Goal: Task Accomplishment & Management: Use online tool/utility

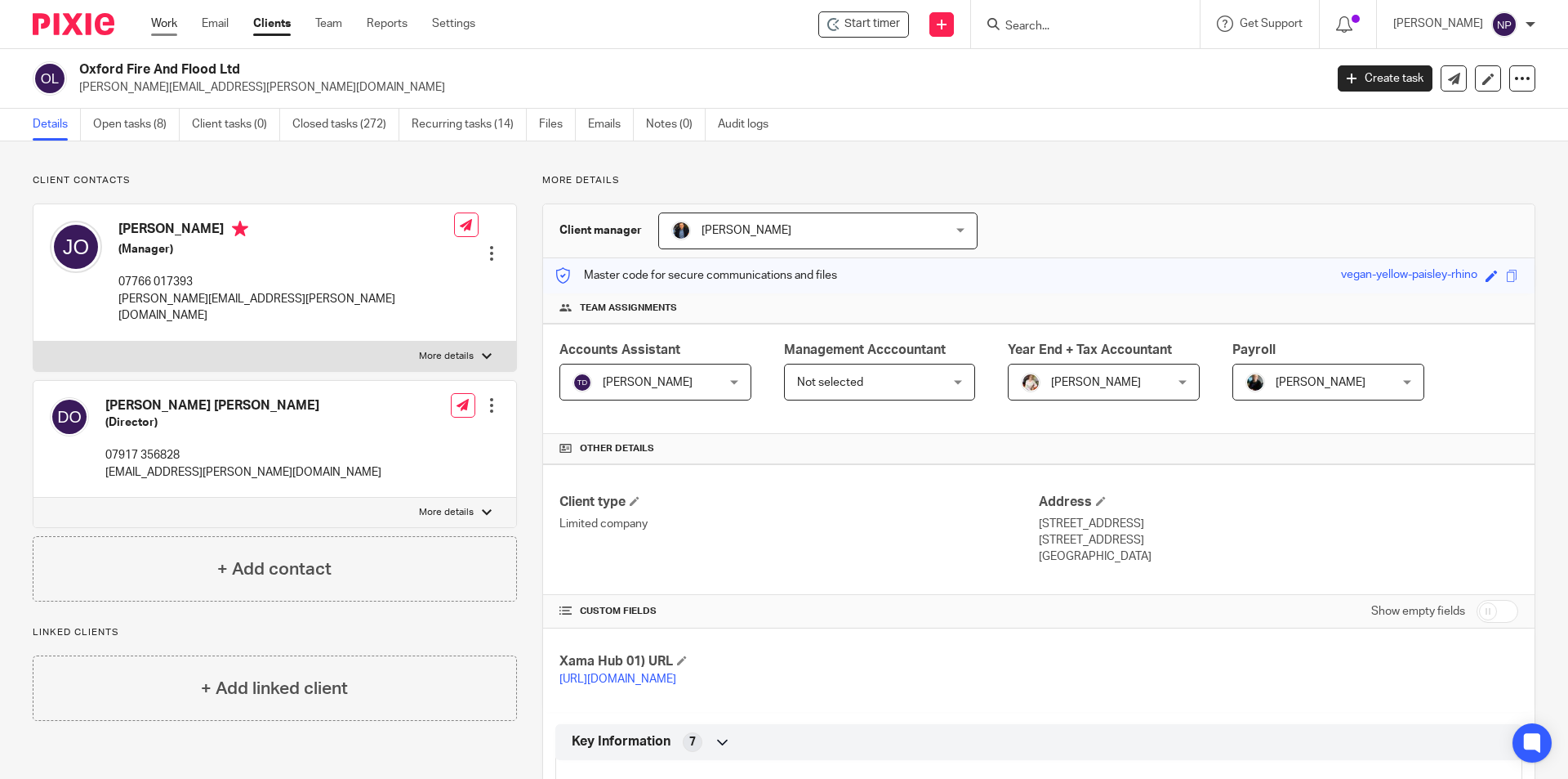
click at [176, 27] on link "Work" at bounding box center [164, 23] width 26 height 16
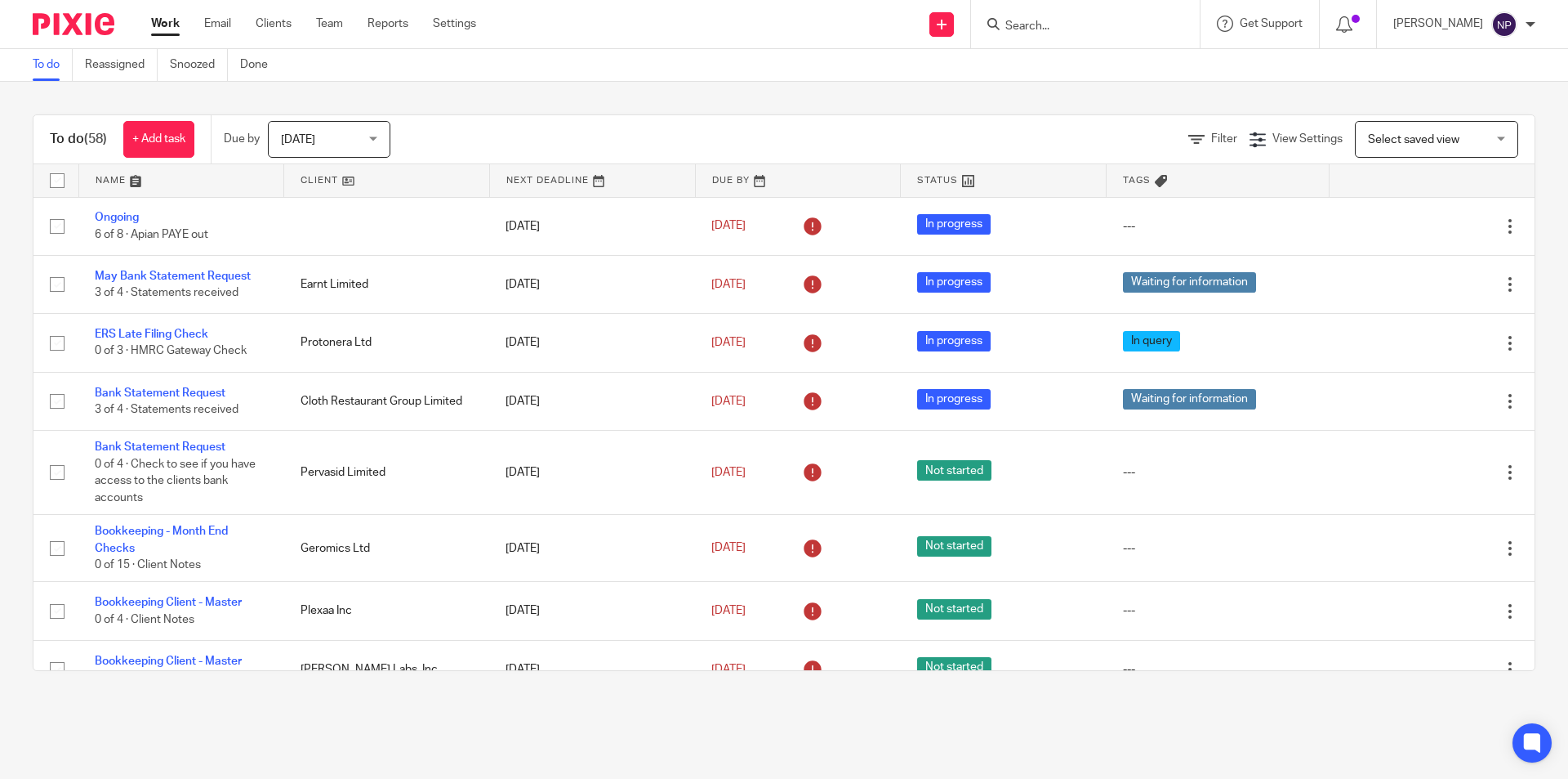
click at [1096, 32] on input "Search" at bounding box center [1077, 27] width 147 height 15
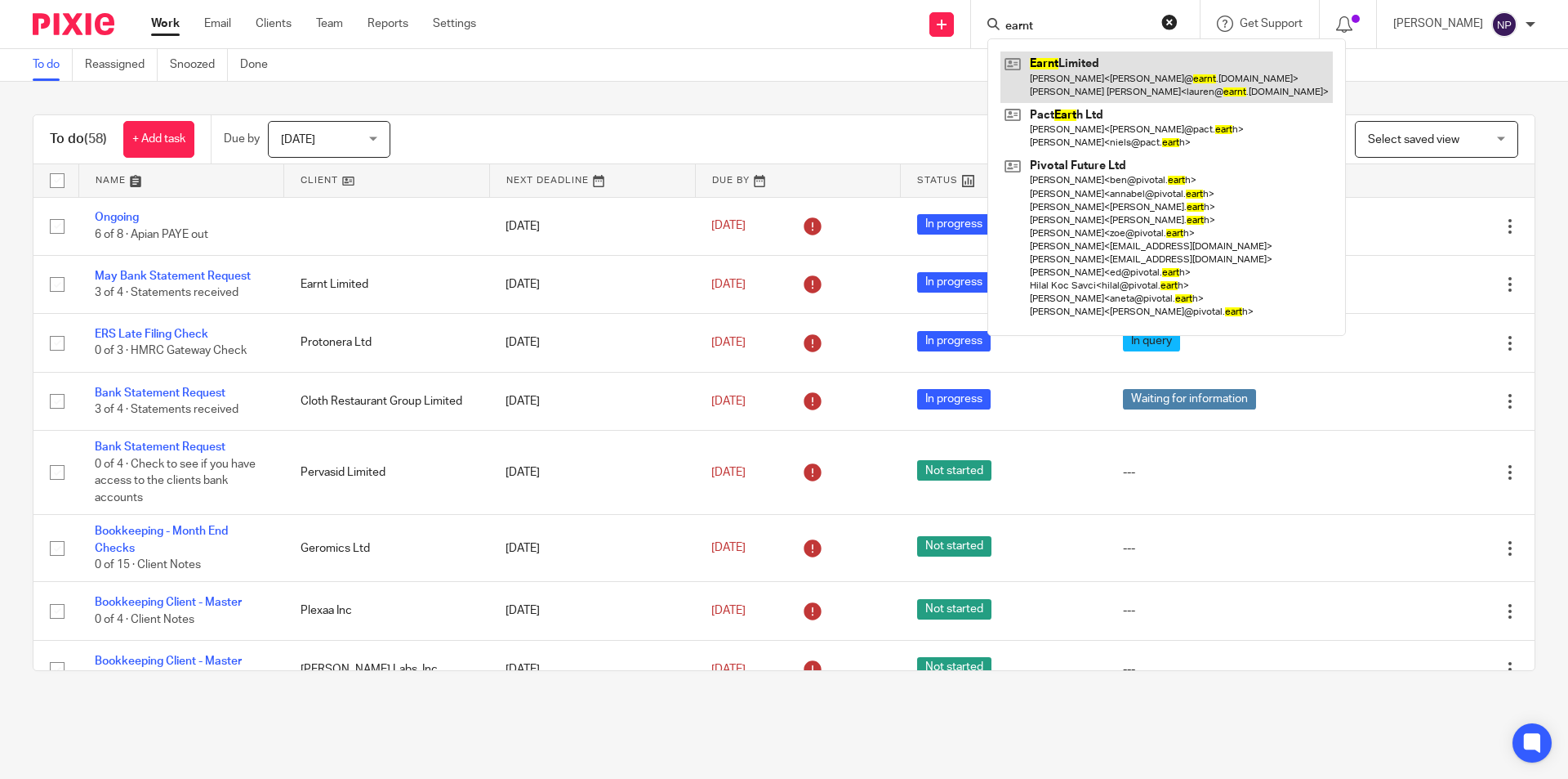
type input "earnt"
click at [1090, 71] on link at bounding box center [1167, 76] width 333 height 50
click at [1090, 61] on link at bounding box center [1167, 76] width 333 height 50
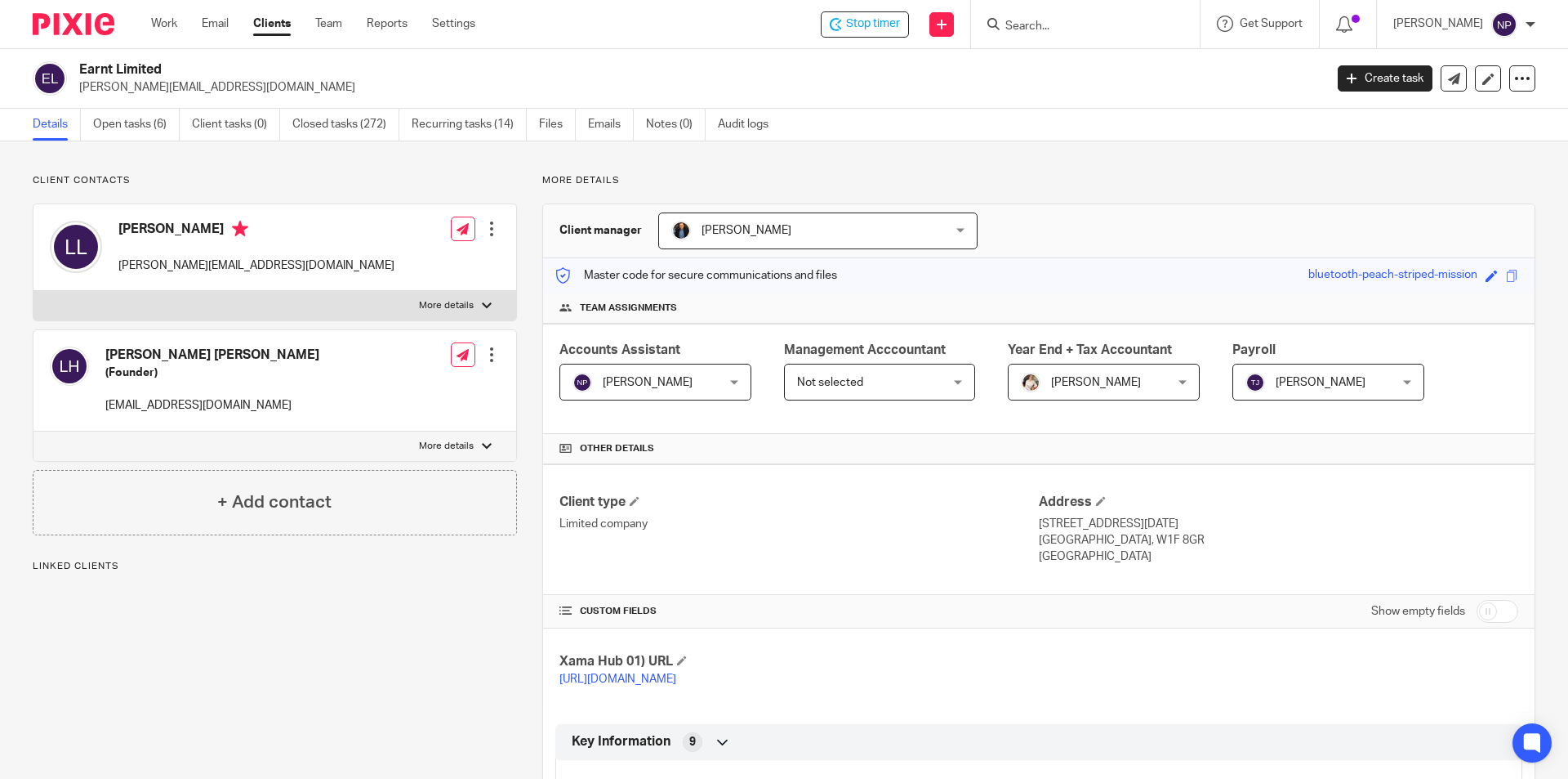
click at [153, 122] on link "Open tasks (6)" at bounding box center [136, 124] width 87 height 32
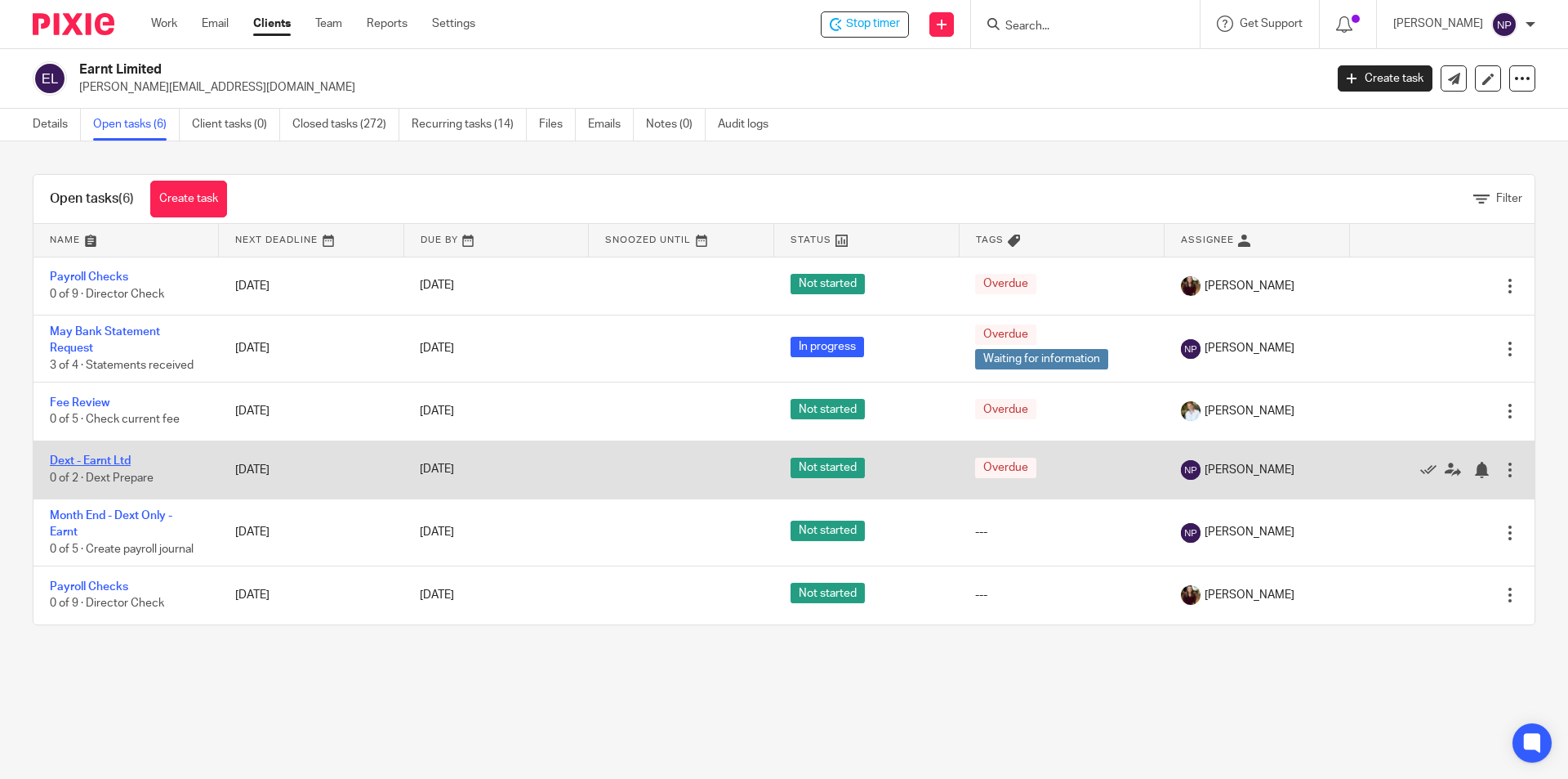
click at [118, 458] on link "Dext - Earnt Ltd" at bounding box center [90, 461] width 81 height 12
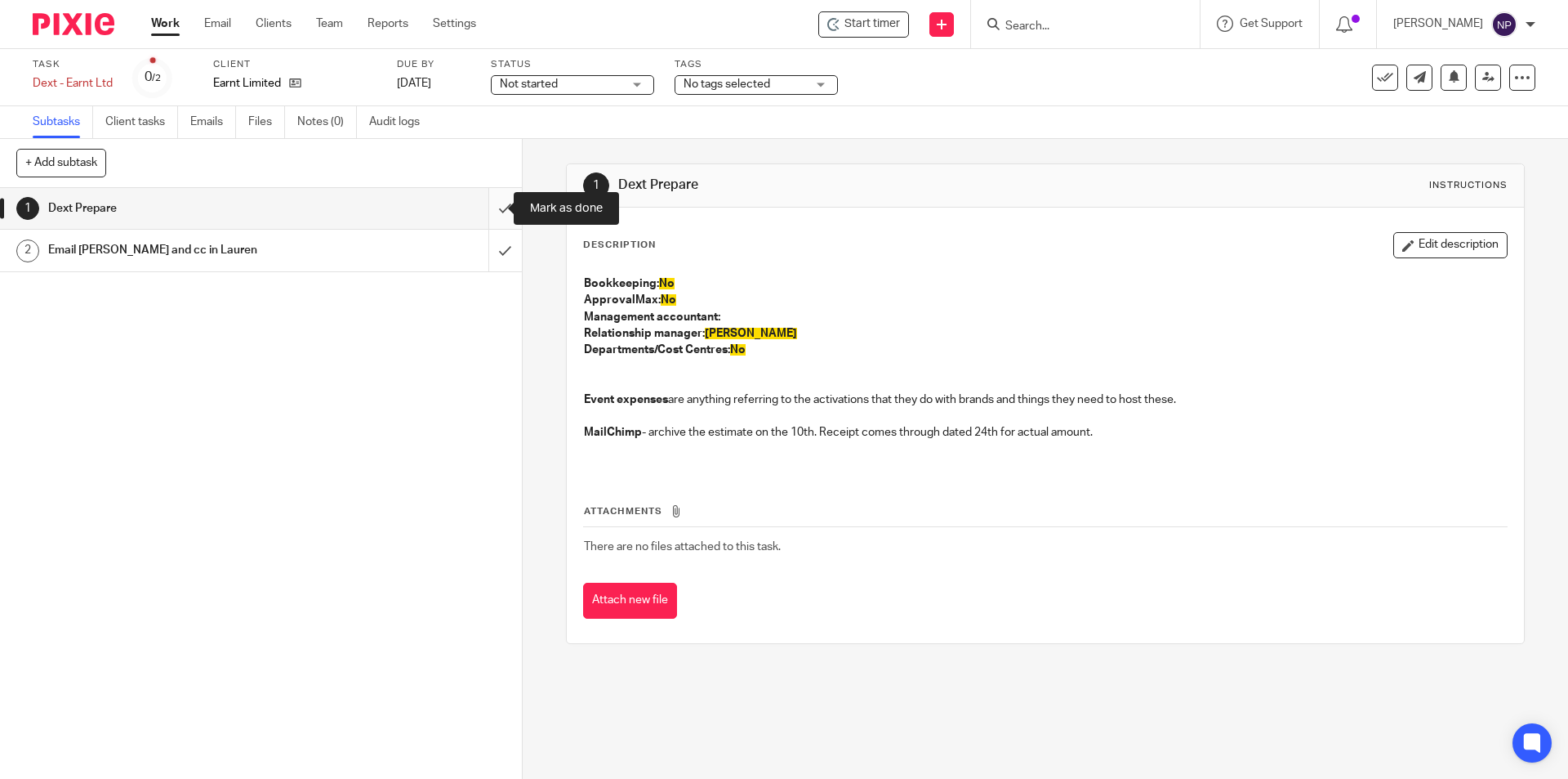
click at [495, 204] on input "submit" at bounding box center [260, 208] width 522 height 41
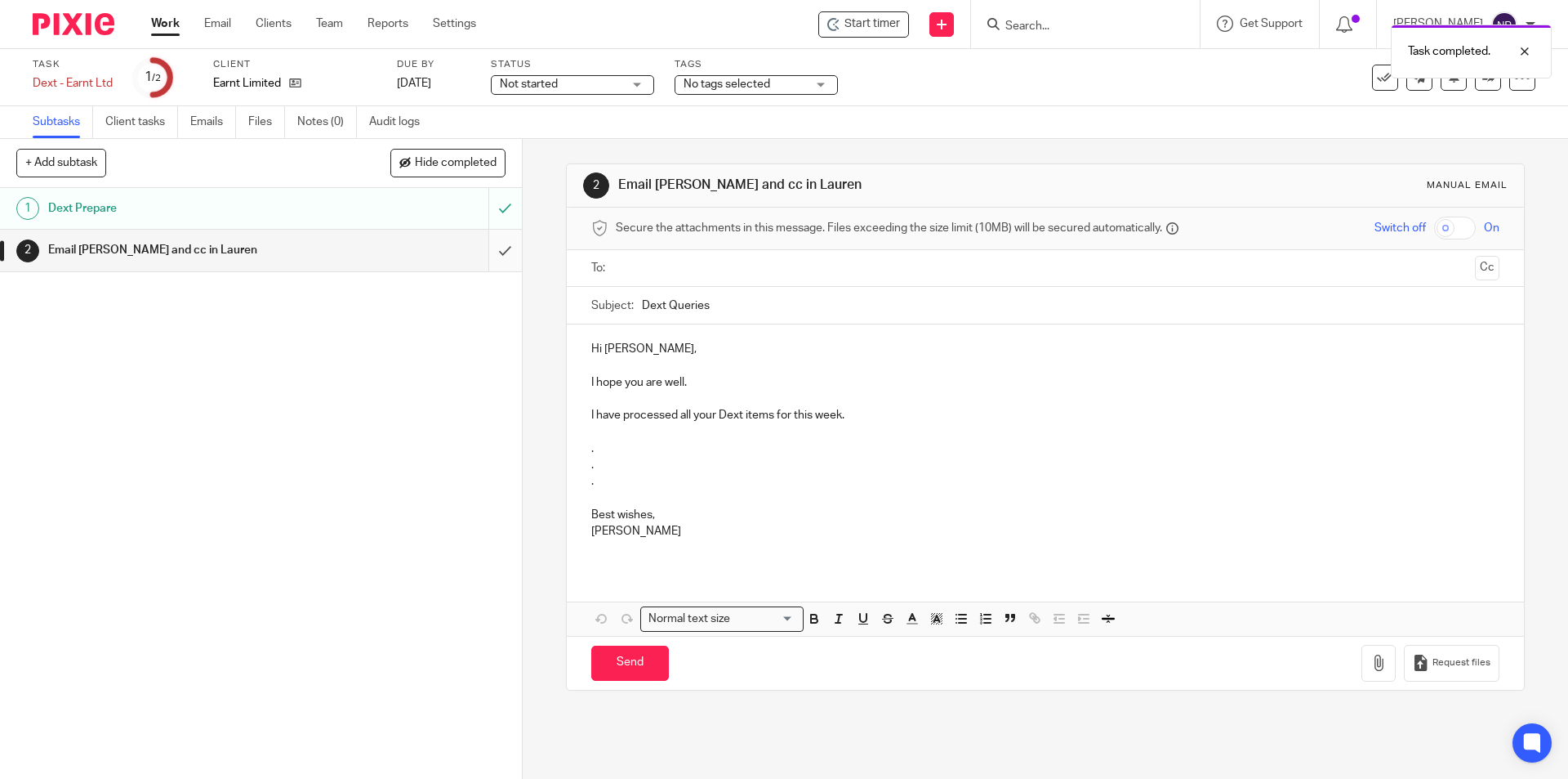
click at [495, 261] on input "submit" at bounding box center [260, 250] width 522 height 41
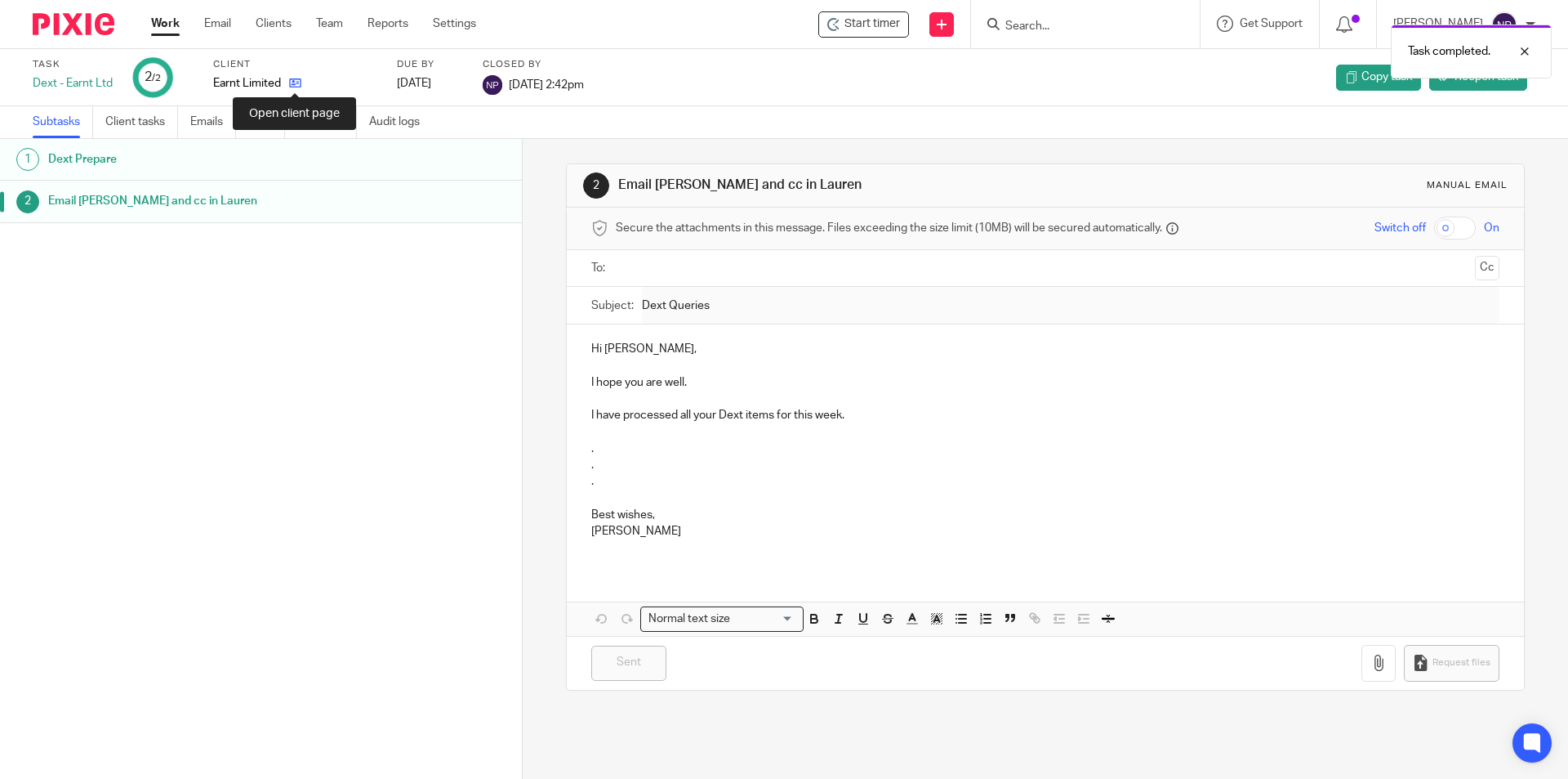
click at [296, 83] on icon at bounding box center [295, 82] width 13 height 13
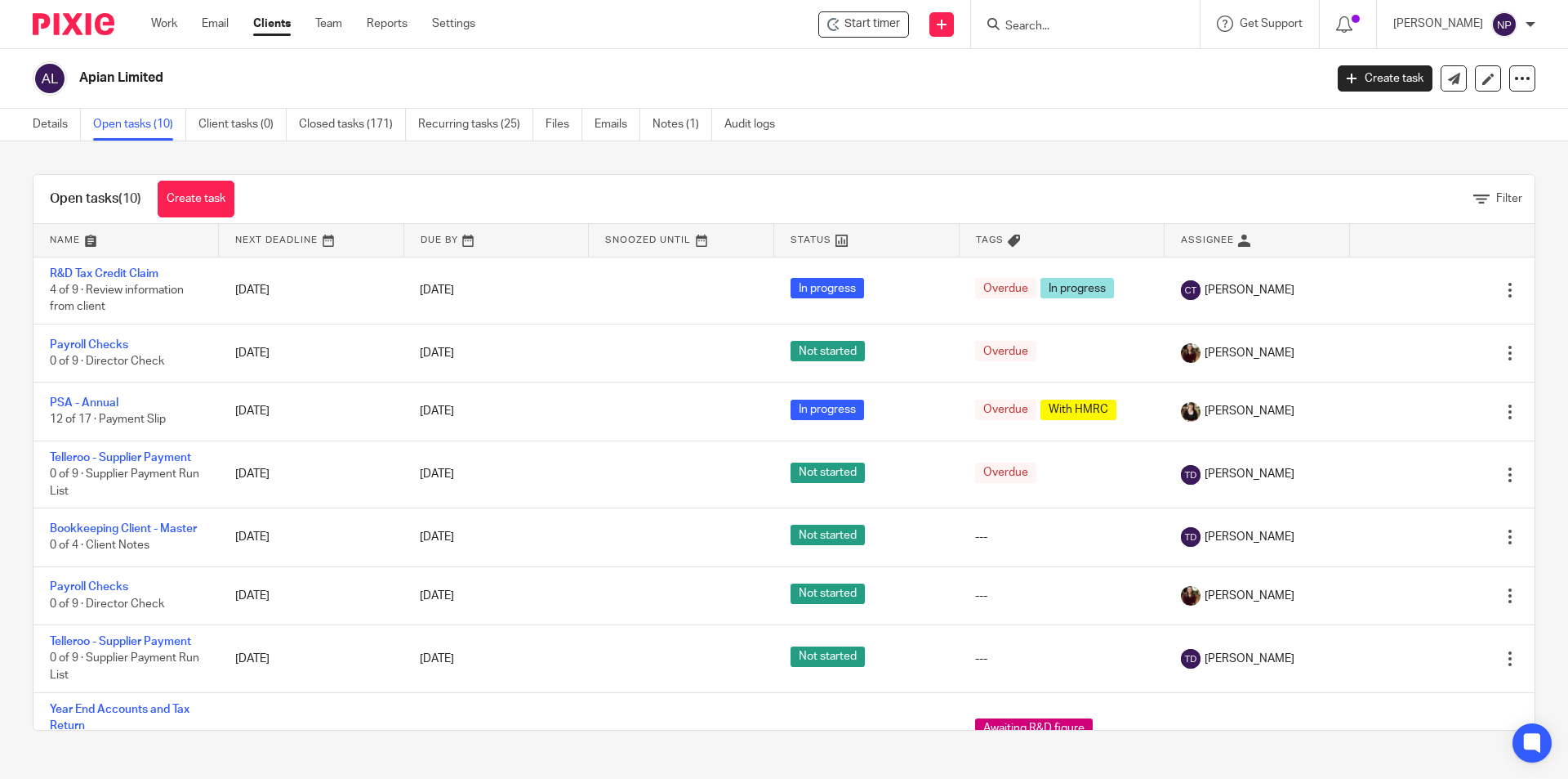
click at [1077, 24] on input "Search" at bounding box center [1077, 27] width 147 height 15
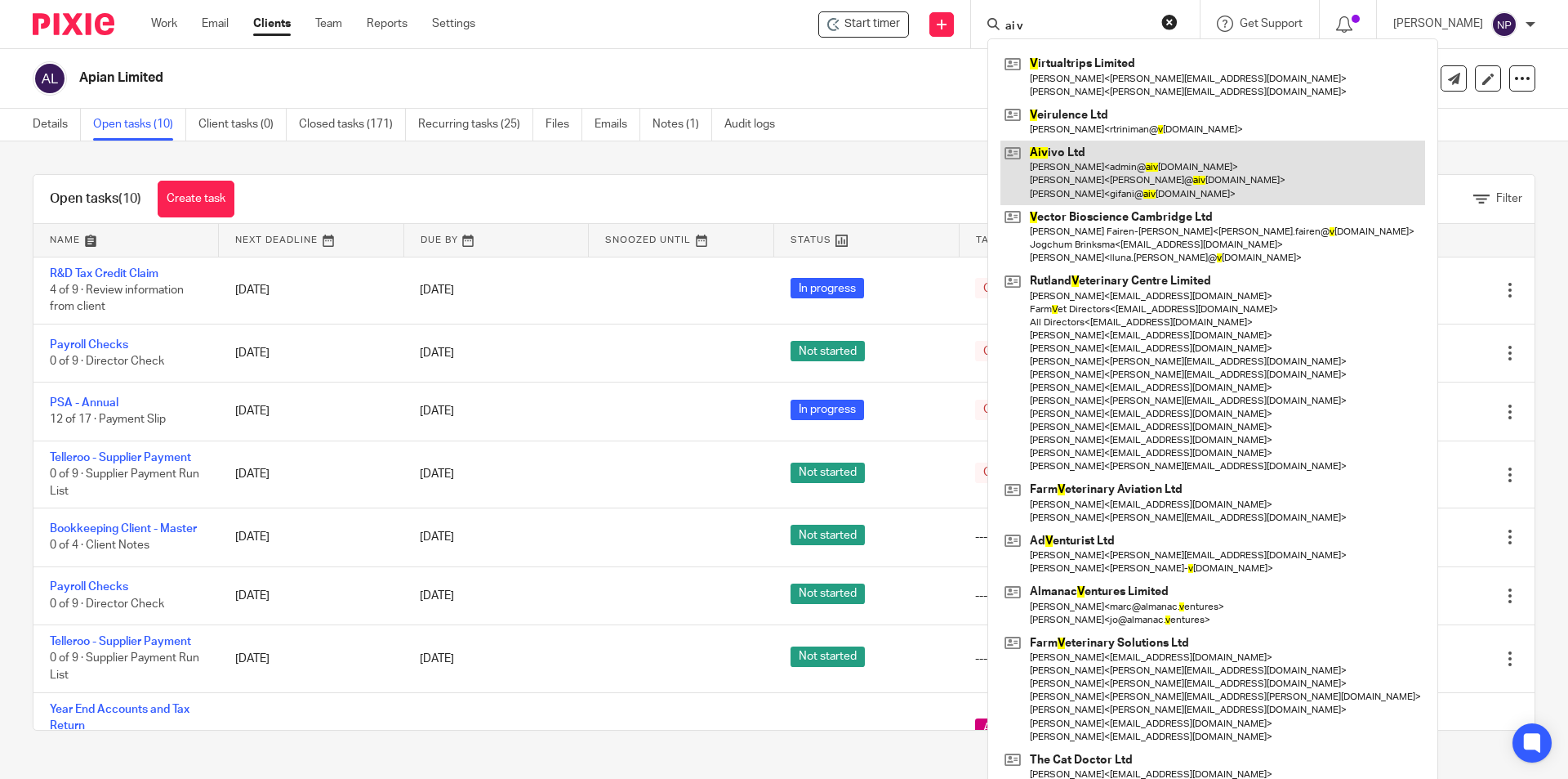
type input "ai v"
click at [1083, 171] on link at bounding box center [1213, 172] width 425 height 65
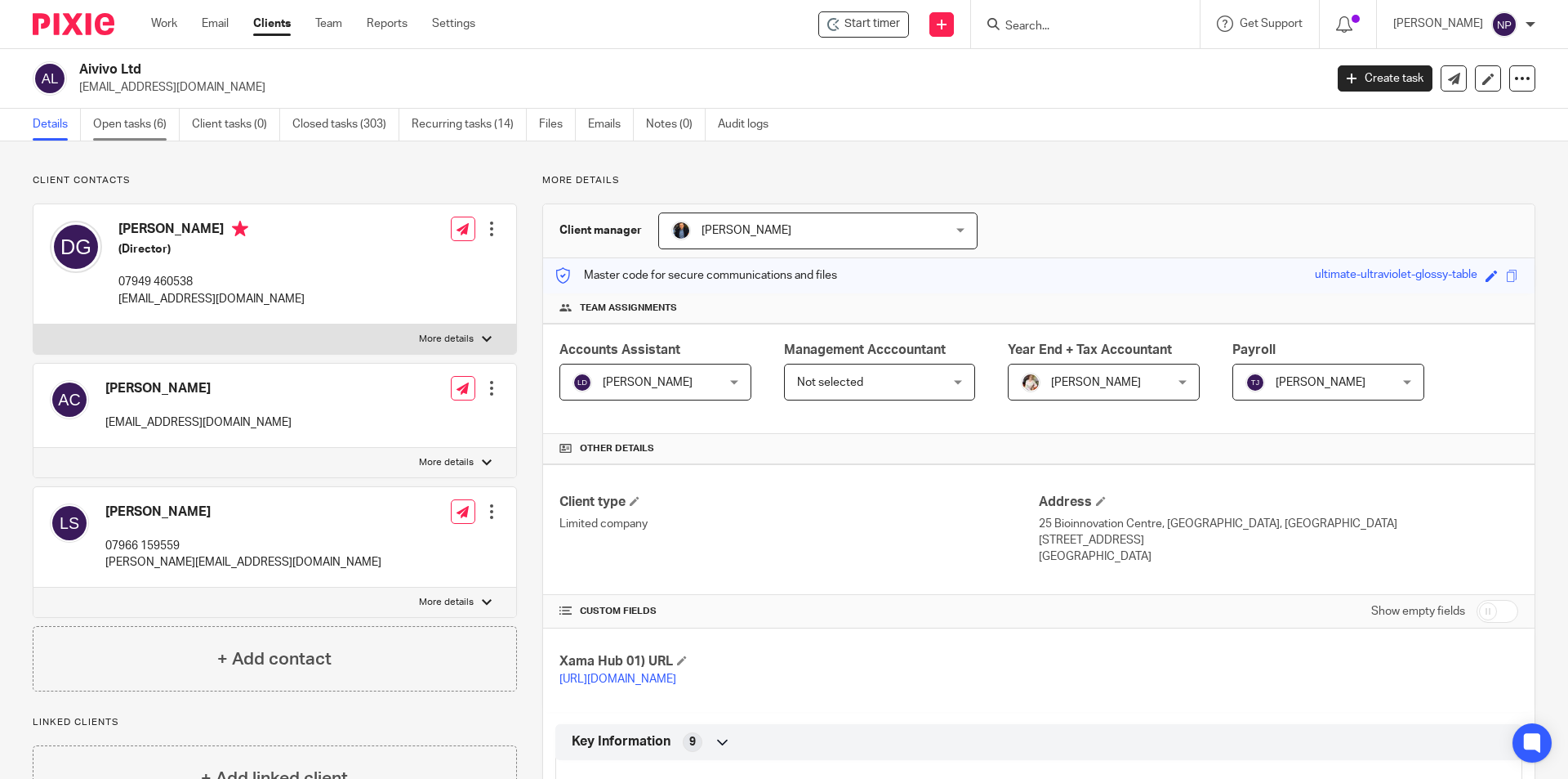
click at [131, 125] on link "Open tasks (6)" at bounding box center [136, 124] width 87 height 32
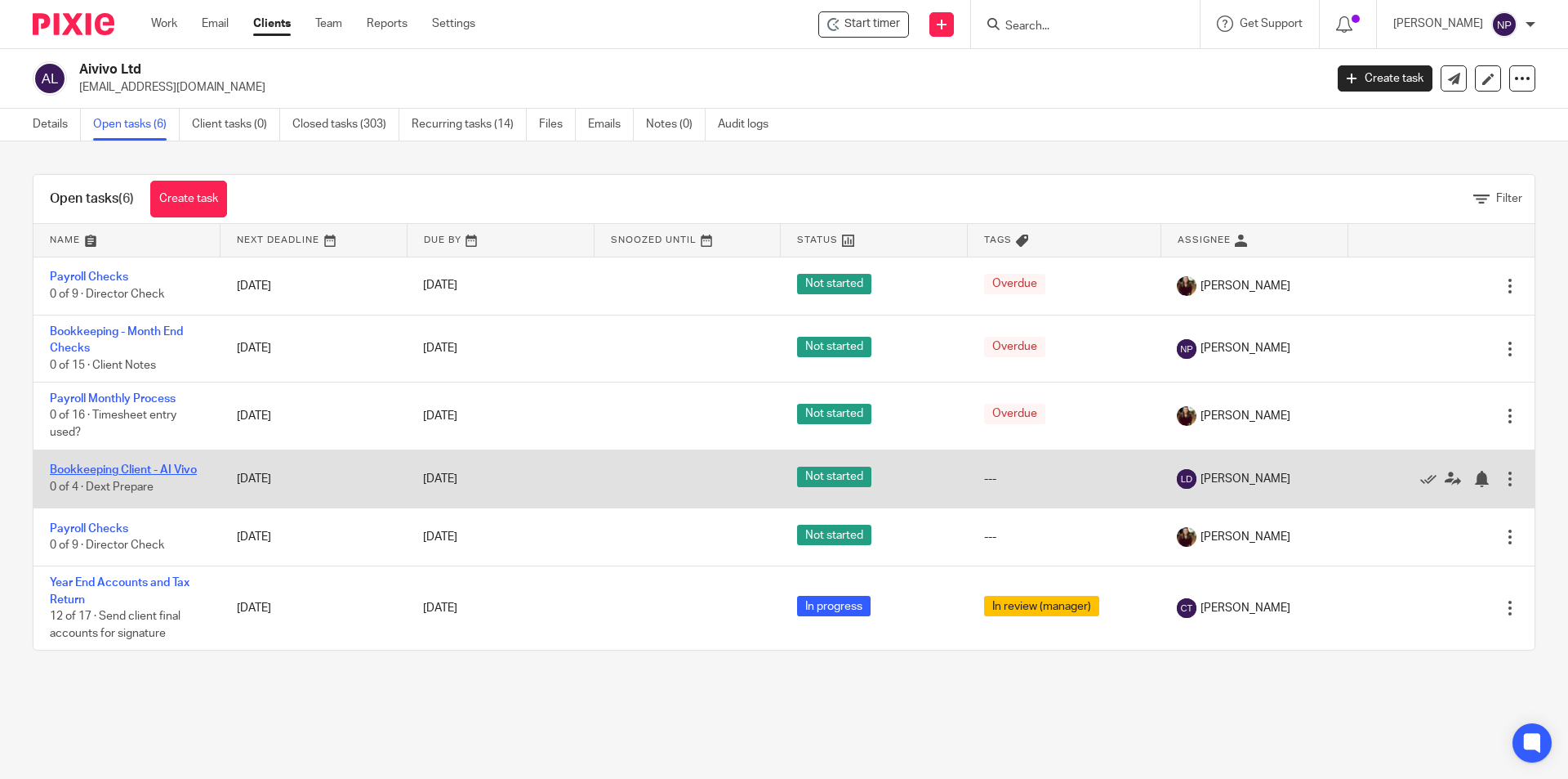
click at [136, 466] on link "Bookkeeping Client - AI Vivo" at bounding box center [123, 470] width 147 height 12
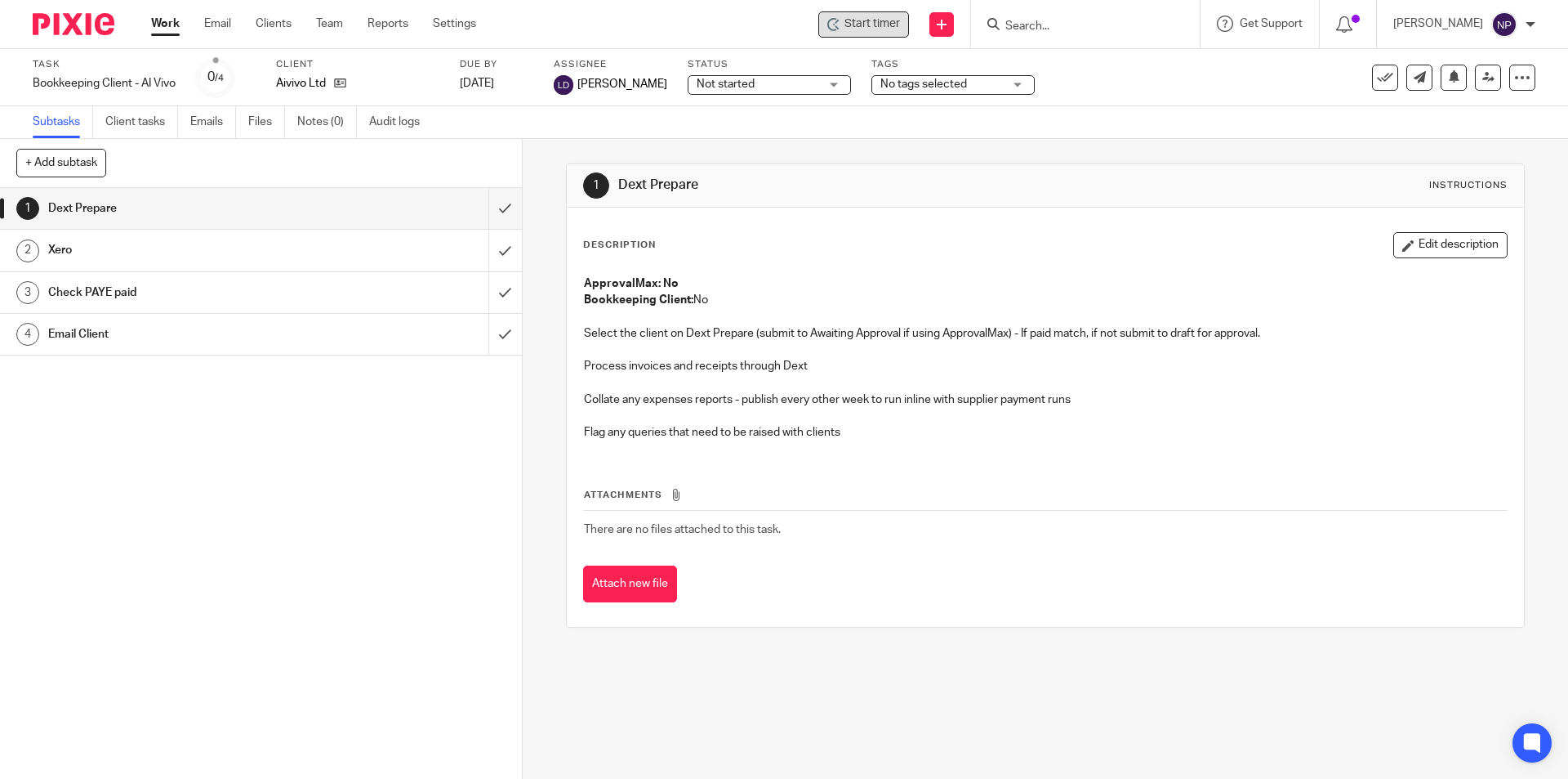
click at [883, 27] on span "Start timer" at bounding box center [872, 24] width 55 height 17
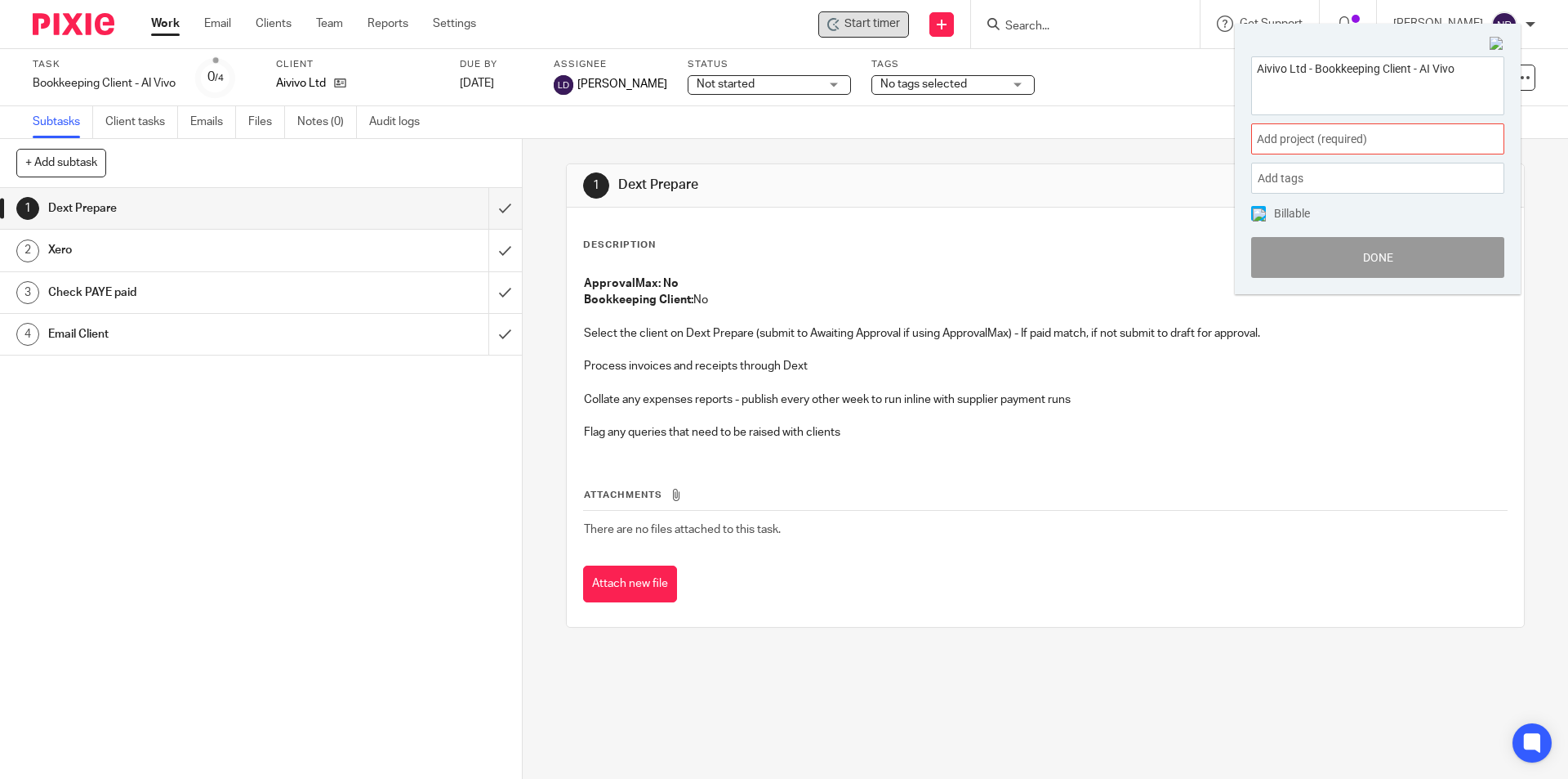
click at [1282, 139] on span "Add project (required) :" at bounding box center [1359, 139] width 206 height 17
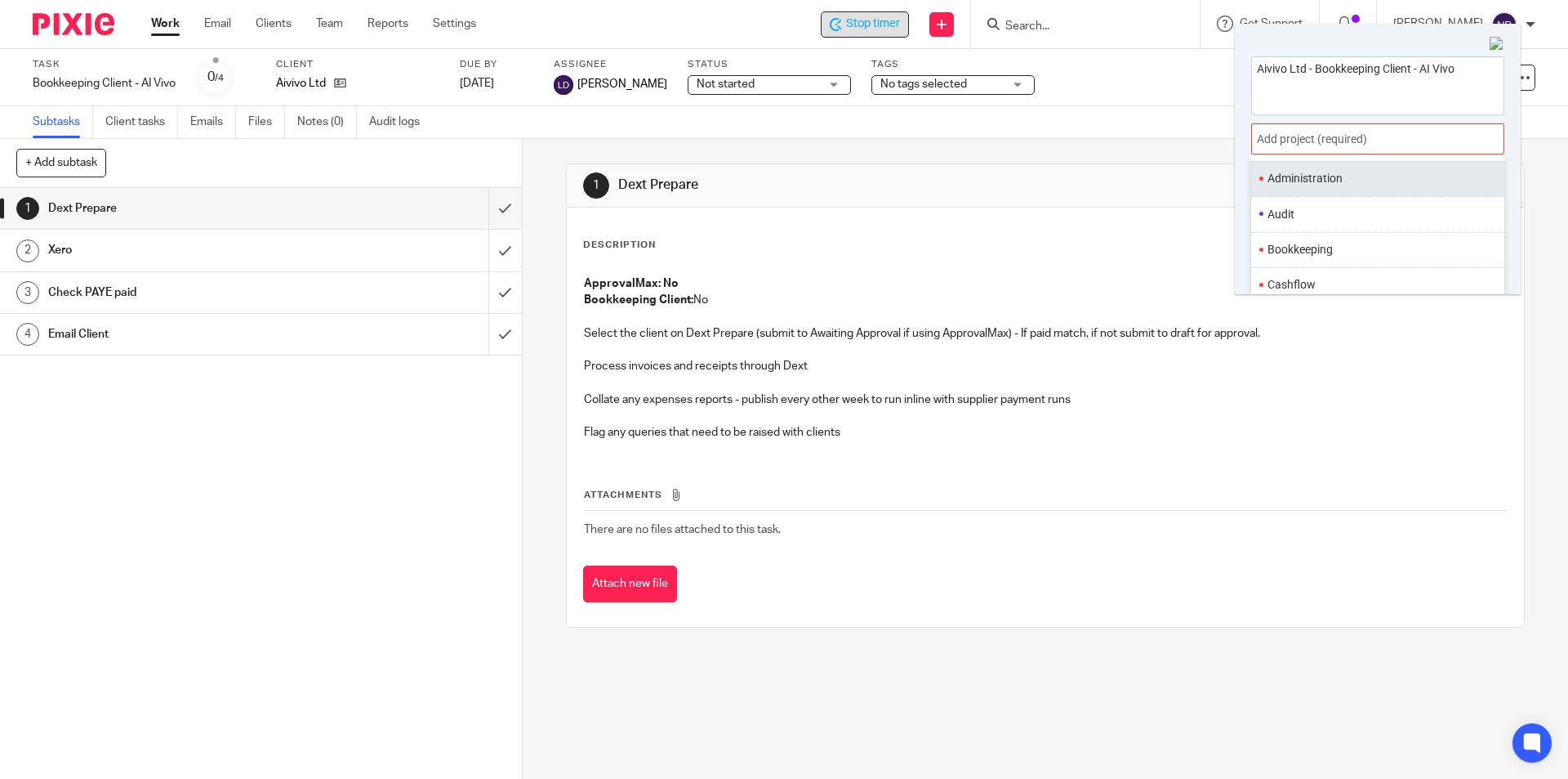
scroll to position [82, 0]
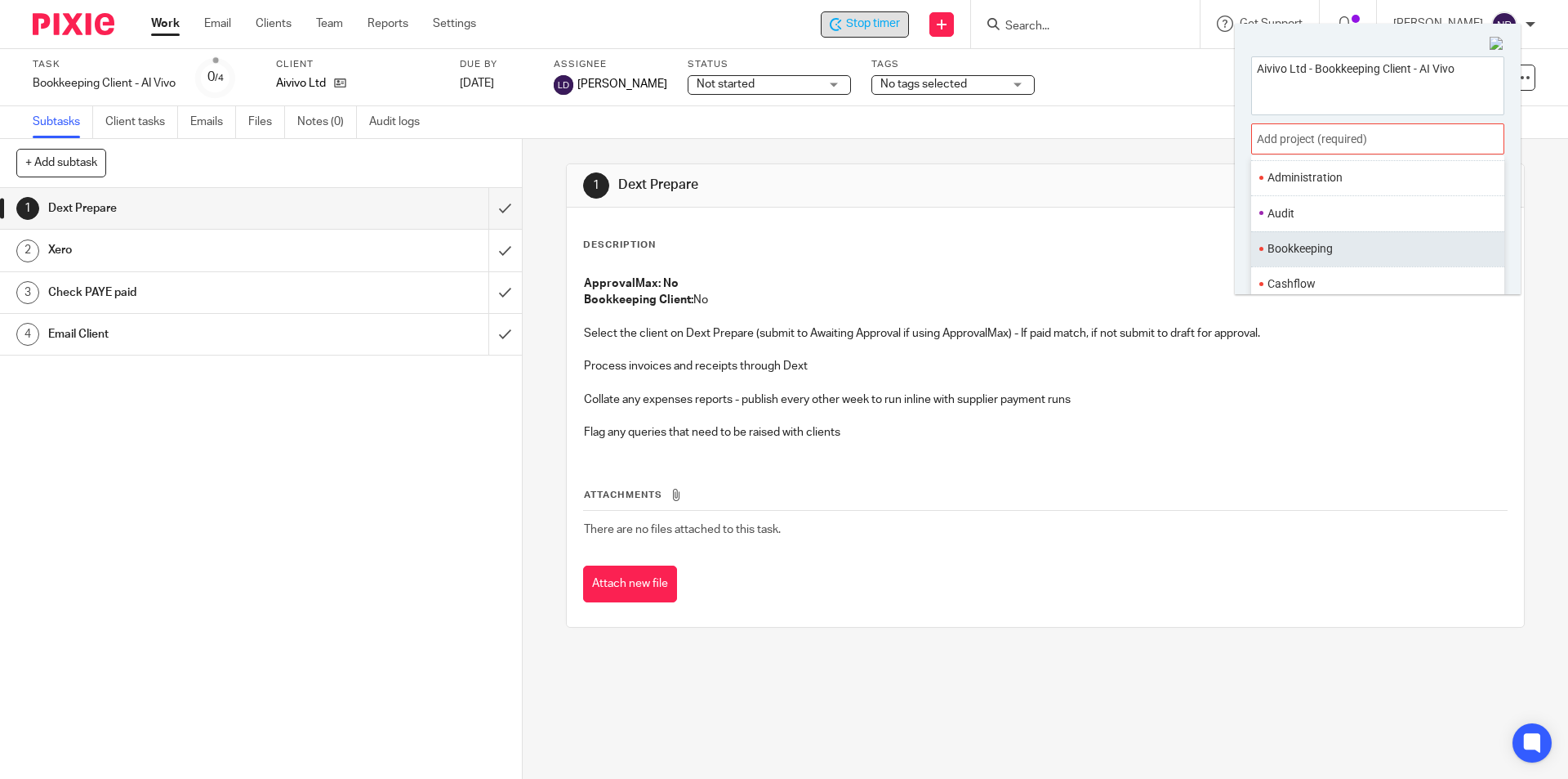
click at [1319, 246] on li "Bookkeeping" at bounding box center [1374, 249] width 213 height 17
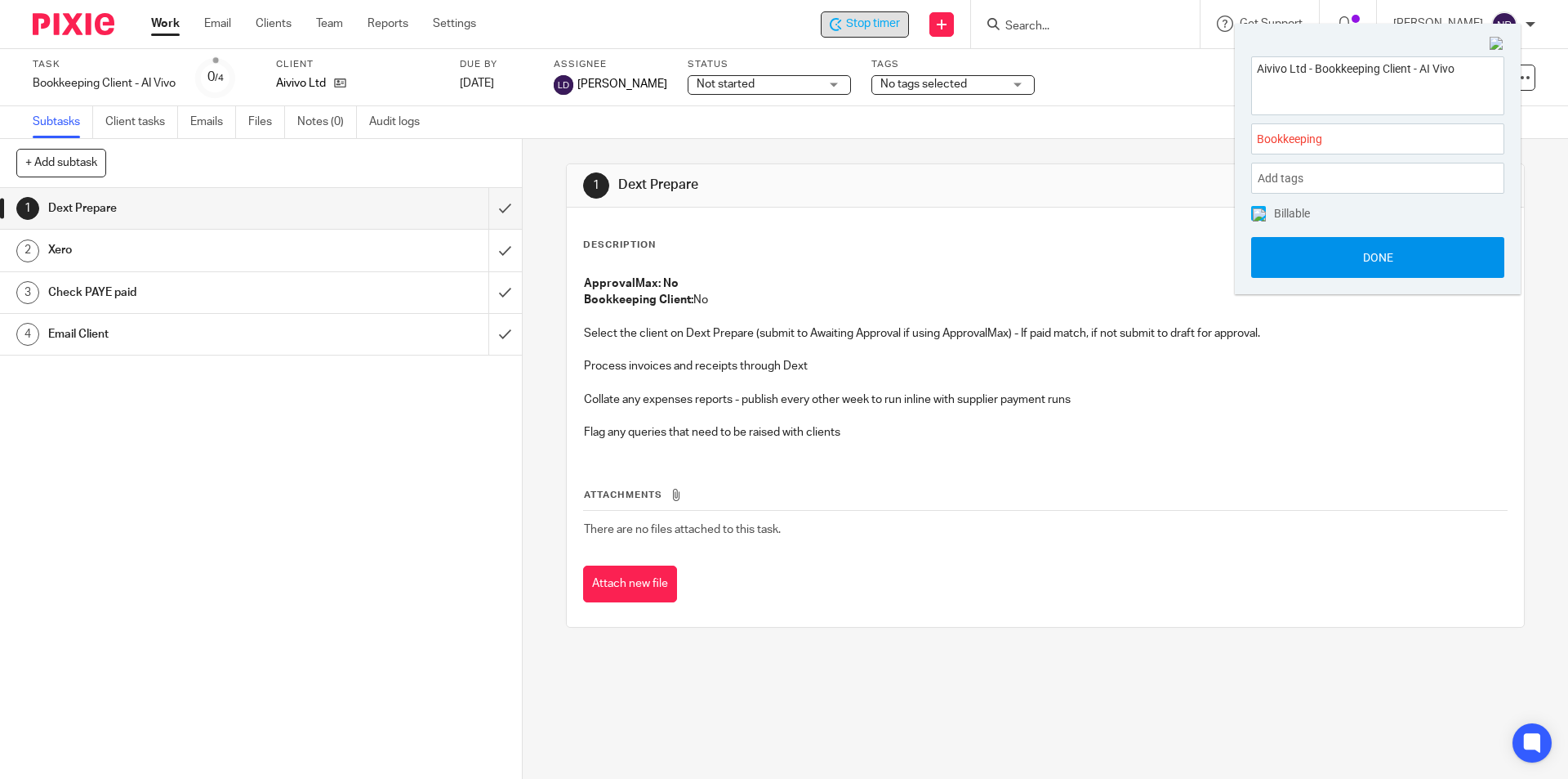
click at [1319, 255] on button "Done" at bounding box center [1377, 257] width 253 height 41
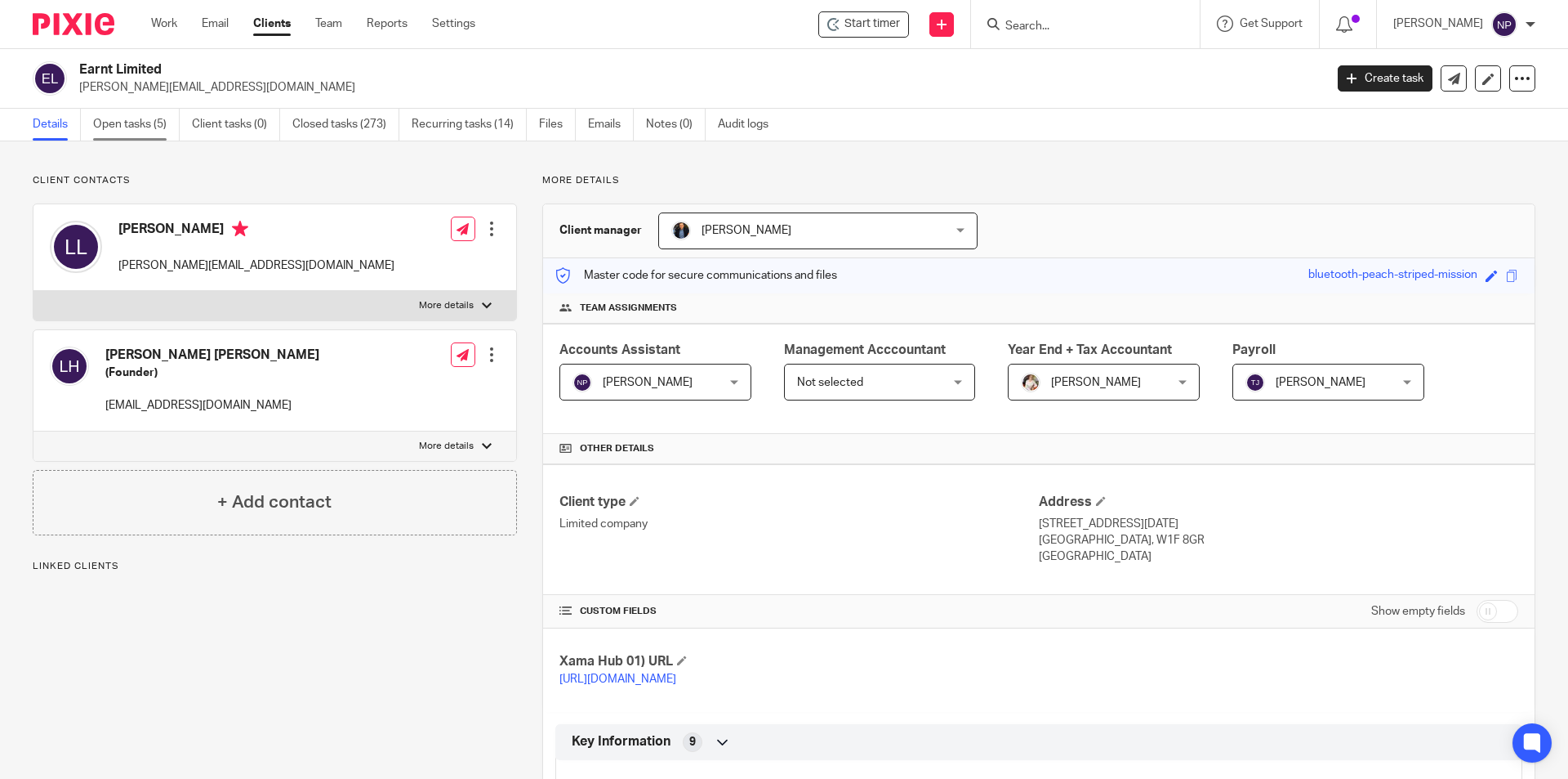
click at [155, 131] on link "Open tasks (5)" at bounding box center [136, 124] width 87 height 32
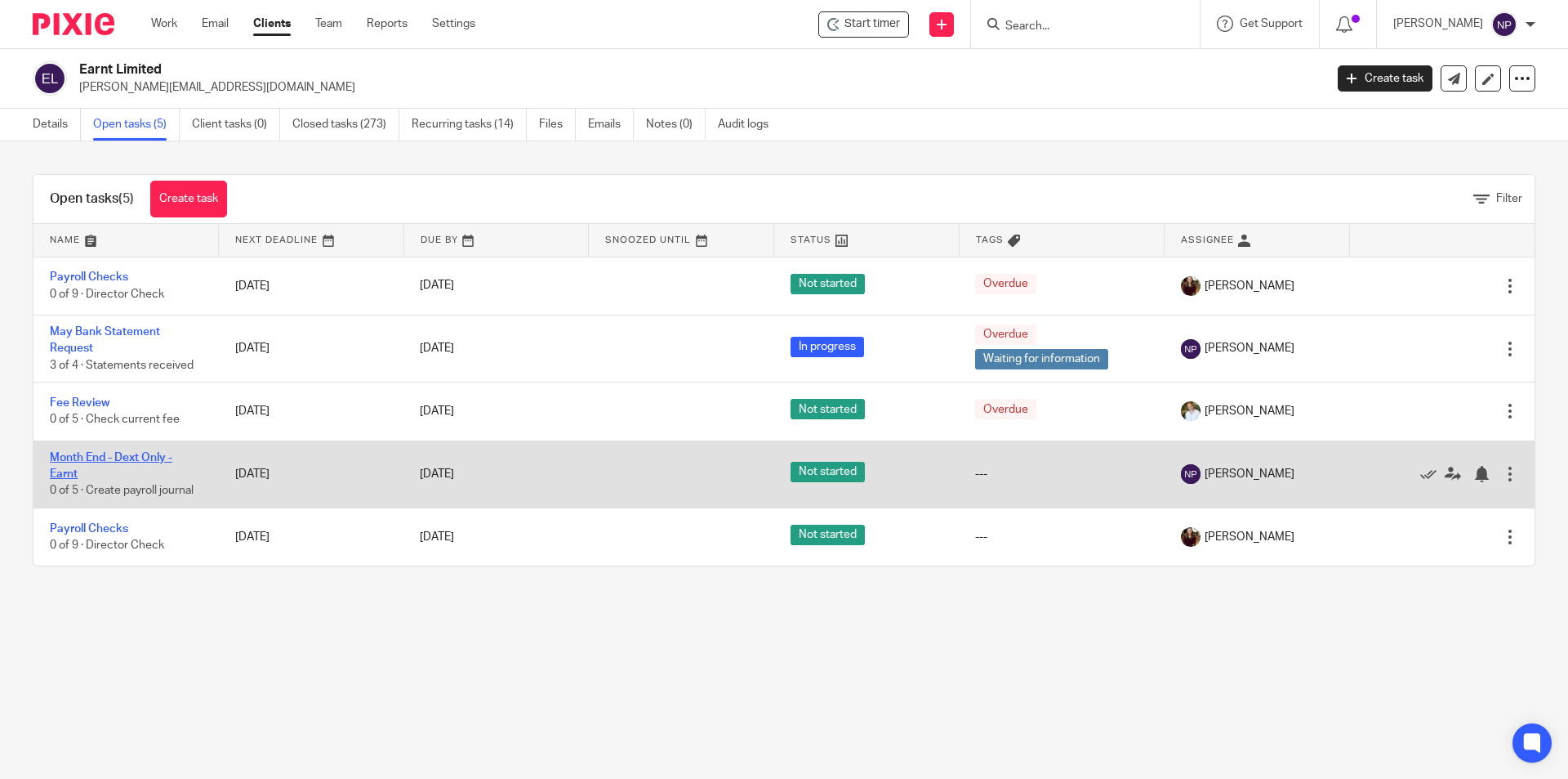
click at [148, 456] on link "Month End - Dext Only - Earnt" at bounding box center [111, 466] width 123 height 28
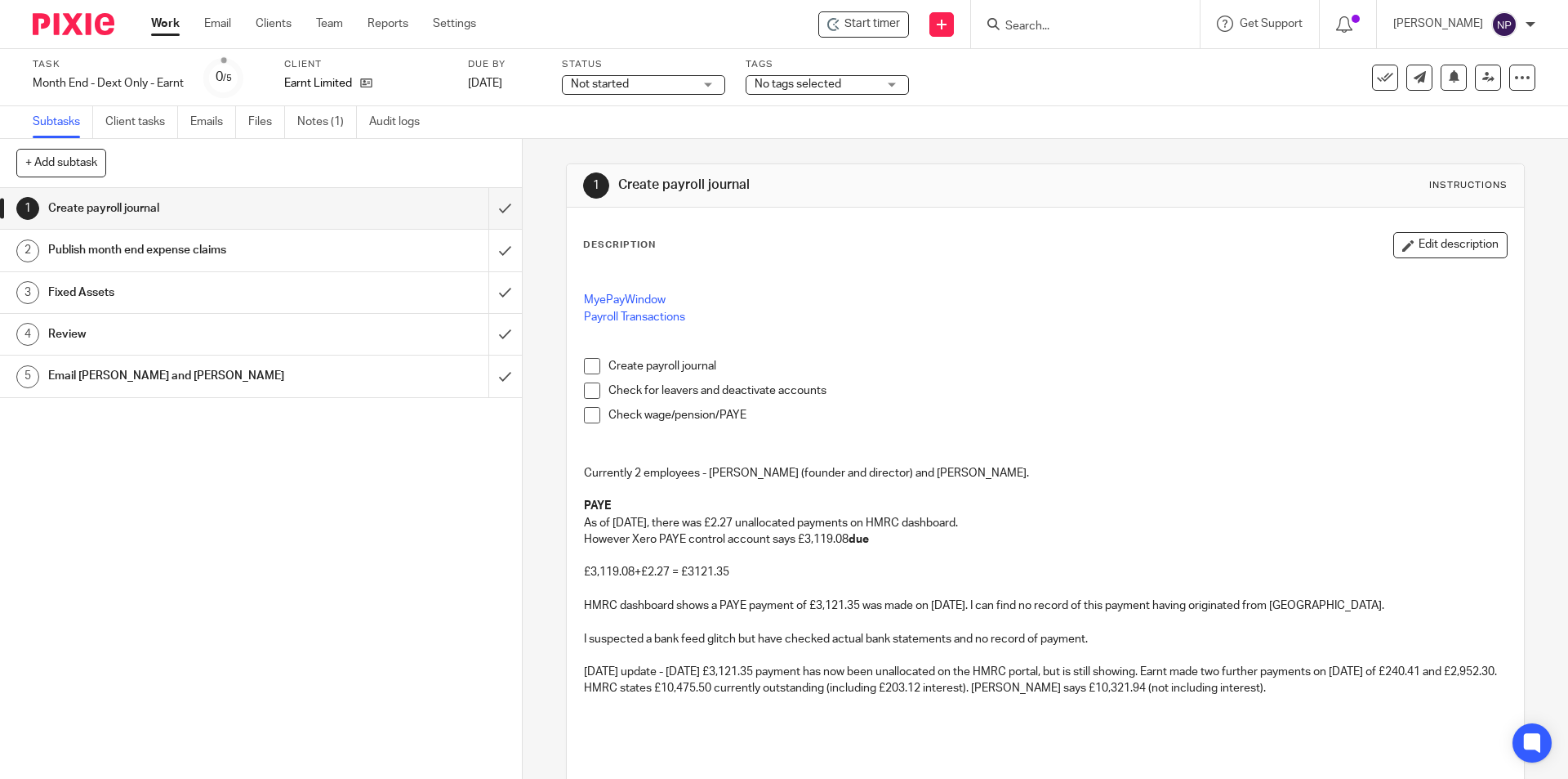
click at [1046, 21] on input "Search" at bounding box center [1077, 27] width 147 height 15
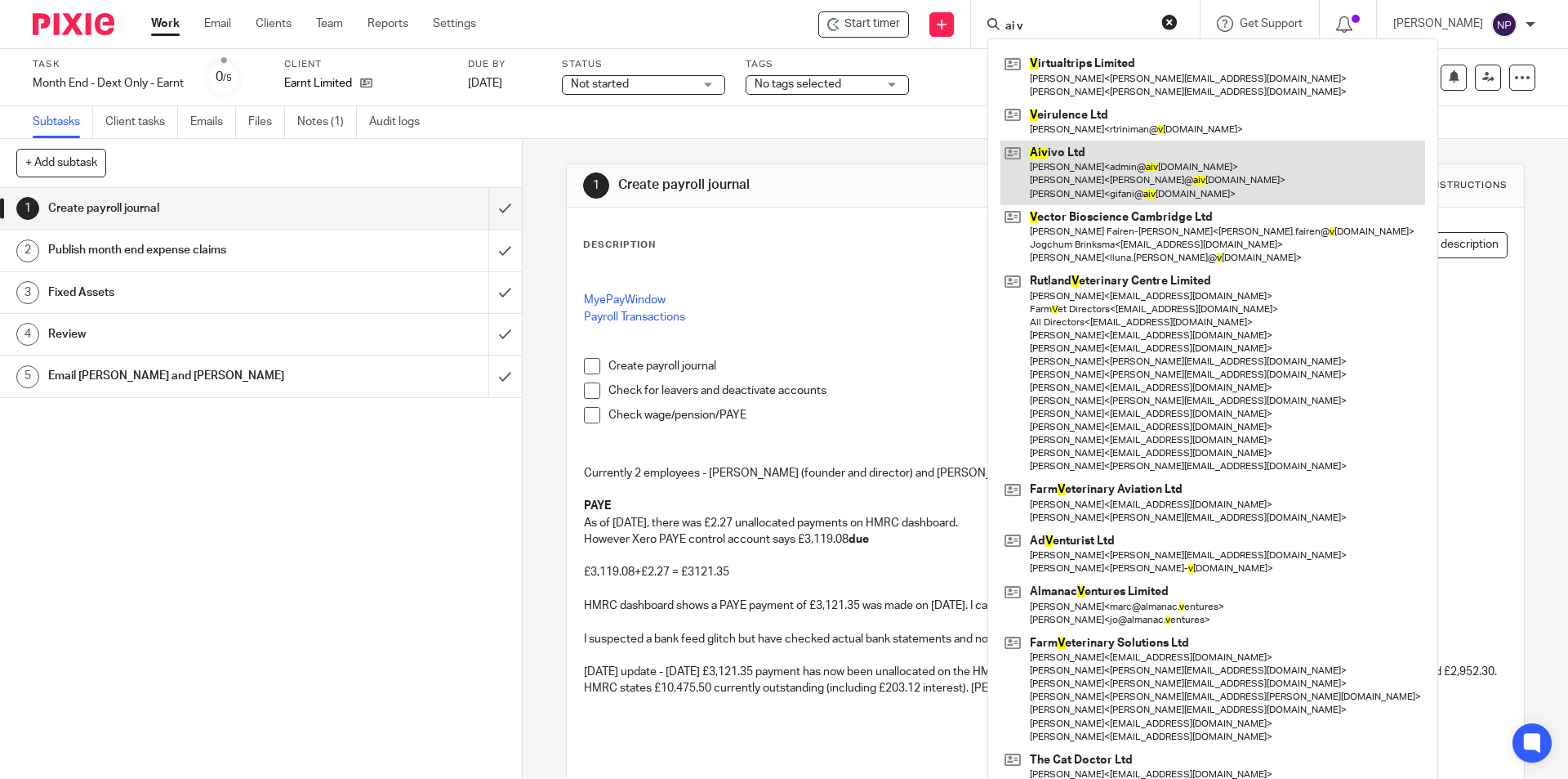
type input "ai v"
click at [1136, 174] on link at bounding box center [1213, 172] width 425 height 65
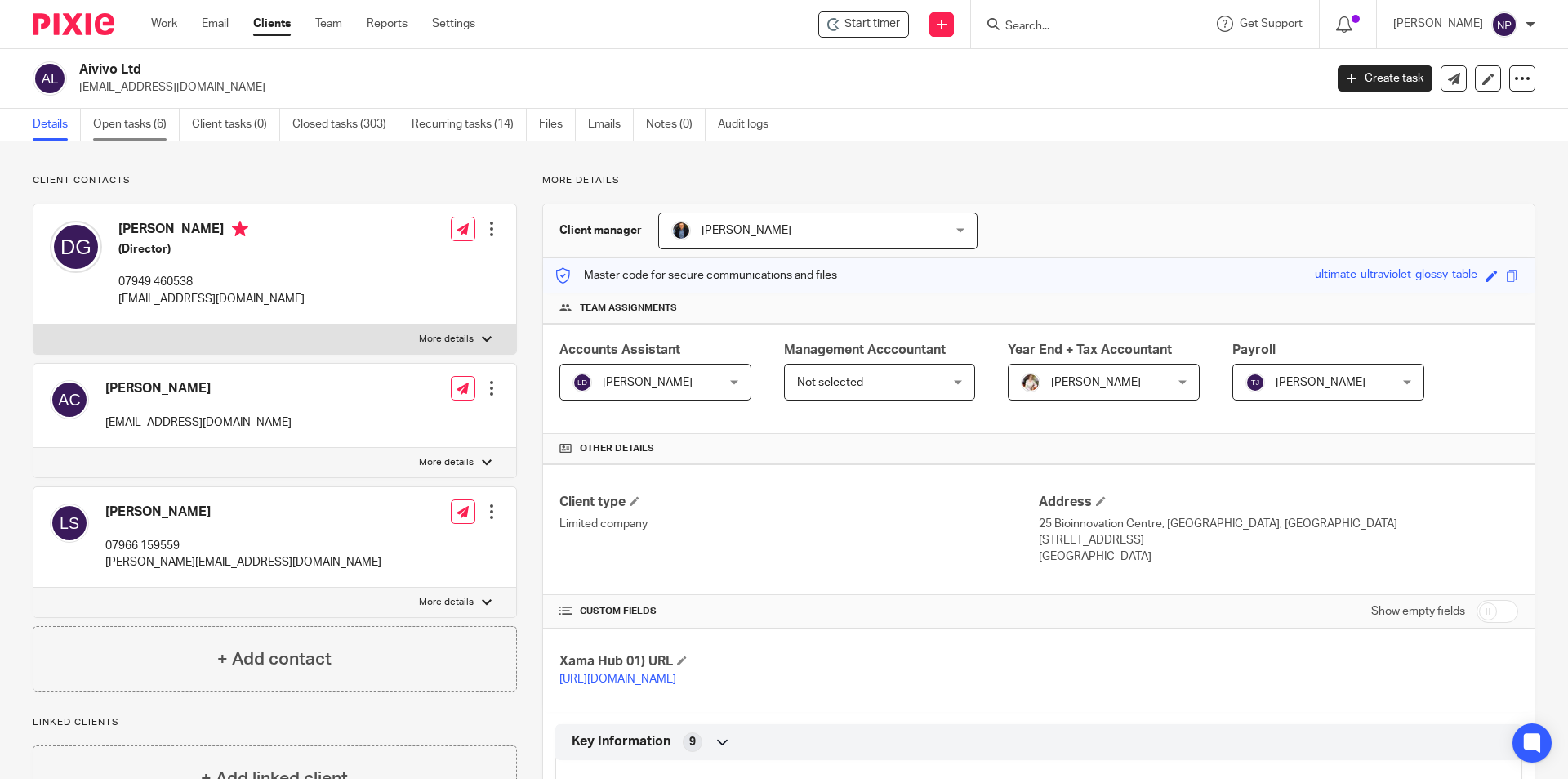
click at [142, 120] on link "Open tasks (6)" at bounding box center [136, 124] width 87 height 32
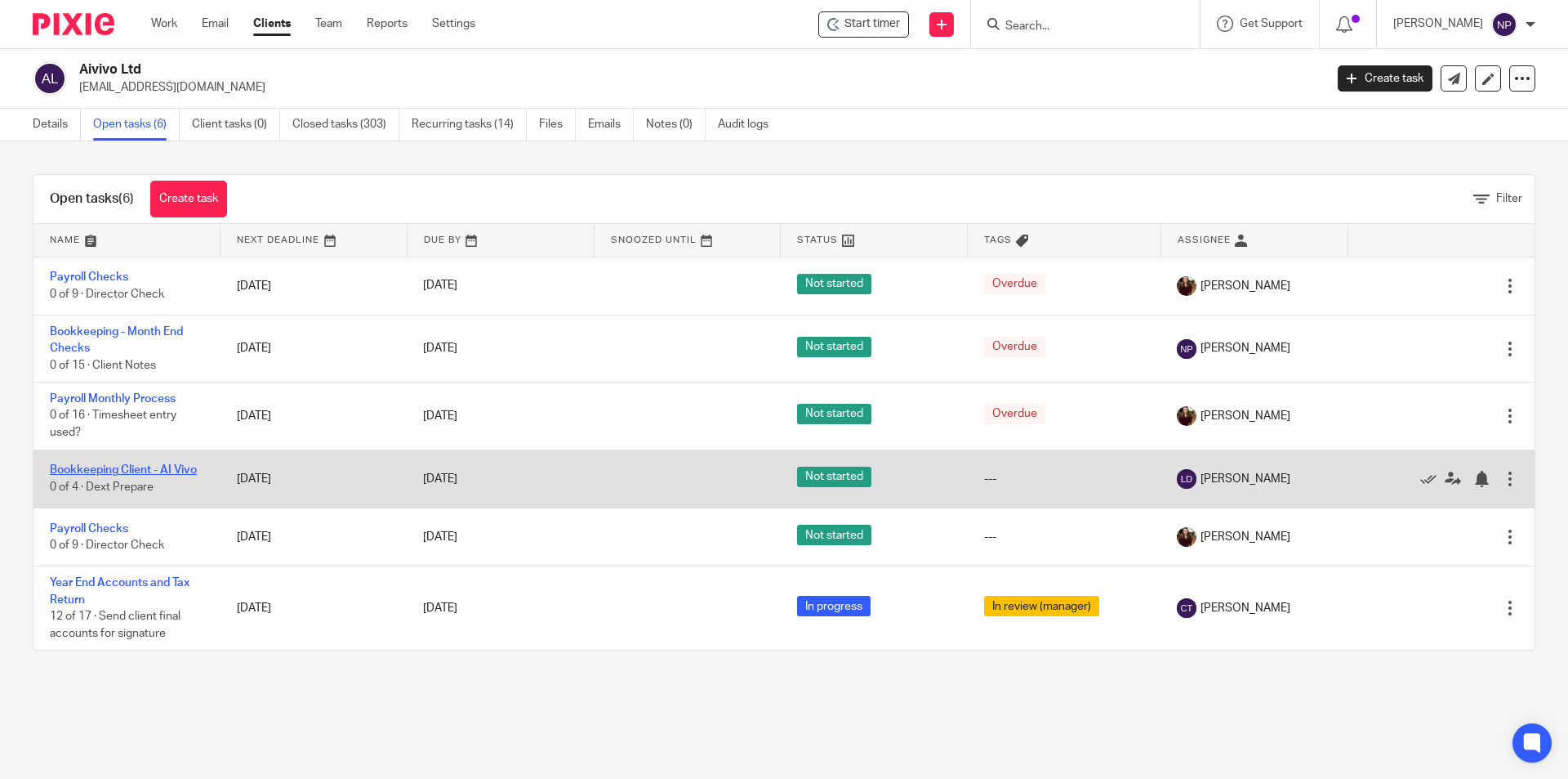
click at [186, 473] on link "Bookkeeping Client - AI Vivo" at bounding box center [123, 470] width 147 height 12
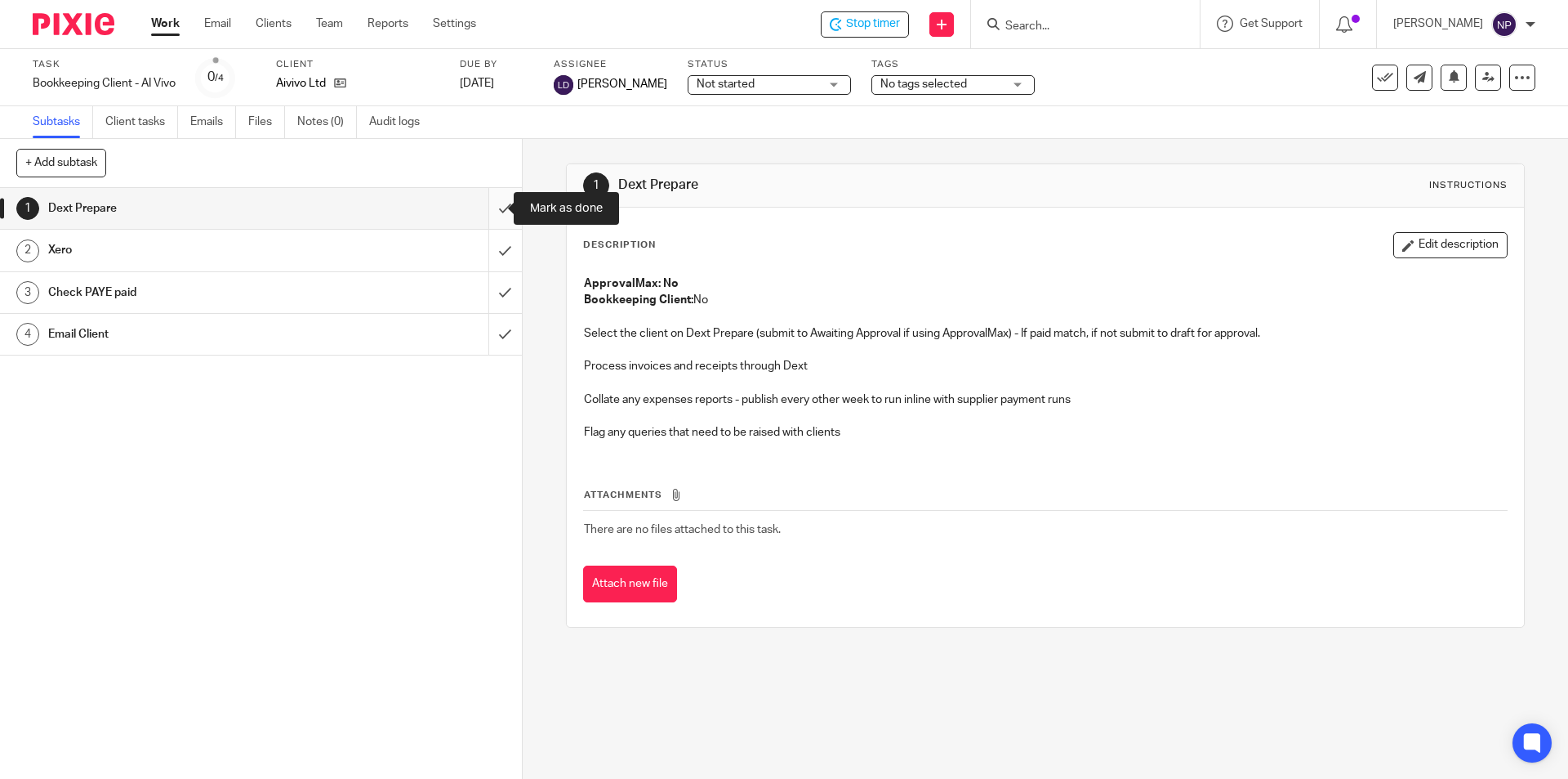
drag, startPoint x: 489, startPoint y: 204, endPoint x: 491, endPoint y: 214, distance: 10.2
click at [490, 204] on input "submit" at bounding box center [260, 208] width 522 height 41
drag, startPoint x: 487, startPoint y: 234, endPoint x: 489, endPoint y: 247, distance: 13.2
click at [487, 239] on input "submit" at bounding box center [260, 250] width 522 height 41
click at [489, 283] on input "submit" at bounding box center [260, 292] width 522 height 41
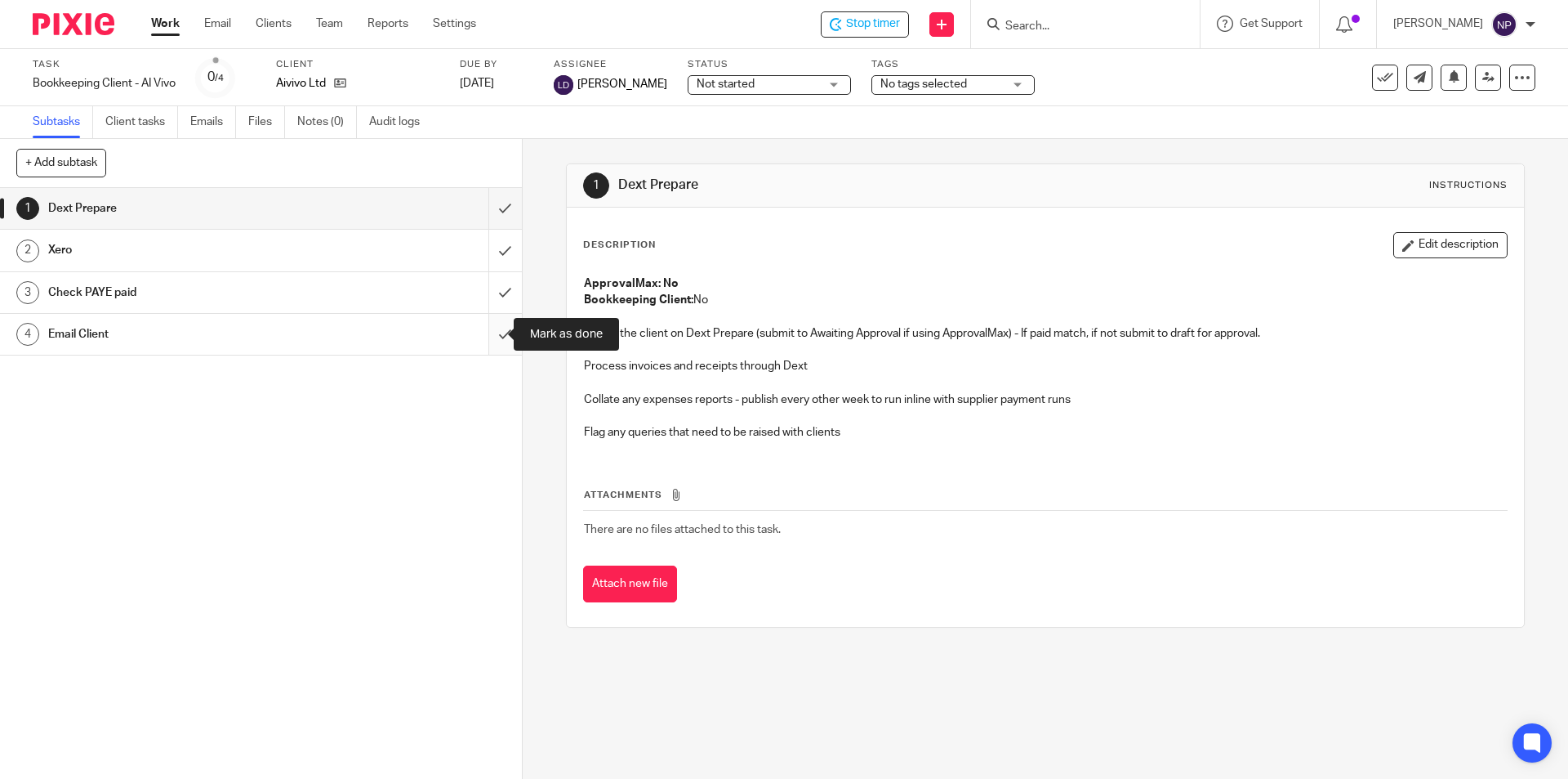
click at [490, 334] on input "submit" at bounding box center [260, 334] width 522 height 41
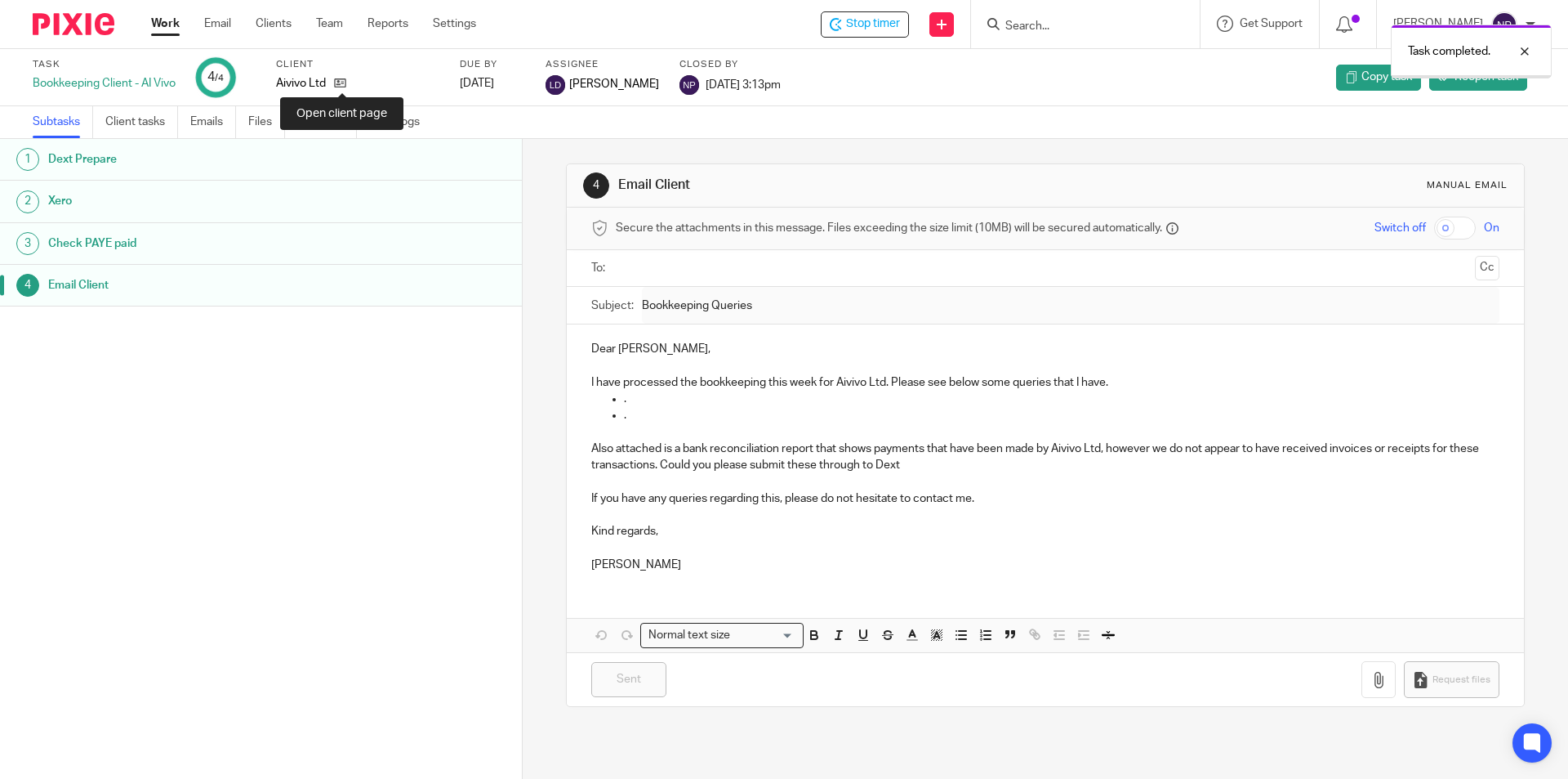
click at [340, 85] on icon at bounding box center [340, 82] width 13 height 13
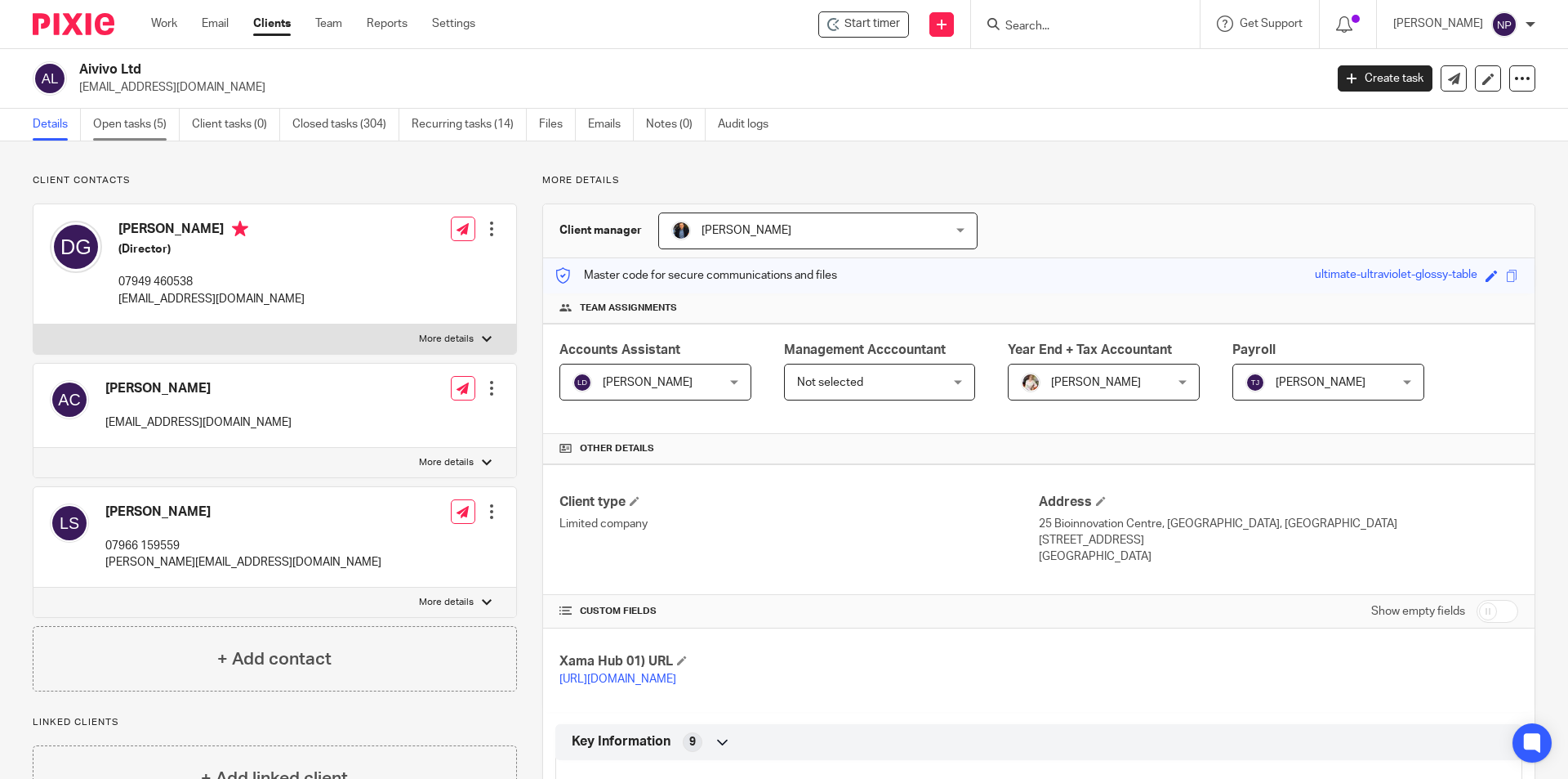
click at [155, 119] on link "Open tasks (5)" at bounding box center [136, 124] width 87 height 32
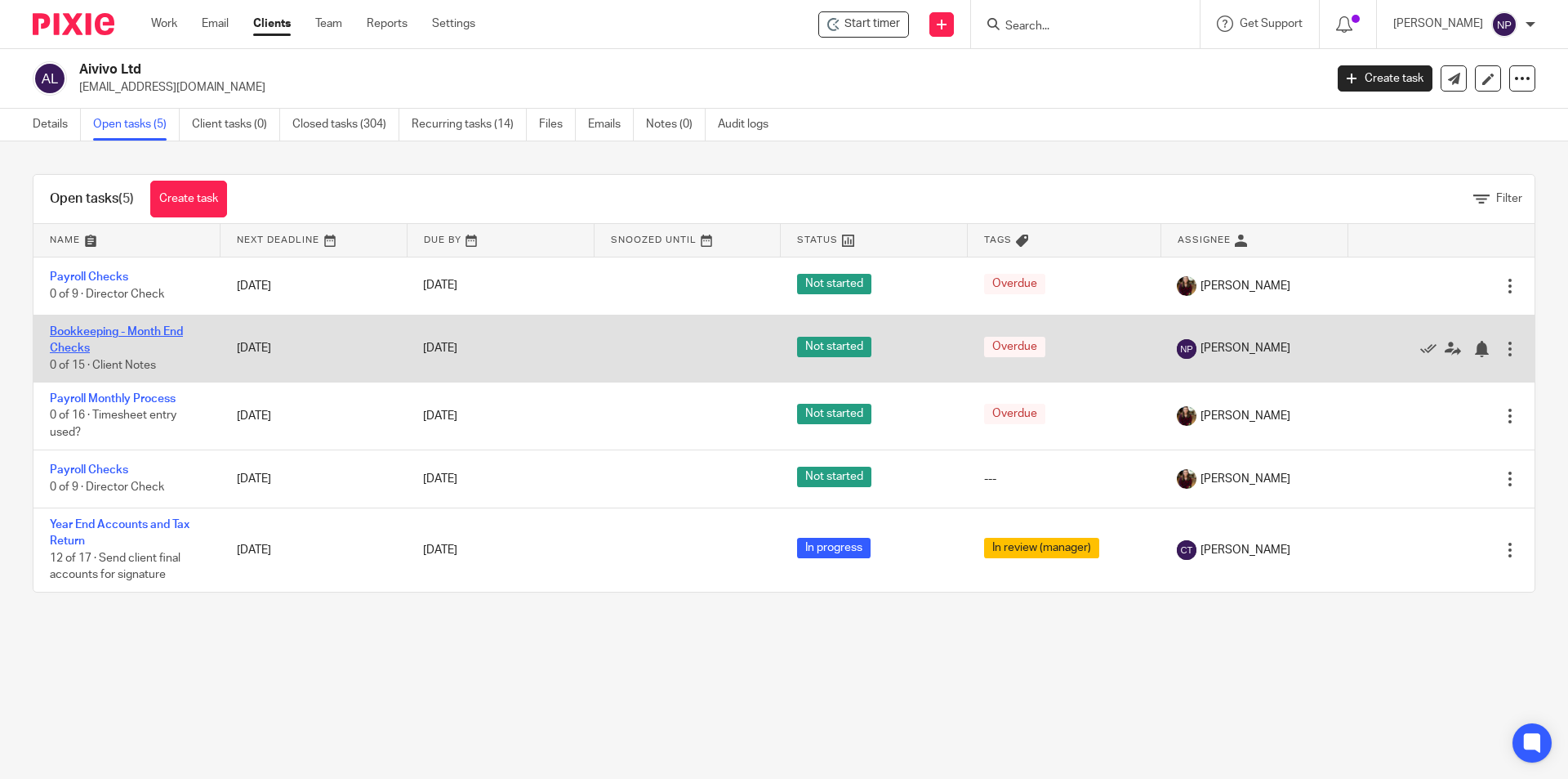
click at [114, 329] on link "Bookkeeping - Month End Checks" at bounding box center [116, 339] width 133 height 28
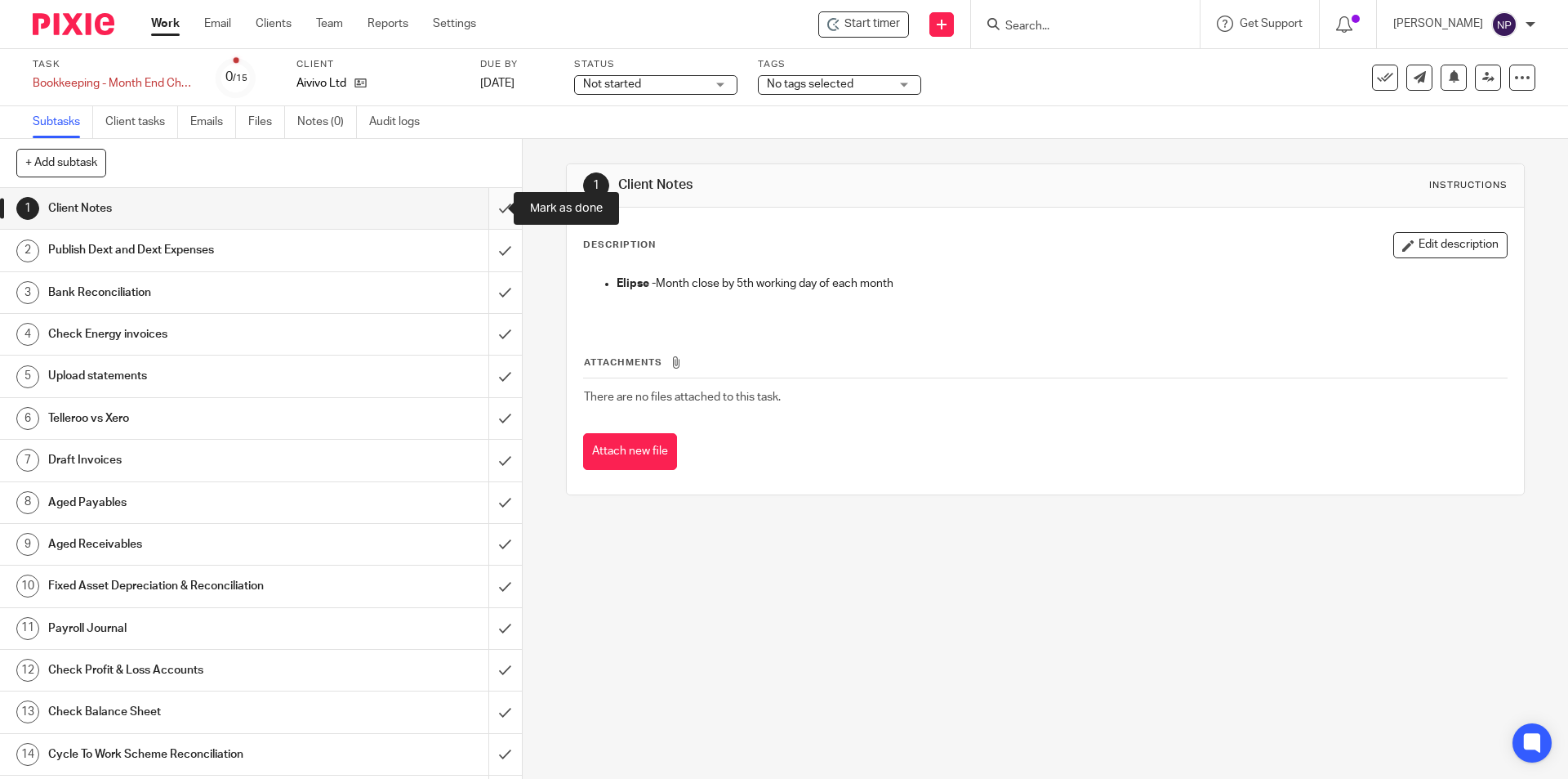
drag, startPoint x: 497, startPoint y: 218, endPoint x: 496, endPoint y: 255, distance: 37.0
click at [497, 222] on input "submit" at bounding box center [260, 208] width 522 height 41
click at [496, 261] on input "submit" at bounding box center [260, 250] width 522 height 41
click at [495, 285] on input "submit" at bounding box center [260, 292] width 522 height 41
click at [487, 333] on input "submit" at bounding box center [260, 334] width 522 height 41
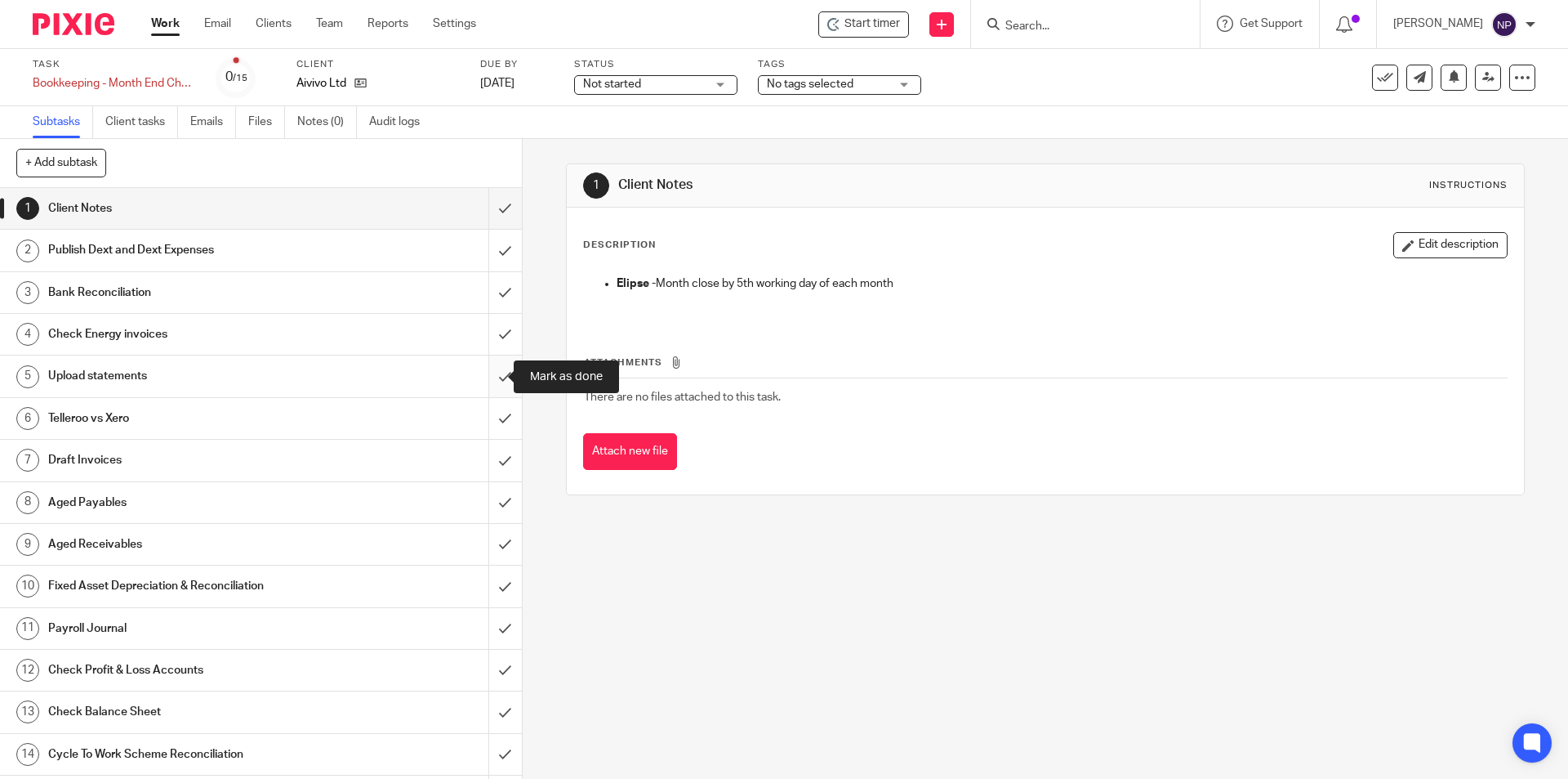
click at [487, 368] on input "submit" at bounding box center [260, 376] width 522 height 41
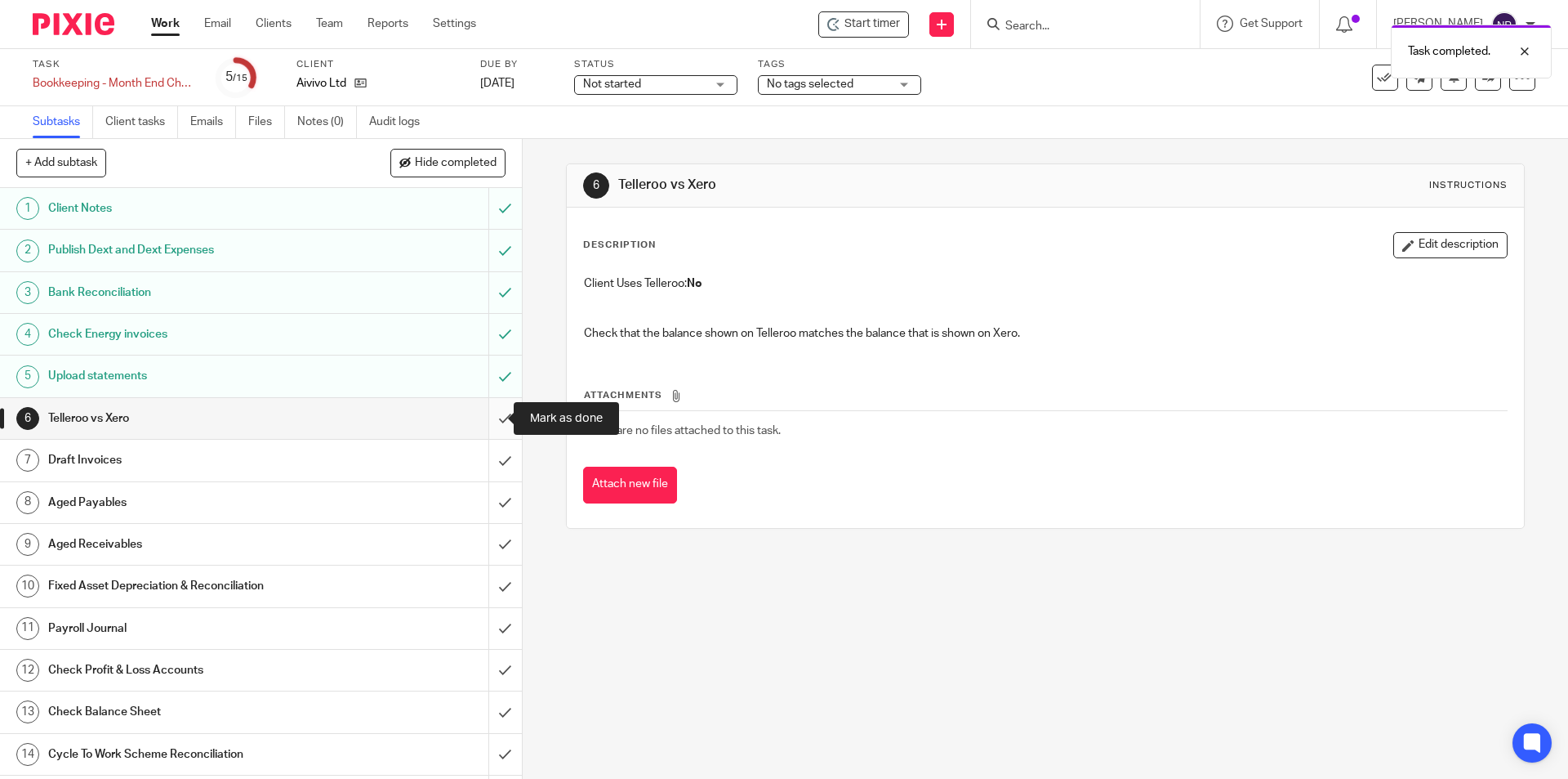
click at [496, 419] on input "submit" at bounding box center [260, 418] width 522 height 41
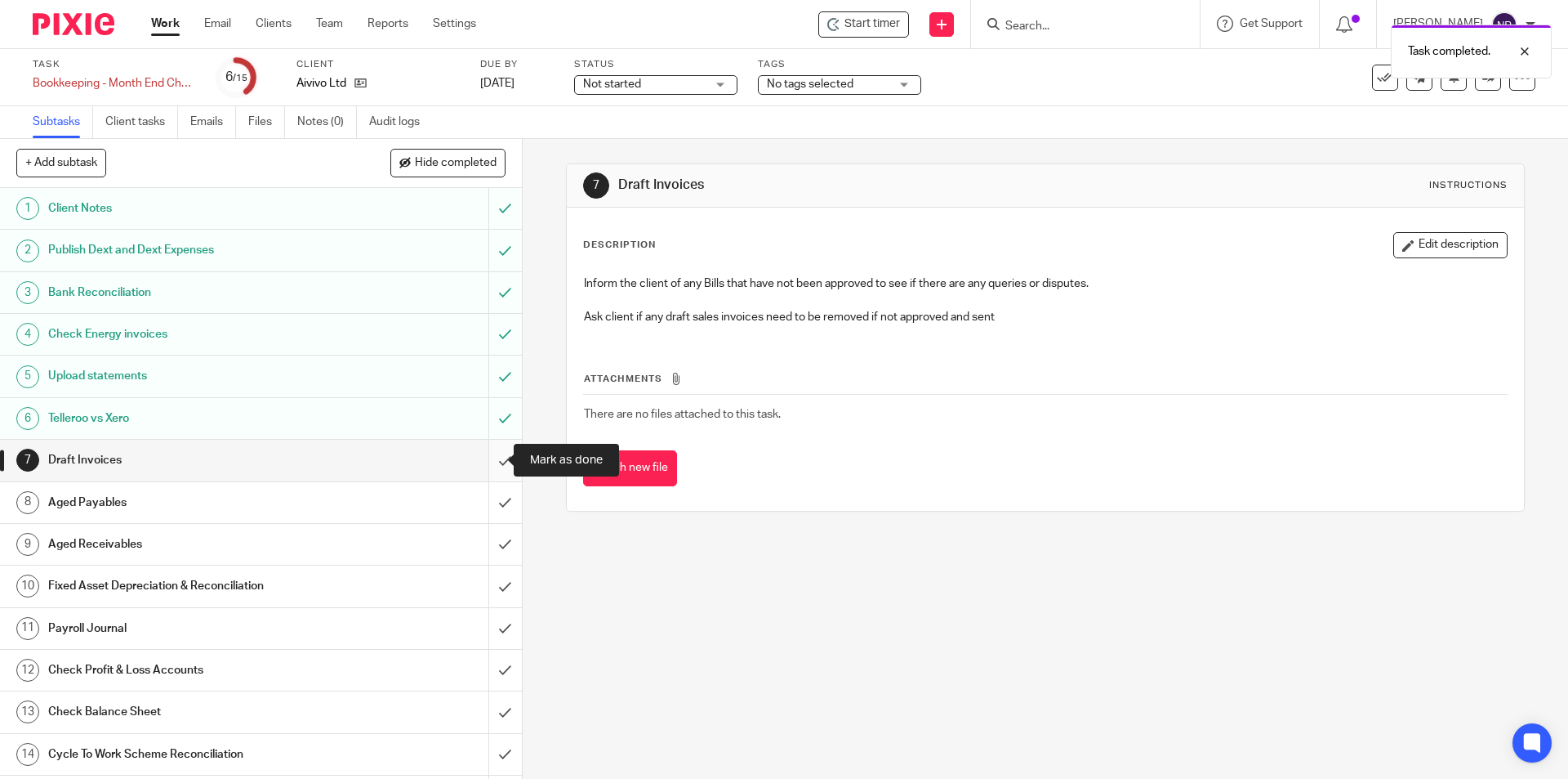
click at [495, 457] on input "submit" at bounding box center [260, 460] width 522 height 41
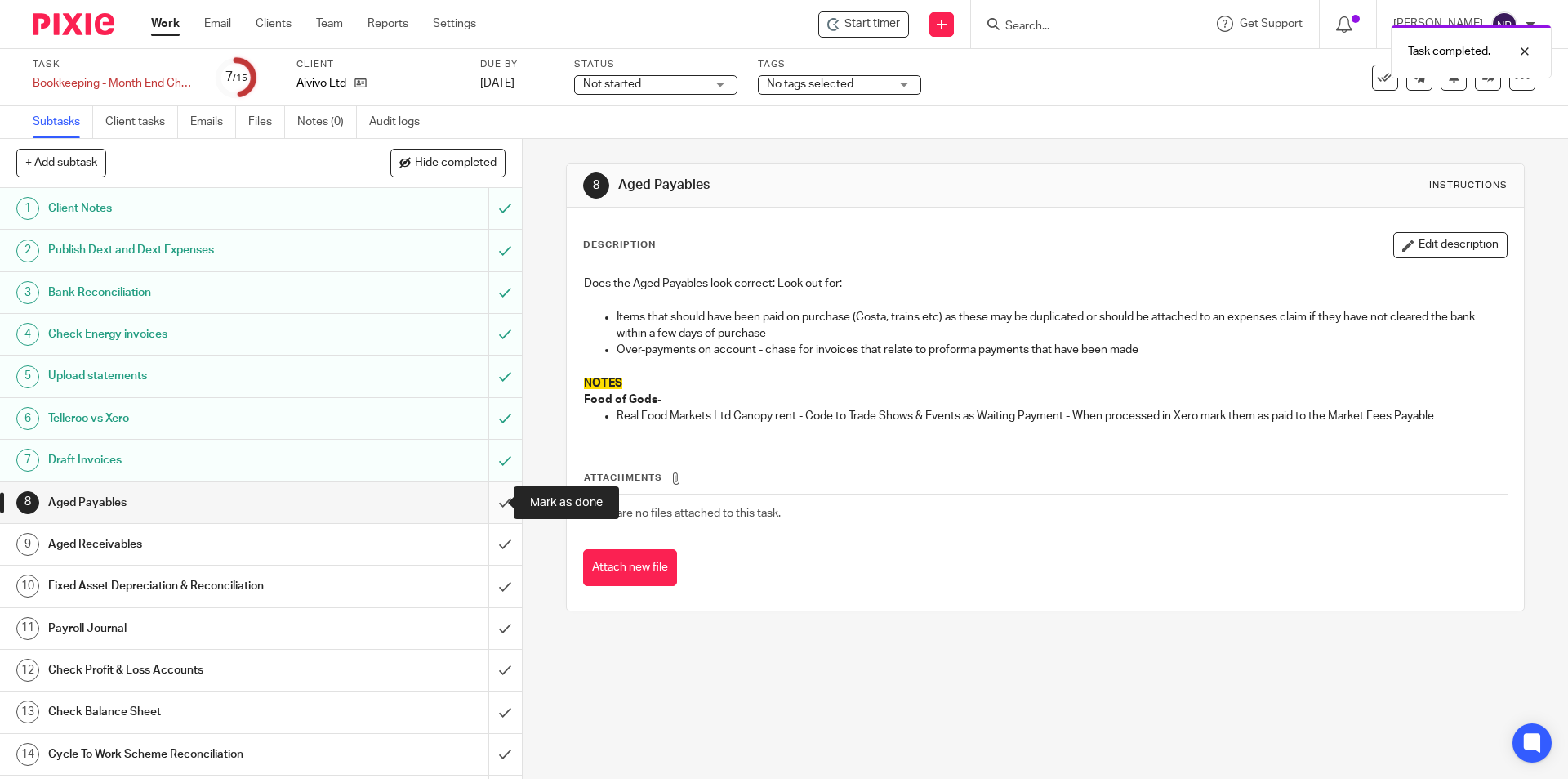
click at [485, 502] on input "submit" at bounding box center [260, 503] width 522 height 41
click at [486, 543] on input "submit" at bounding box center [260, 544] width 522 height 41
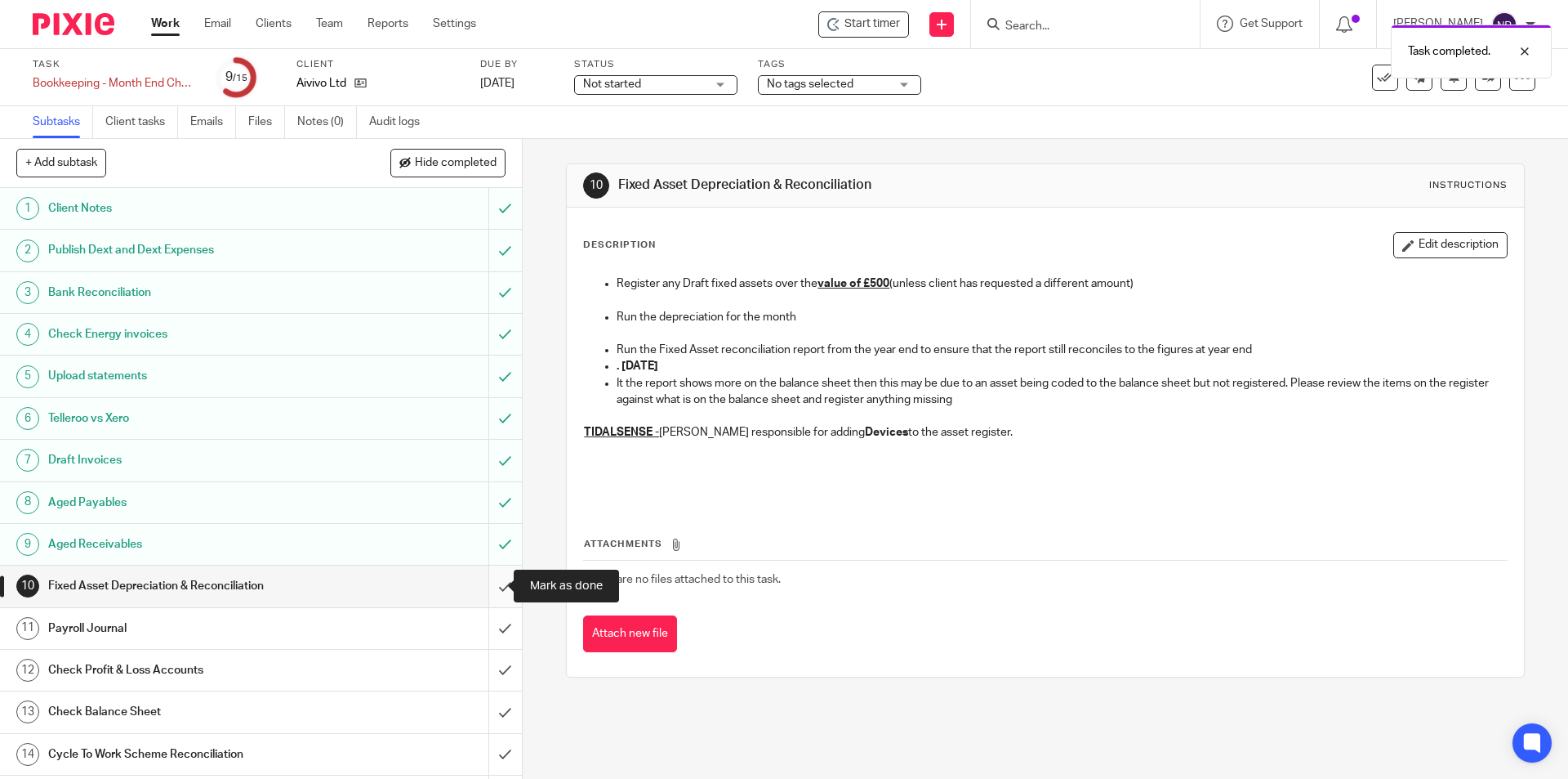
click at [496, 585] on input "submit" at bounding box center [260, 586] width 522 height 41
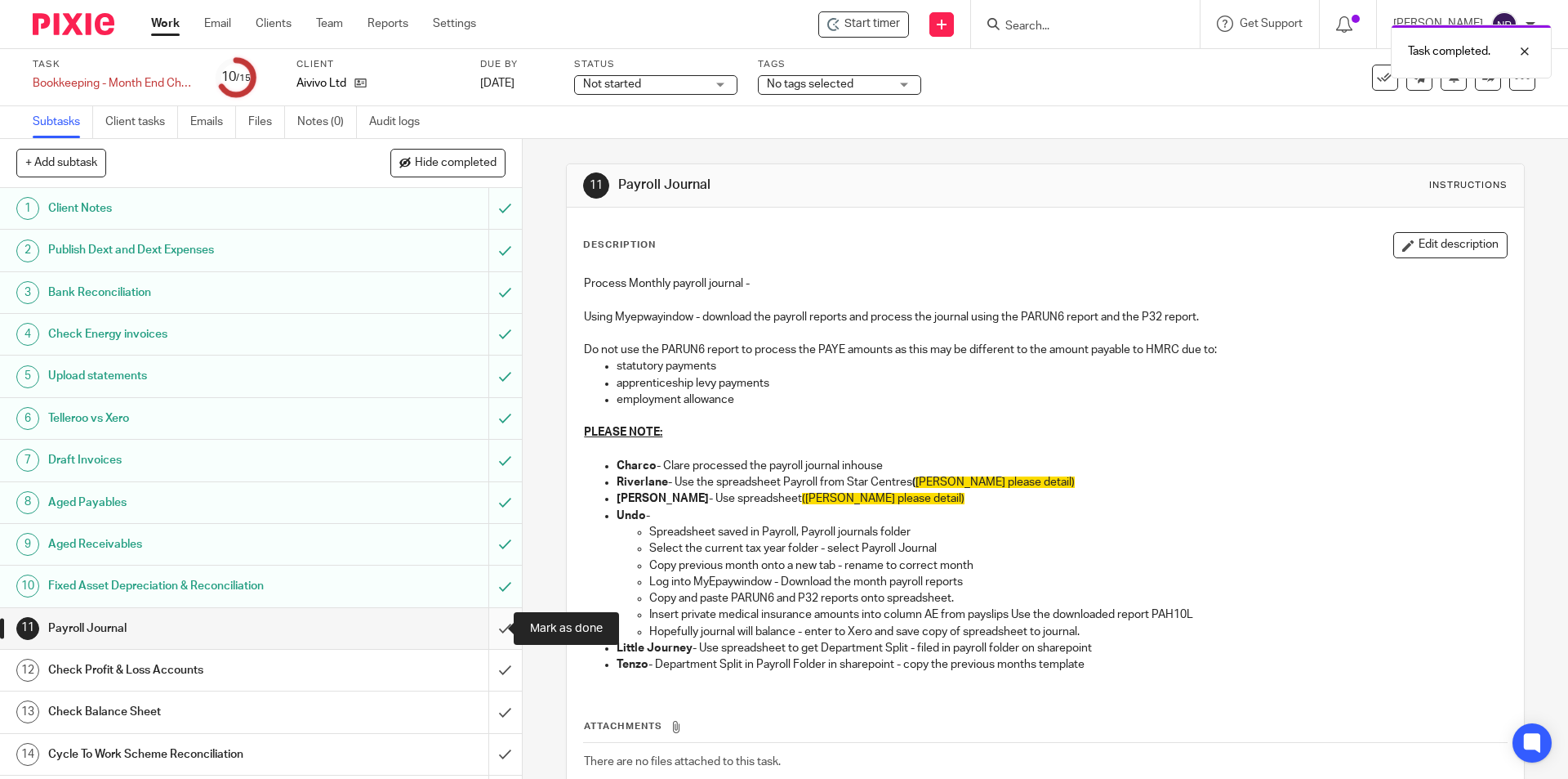
click at [496, 629] on input "submit" at bounding box center [260, 628] width 522 height 41
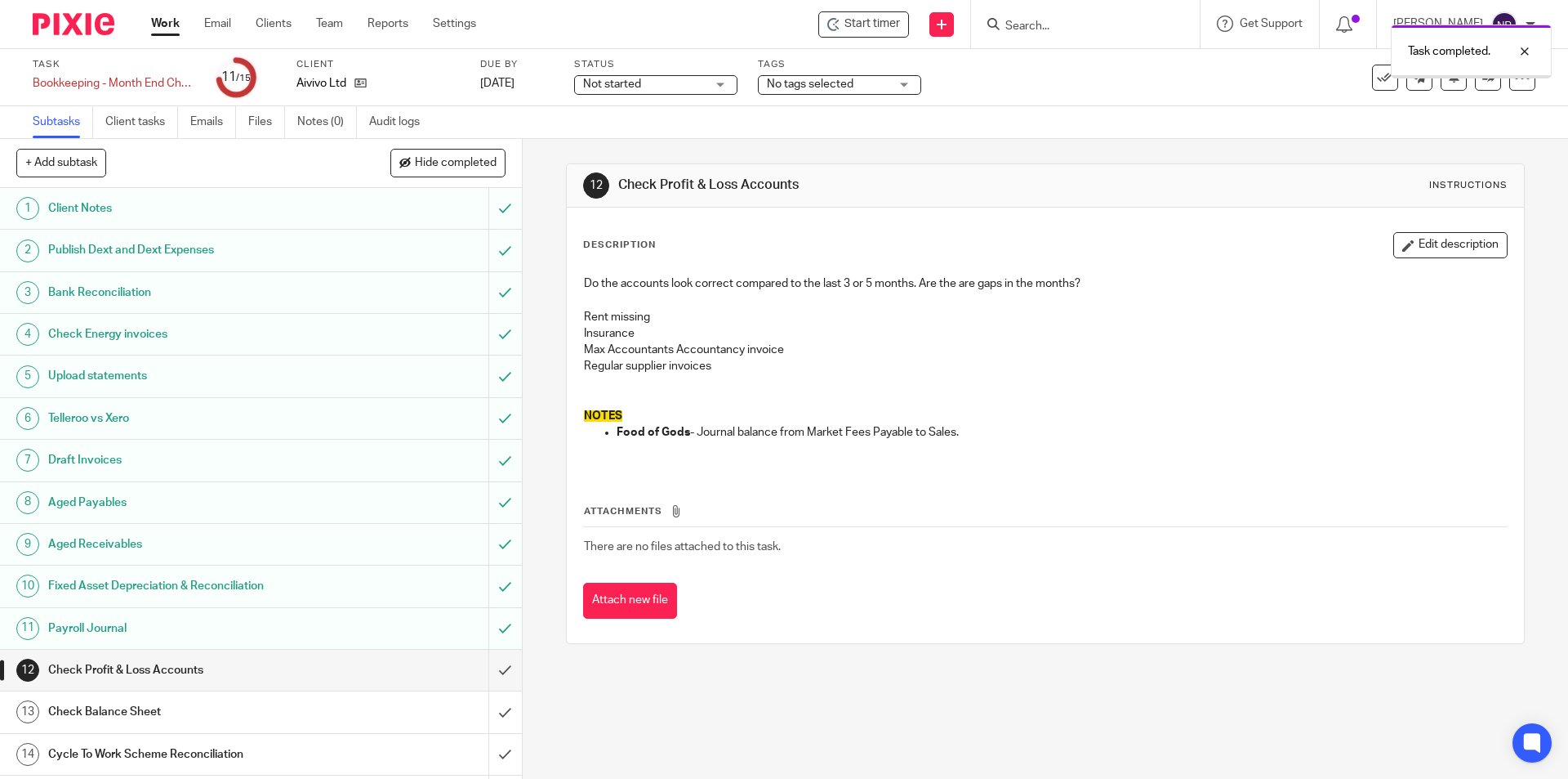
scroll to position [39, 0]
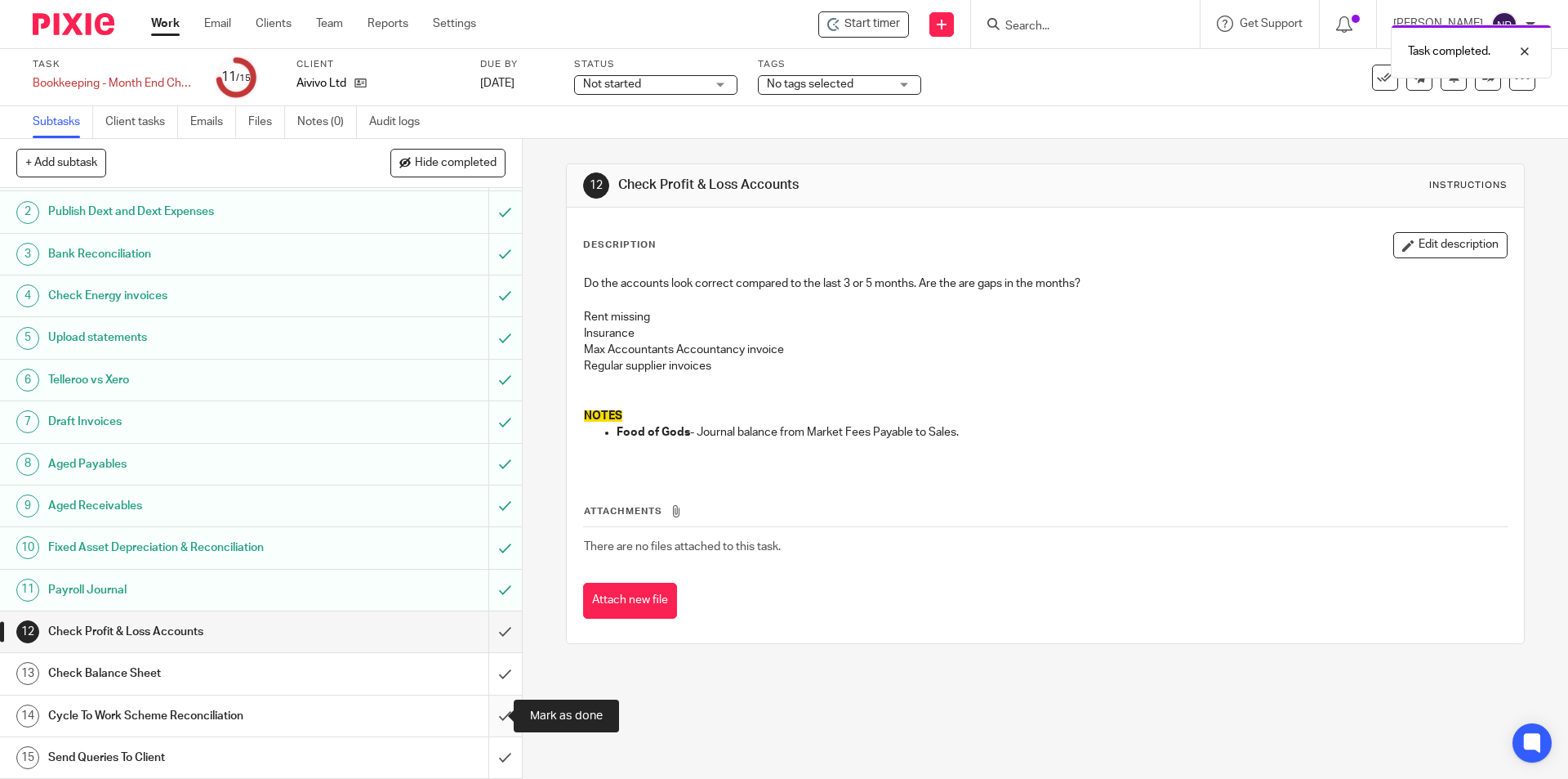
click at [485, 718] on input "submit" at bounding box center [260, 715] width 522 height 41
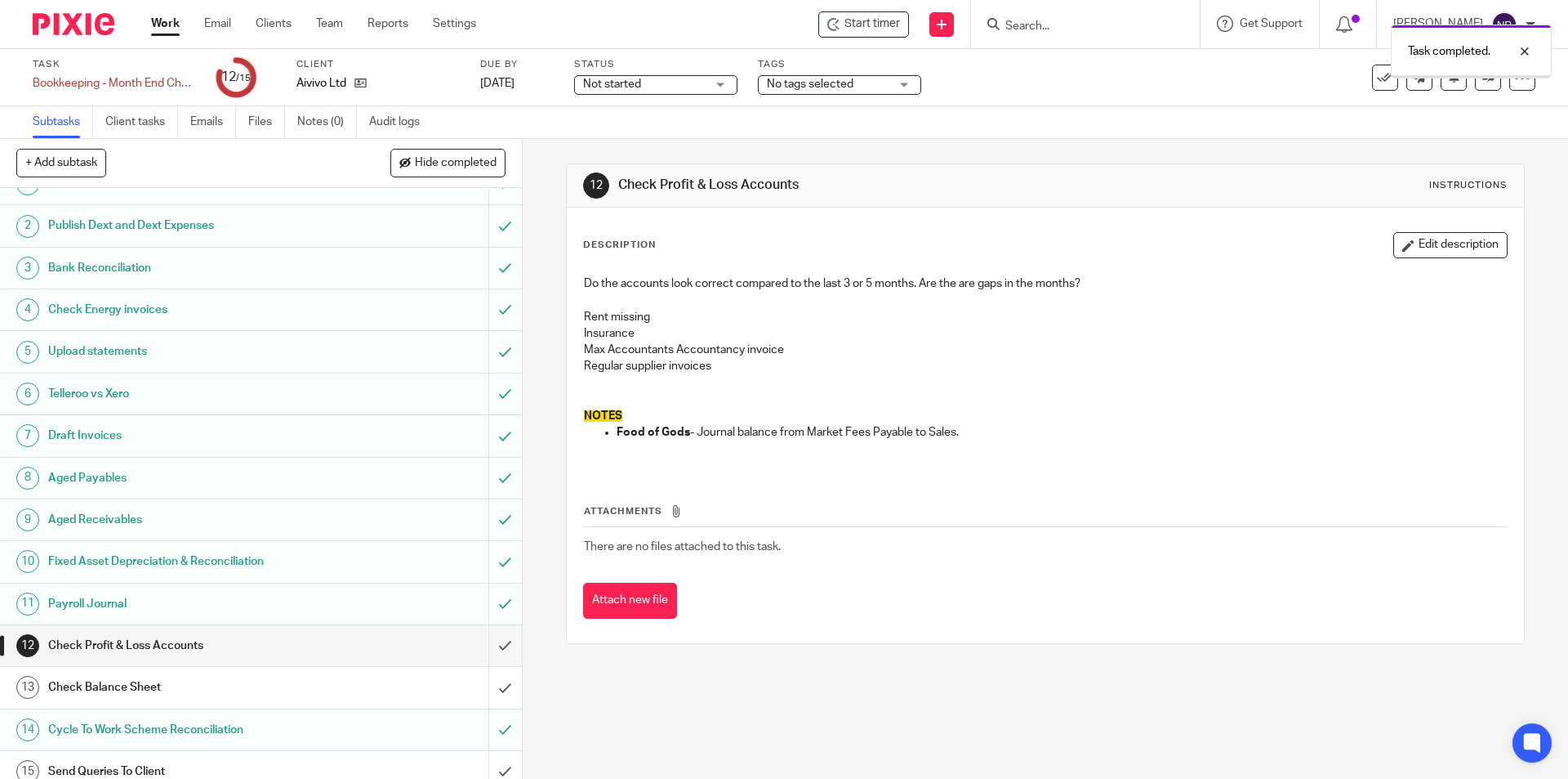
scroll to position [39, 0]
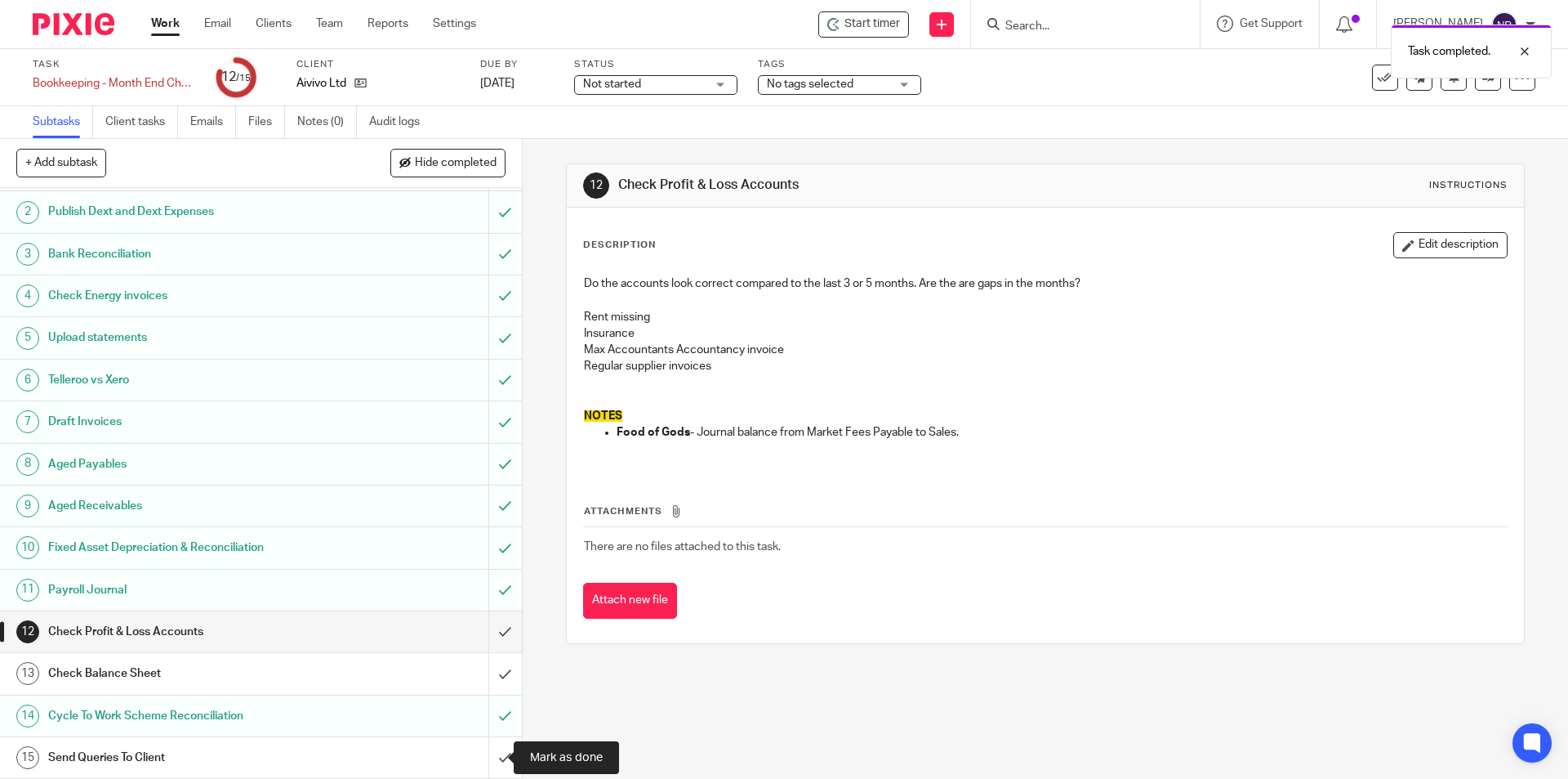
click at [486, 760] on input "submit" at bounding box center [260, 757] width 522 height 41
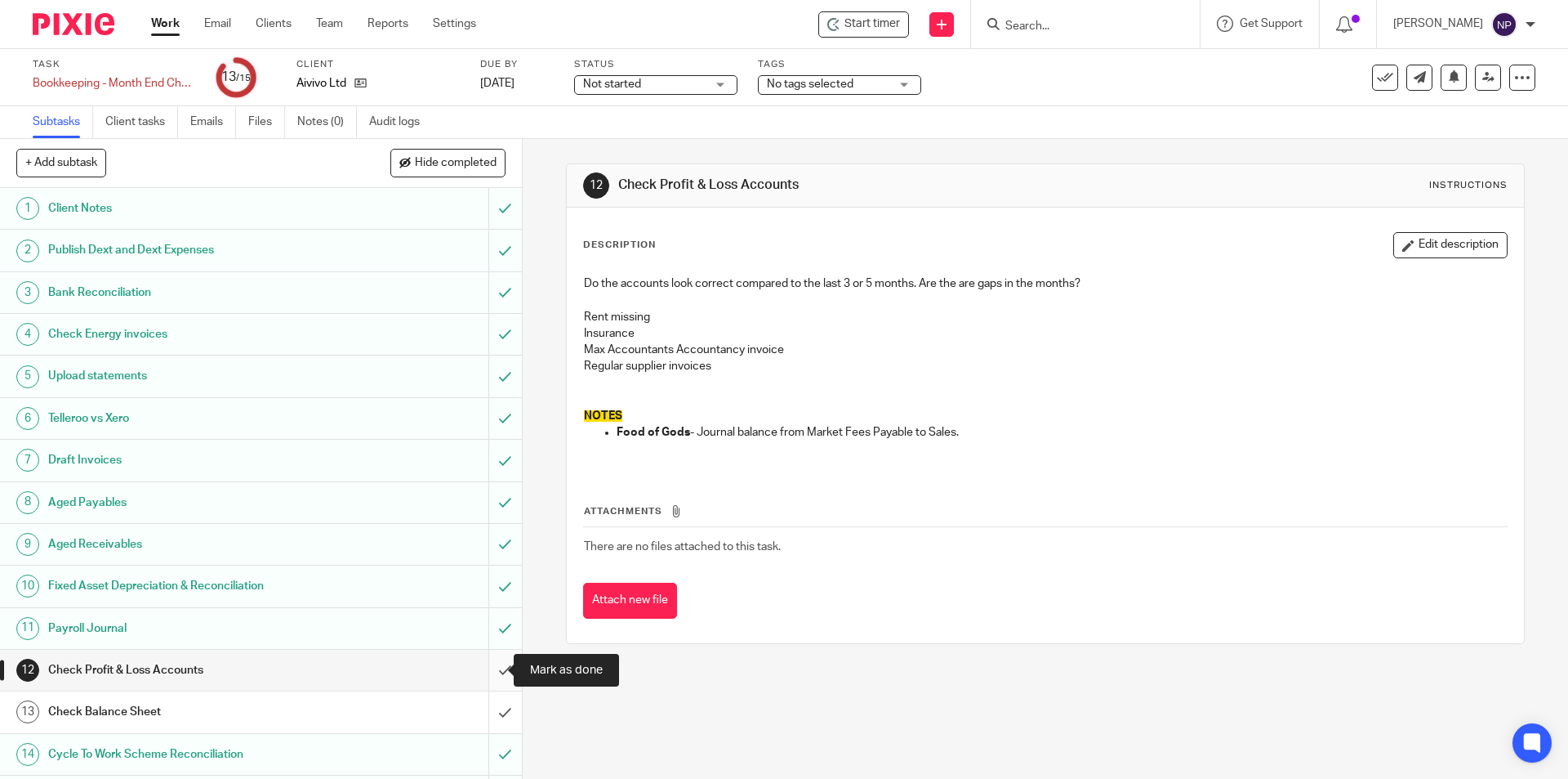
click at [497, 666] on input "submit" at bounding box center [260, 670] width 522 height 41
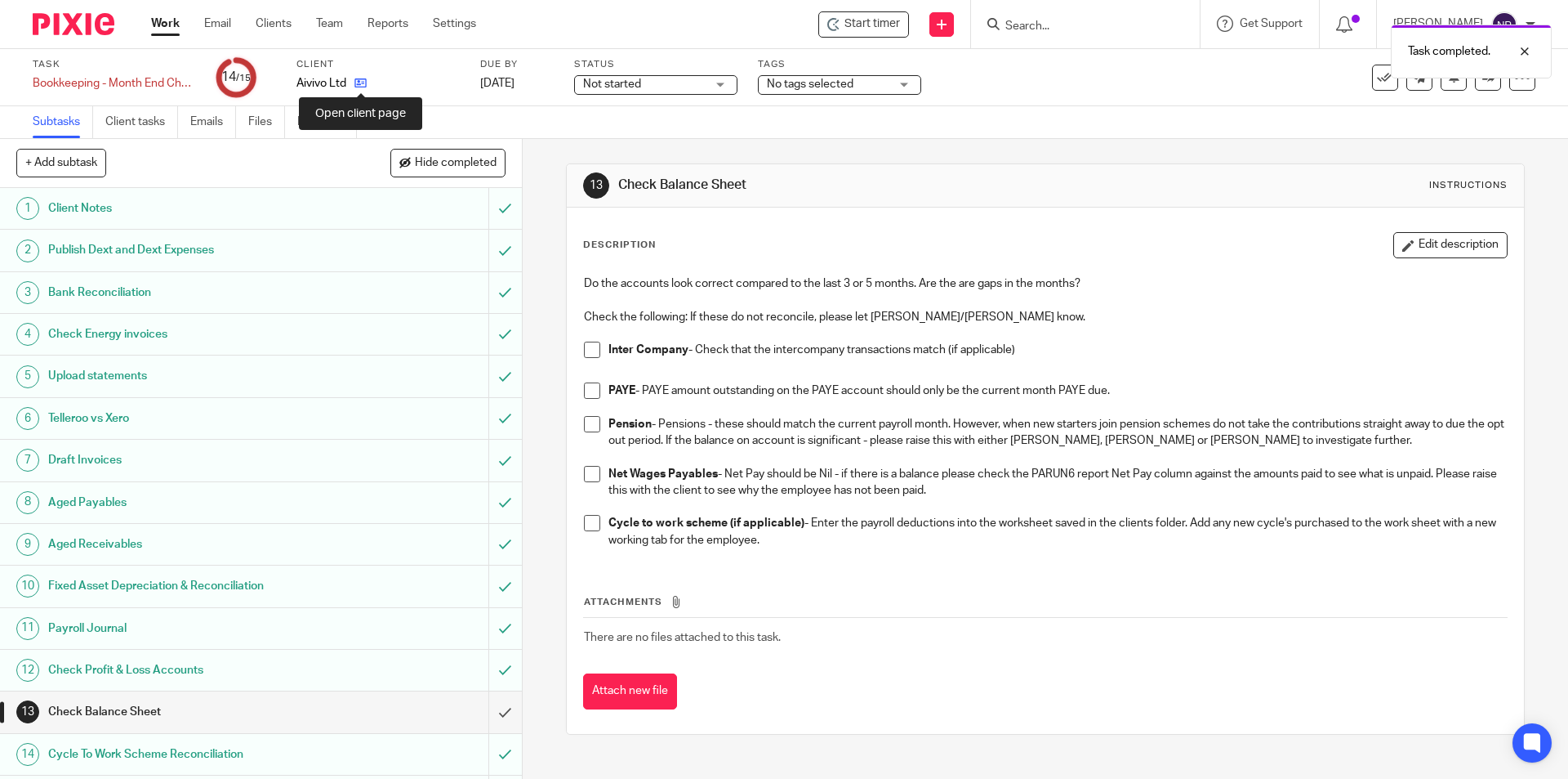
click at [361, 84] on icon at bounding box center [360, 82] width 13 height 13
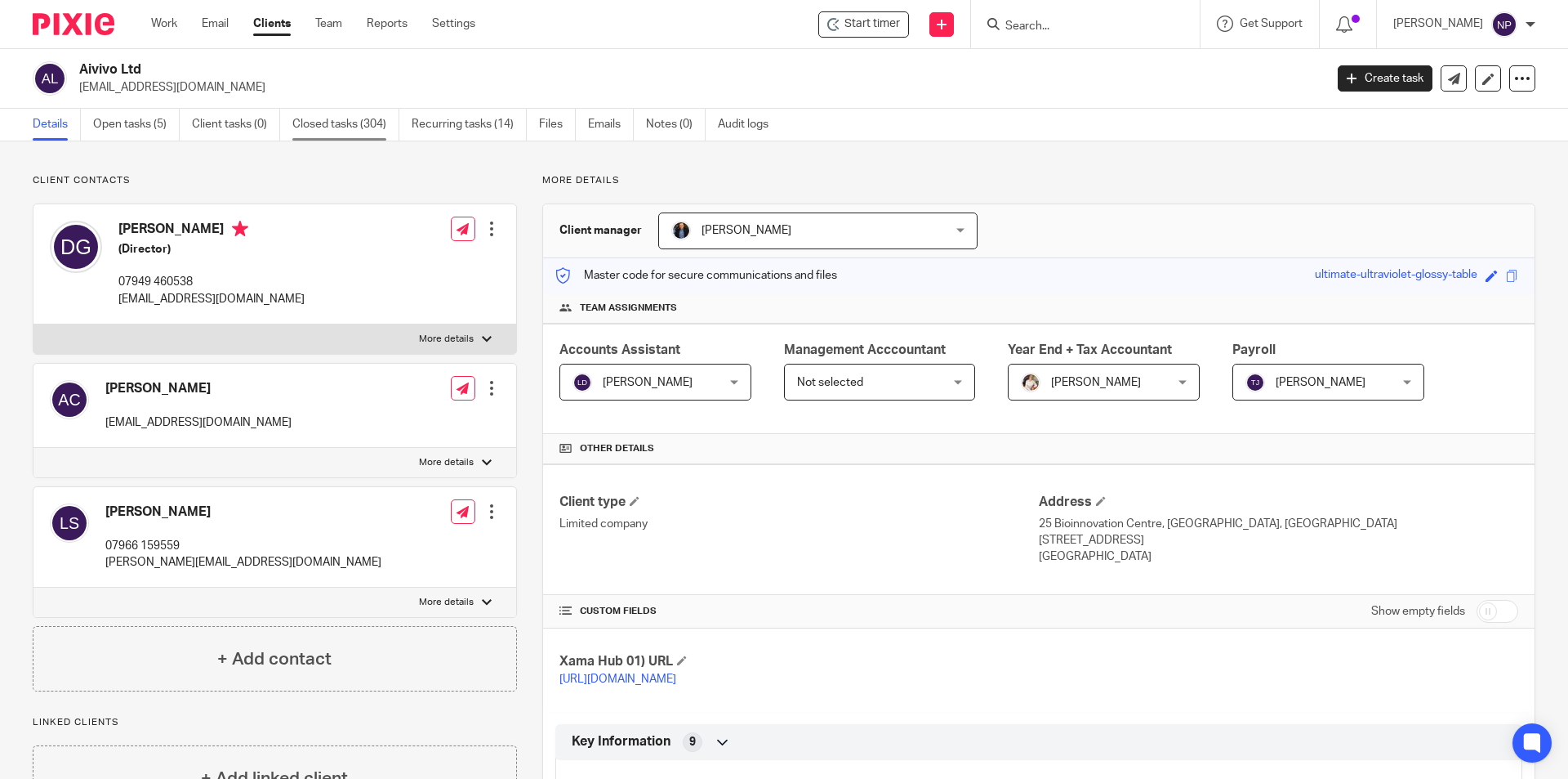
click at [366, 136] on link "Closed tasks (304)" at bounding box center [345, 124] width 107 height 32
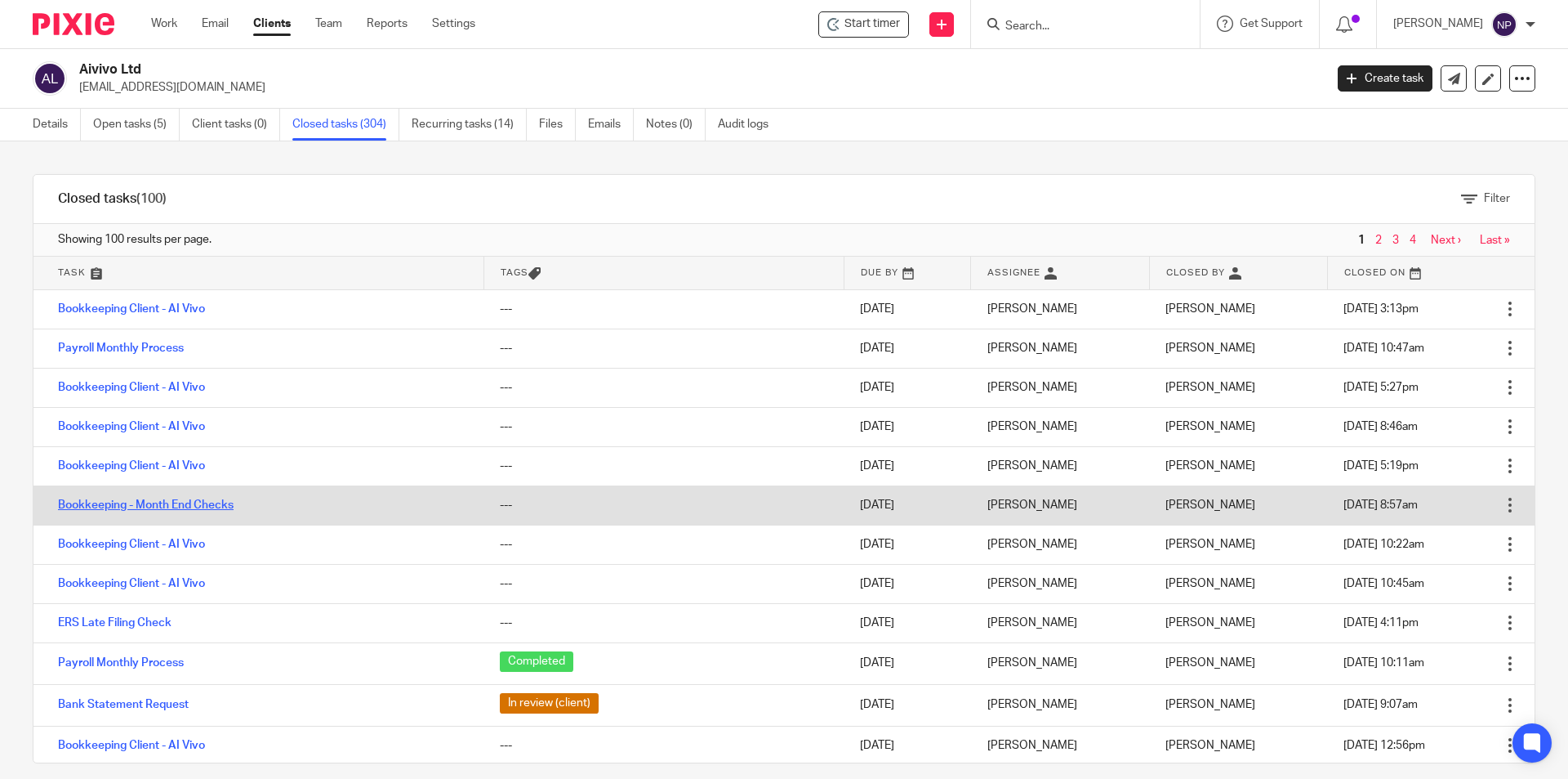
click at [202, 509] on link "Bookkeeping - Month End Checks" at bounding box center [145, 505] width 176 height 12
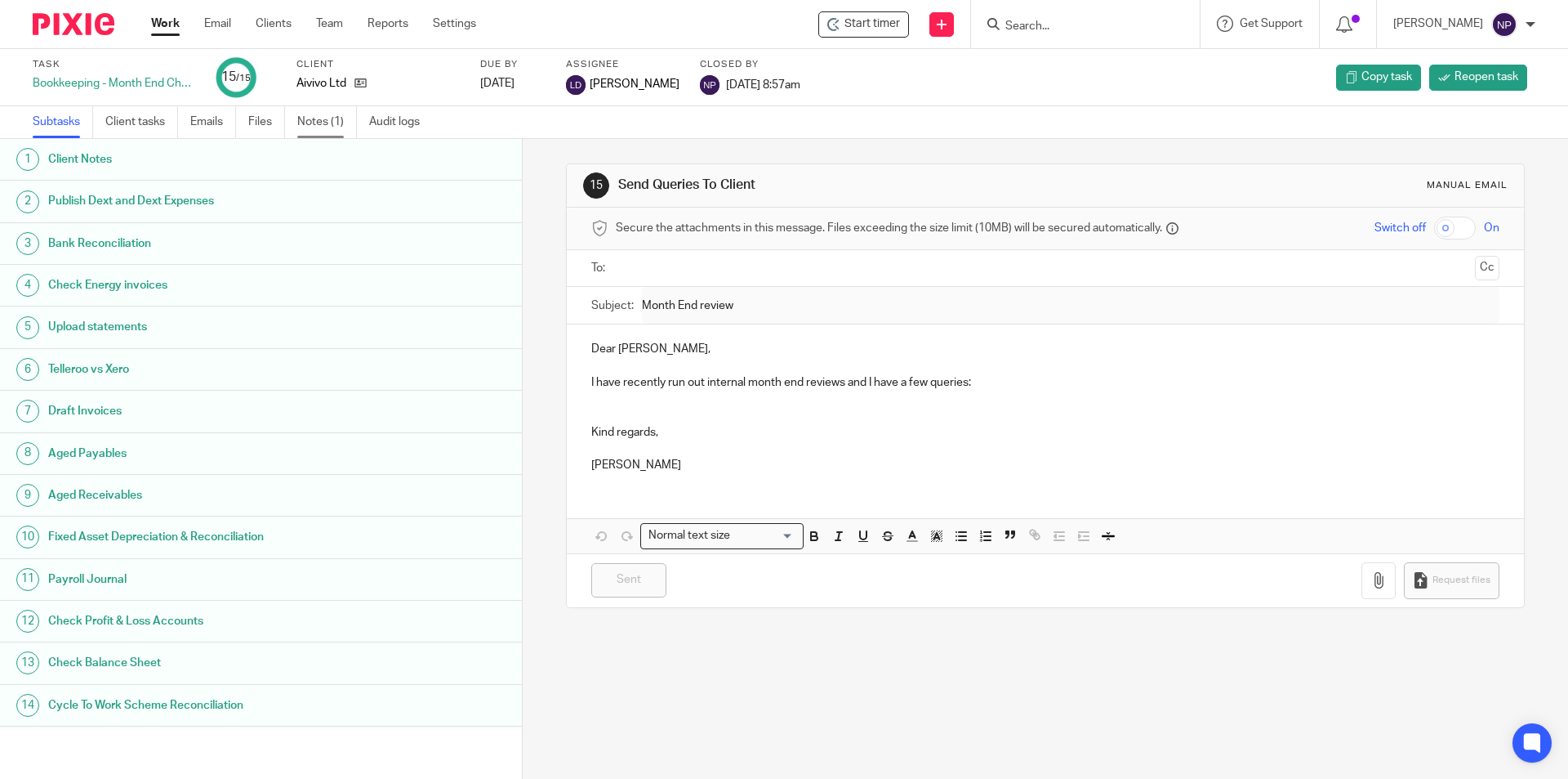
click at [331, 115] on link "Notes (1)" at bounding box center [327, 122] width 60 height 32
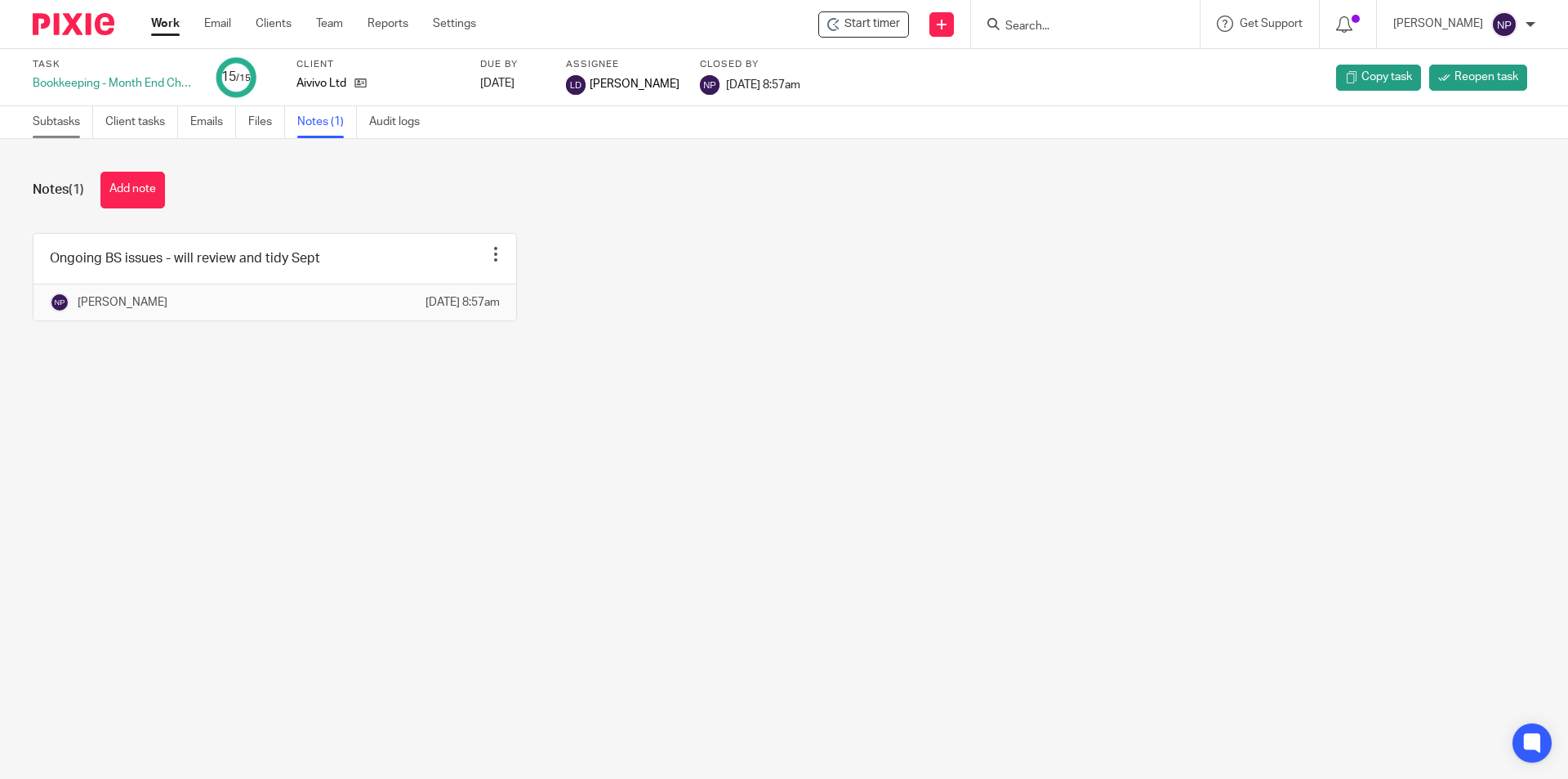
click at [89, 124] on link "Subtasks" at bounding box center [63, 122] width 60 height 32
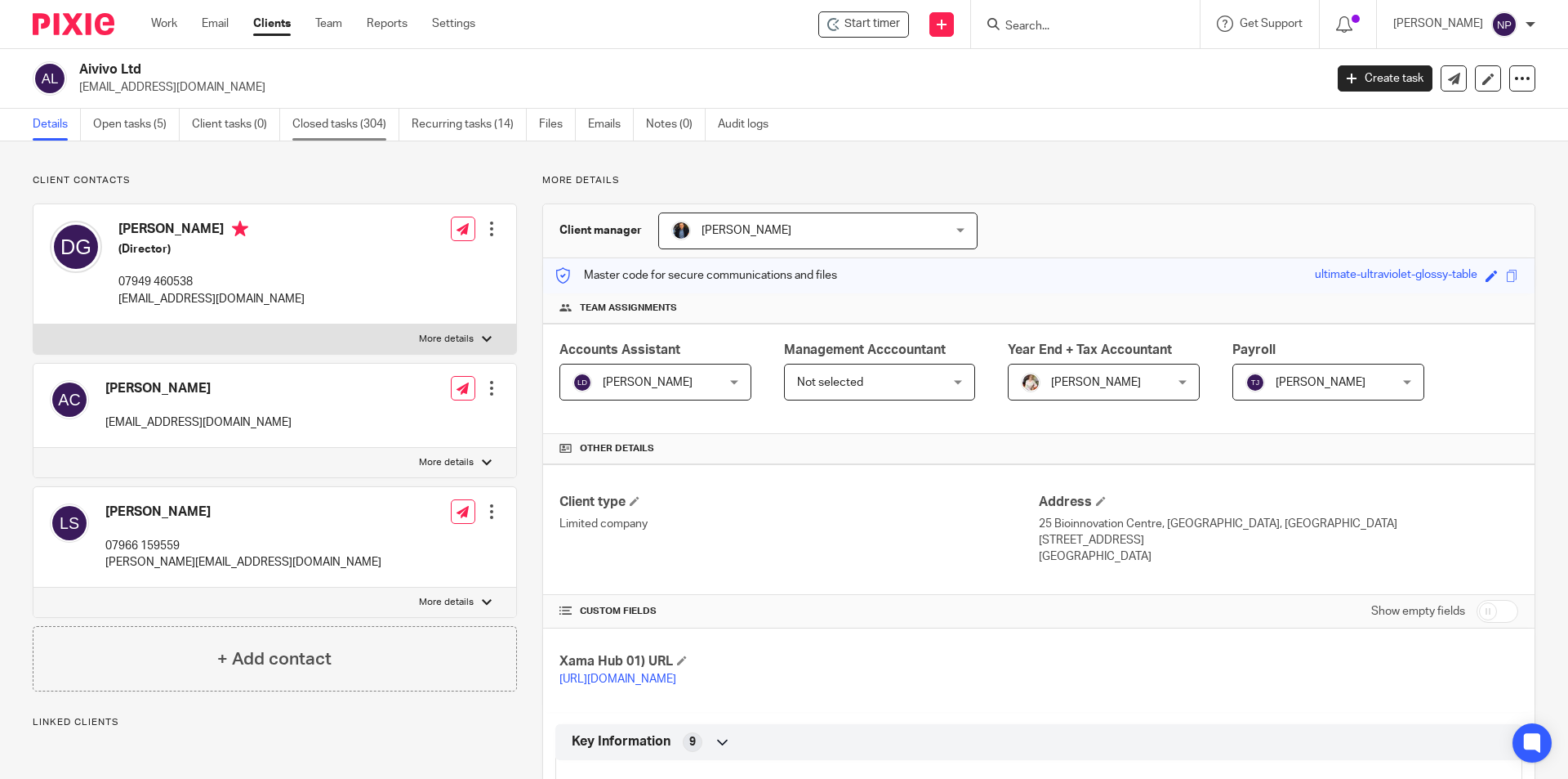
click at [304, 129] on link "Closed tasks (304)" at bounding box center [345, 124] width 107 height 32
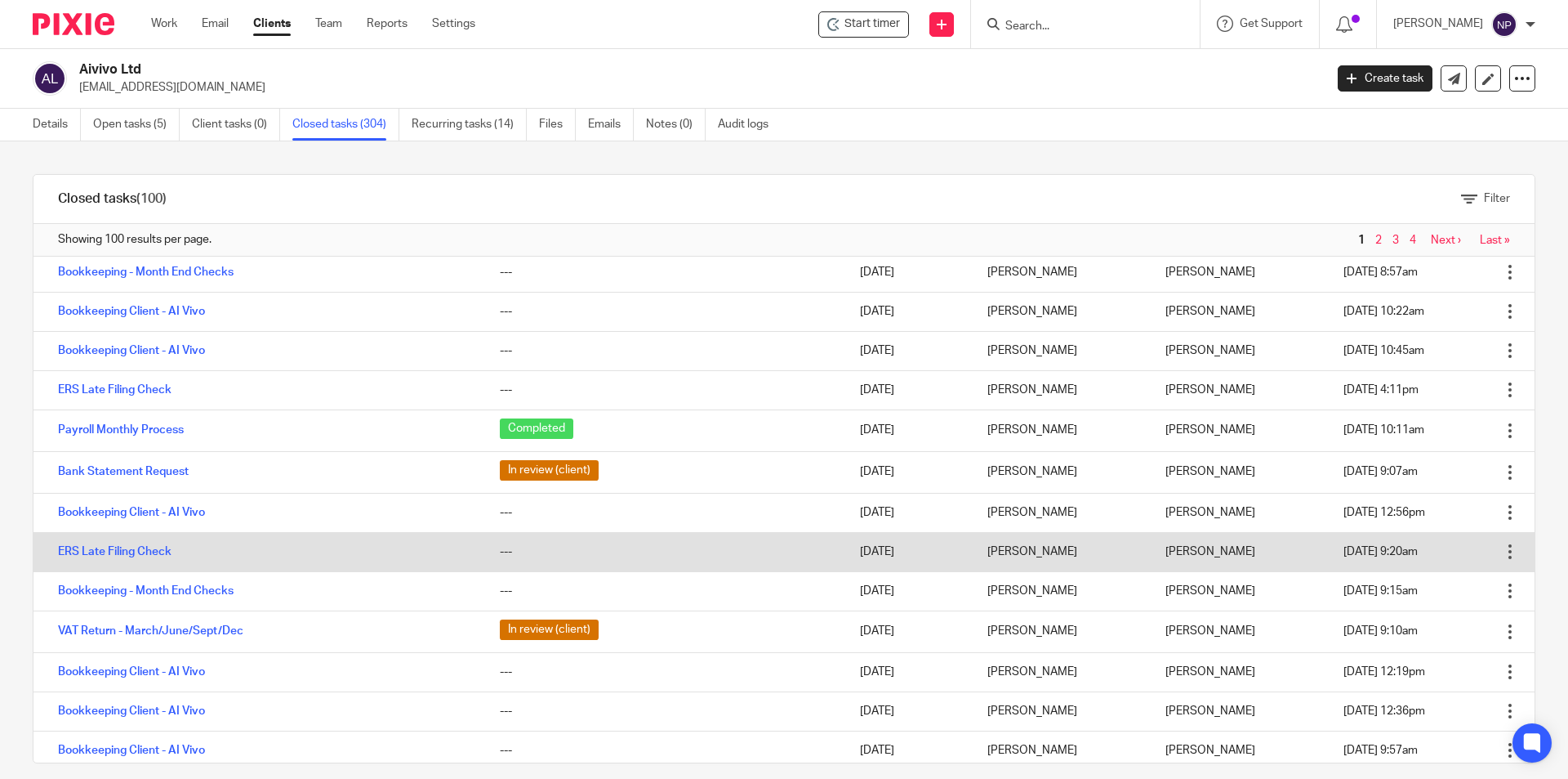
scroll to position [245, 0]
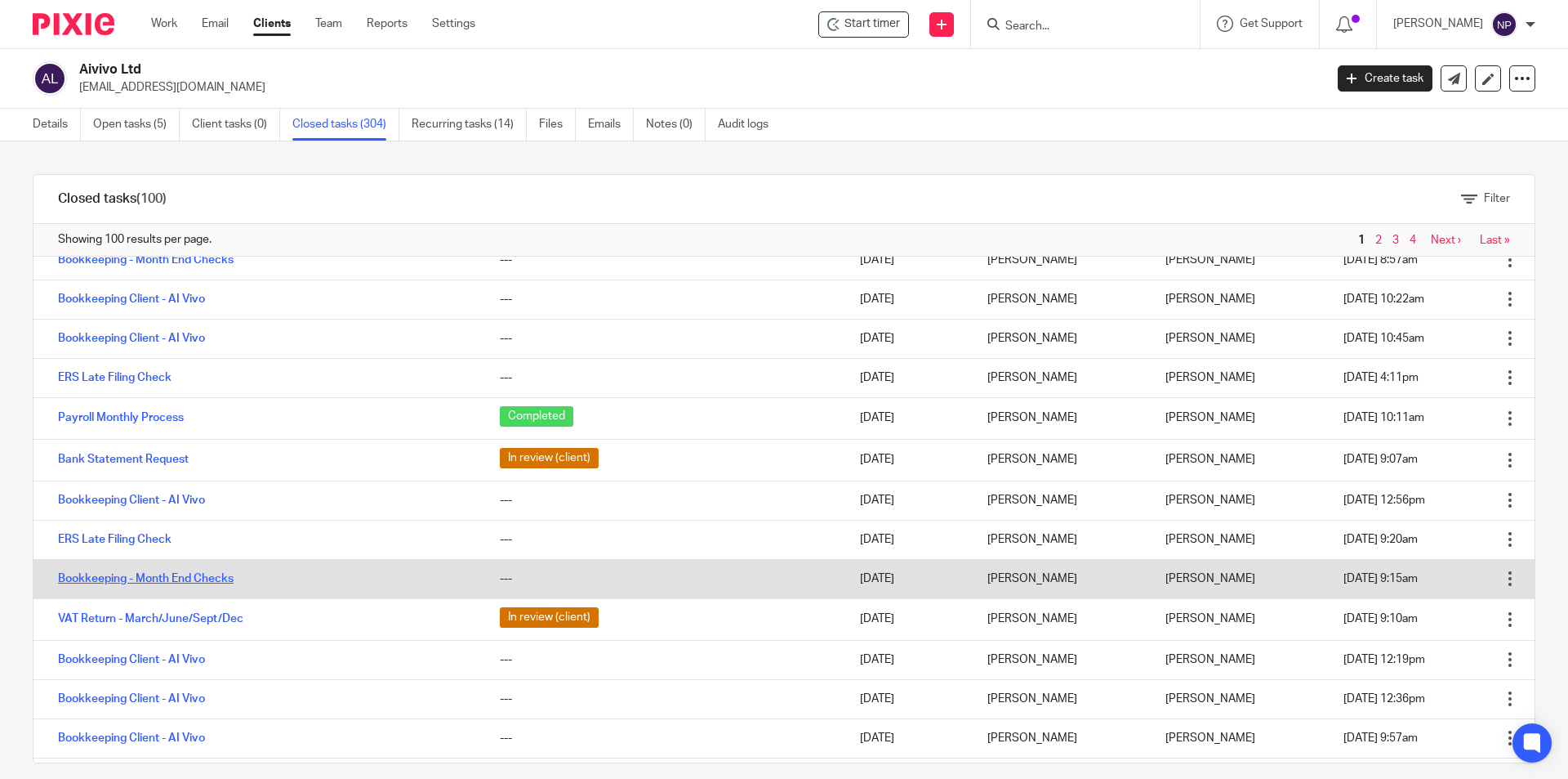
click at [219, 579] on link "Bookkeeping - Month End Checks" at bounding box center [145, 579] width 176 height 12
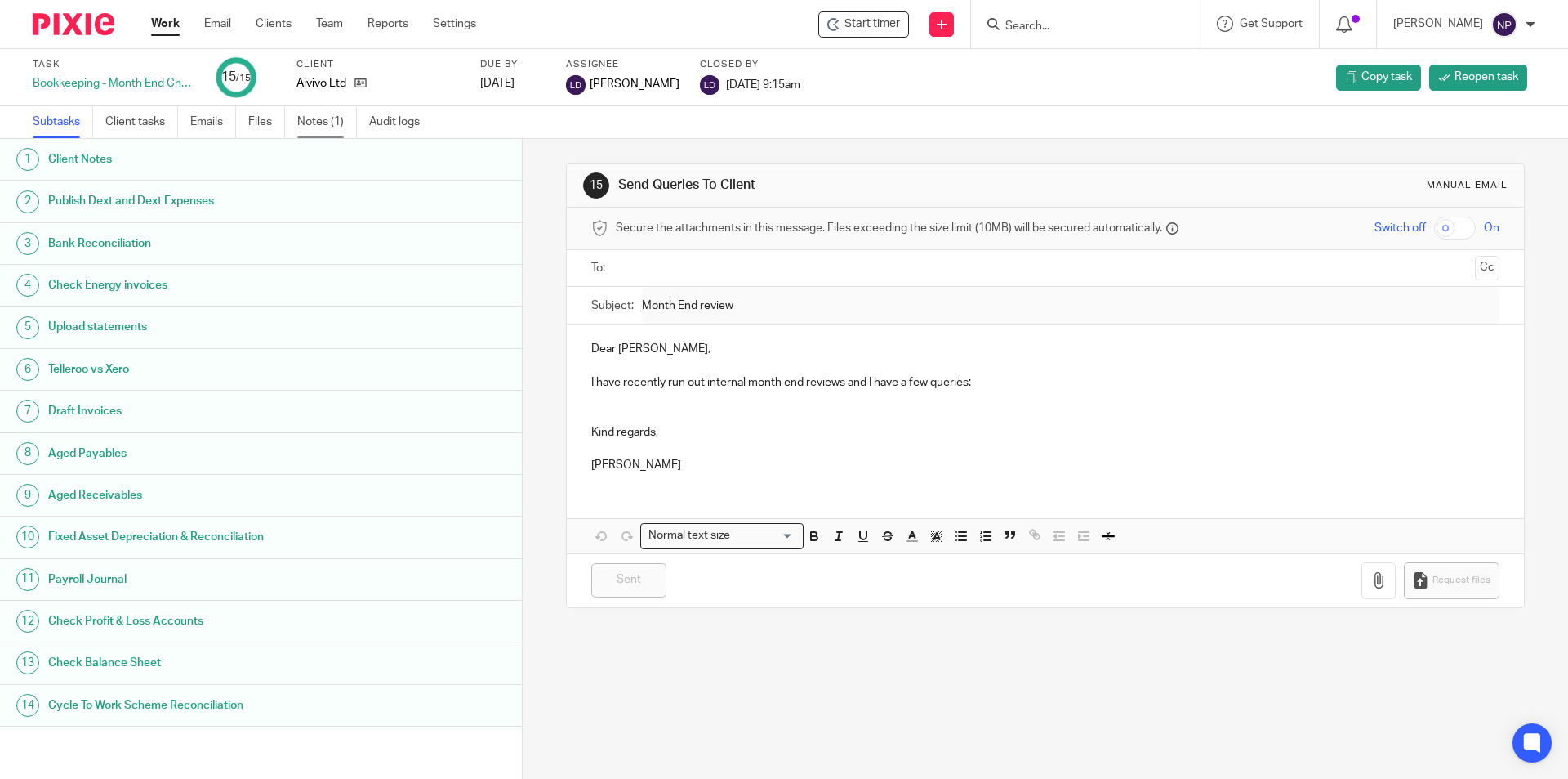
click at [343, 113] on link "Notes (1)" at bounding box center [327, 122] width 60 height 32
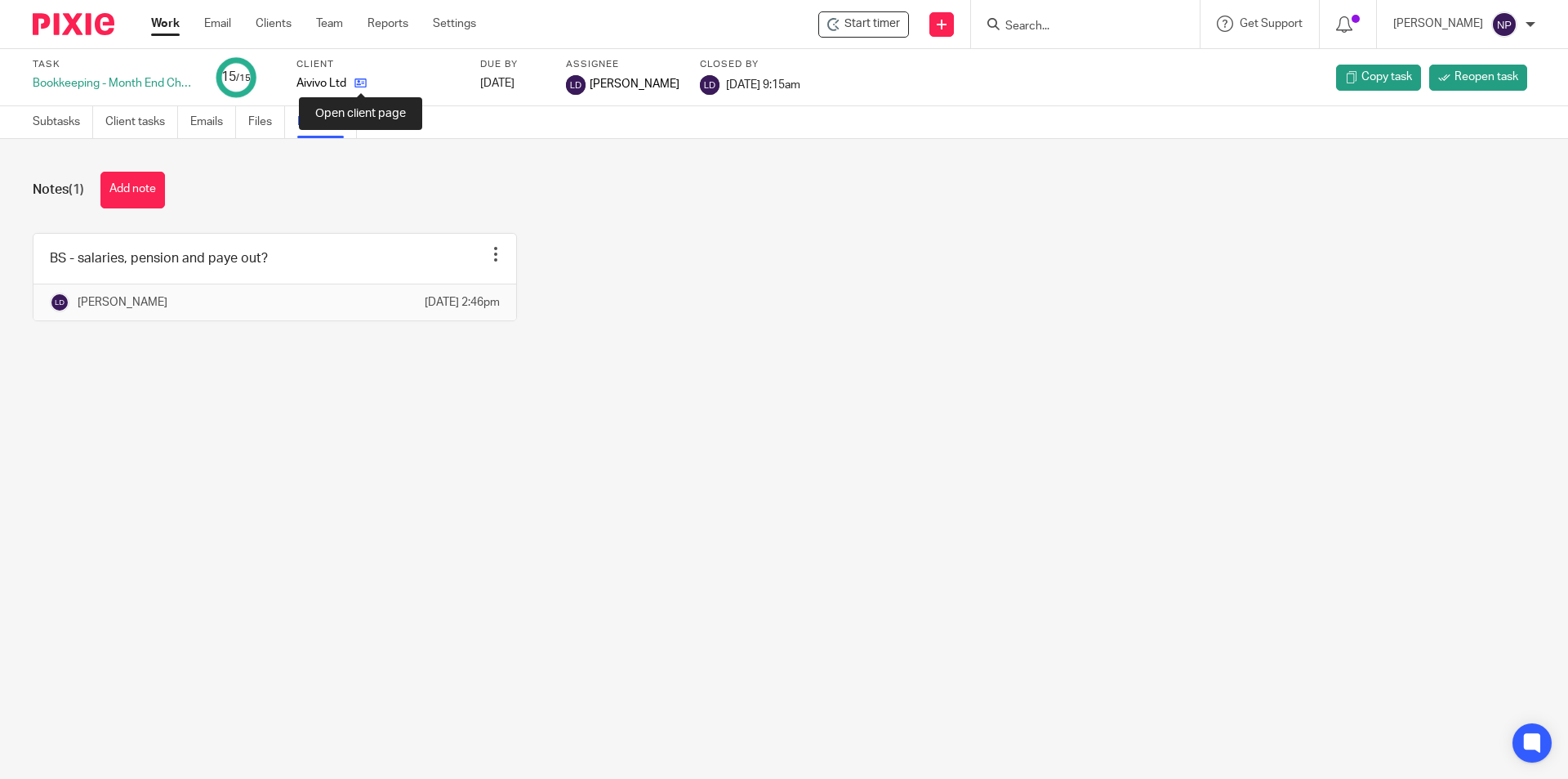
click at [360, 78] on icon at bounding box center [360, 82] width 13 height 13
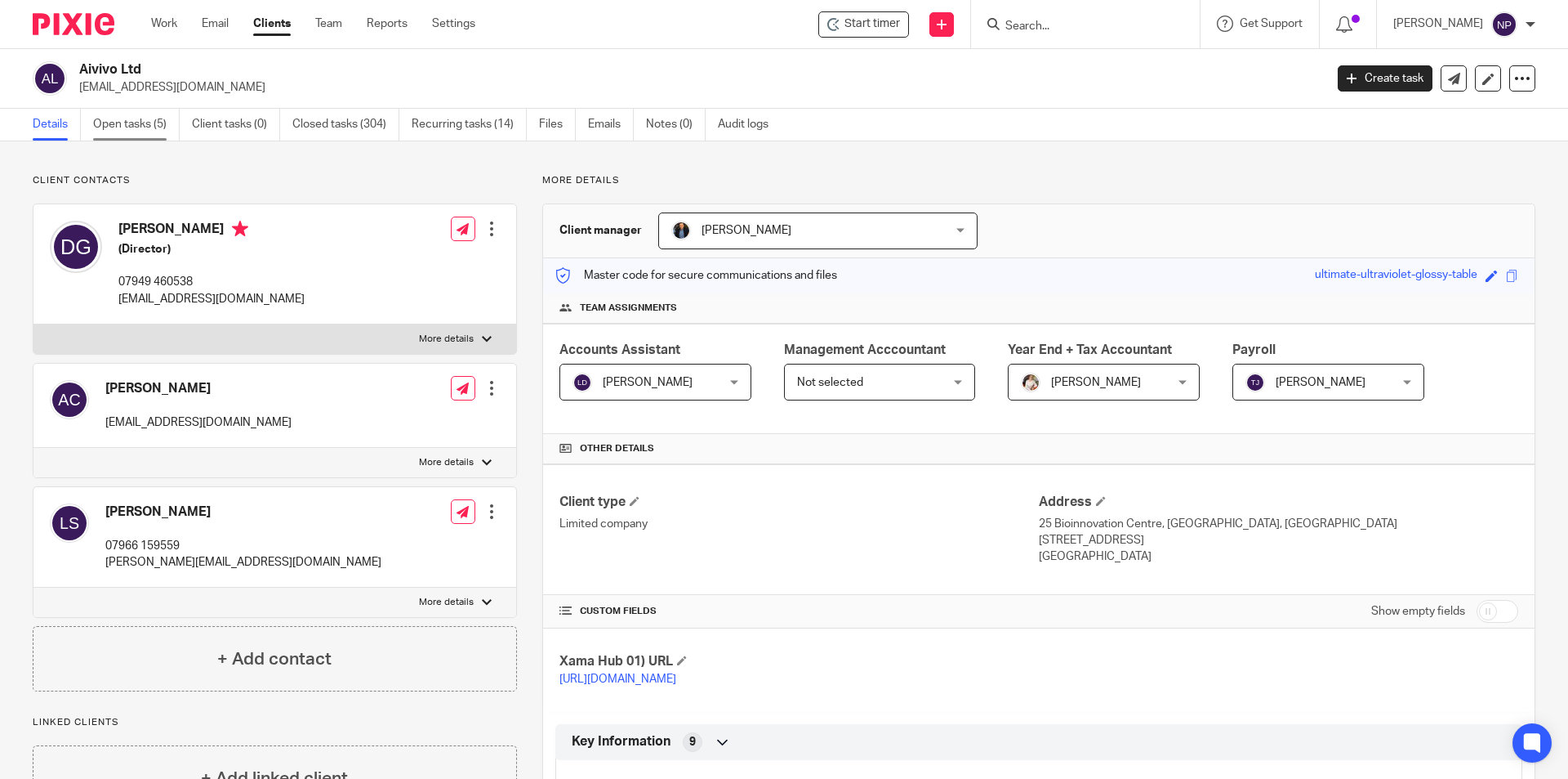
click at [137, 117] on link "Open tasks (5)" at bounding box center [136, 124] width 87 height 32
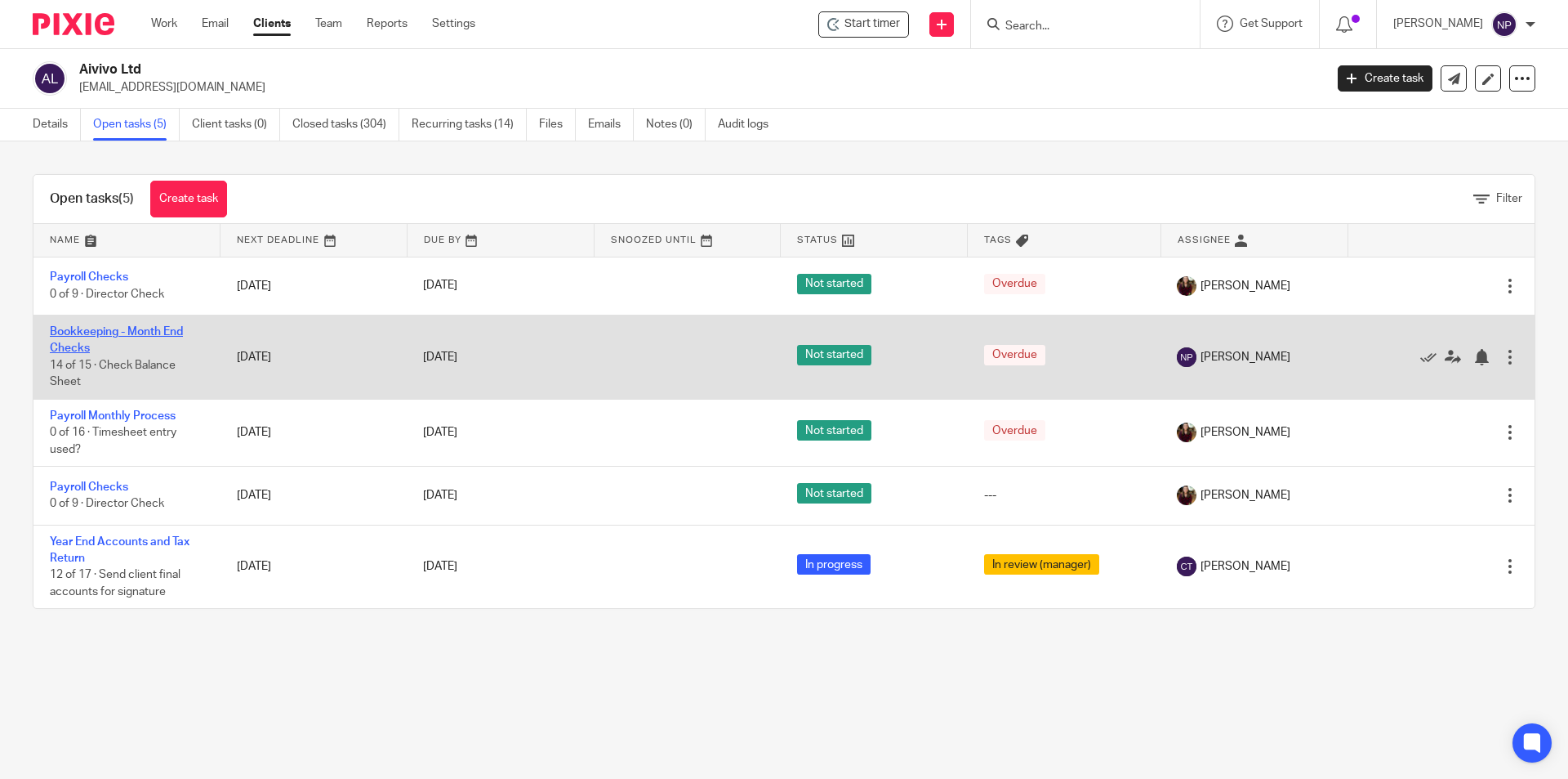
click at [132, 337] on link "Bookkeeping - Month End Checks" at bounding box center [116, 339] width 133 height 28
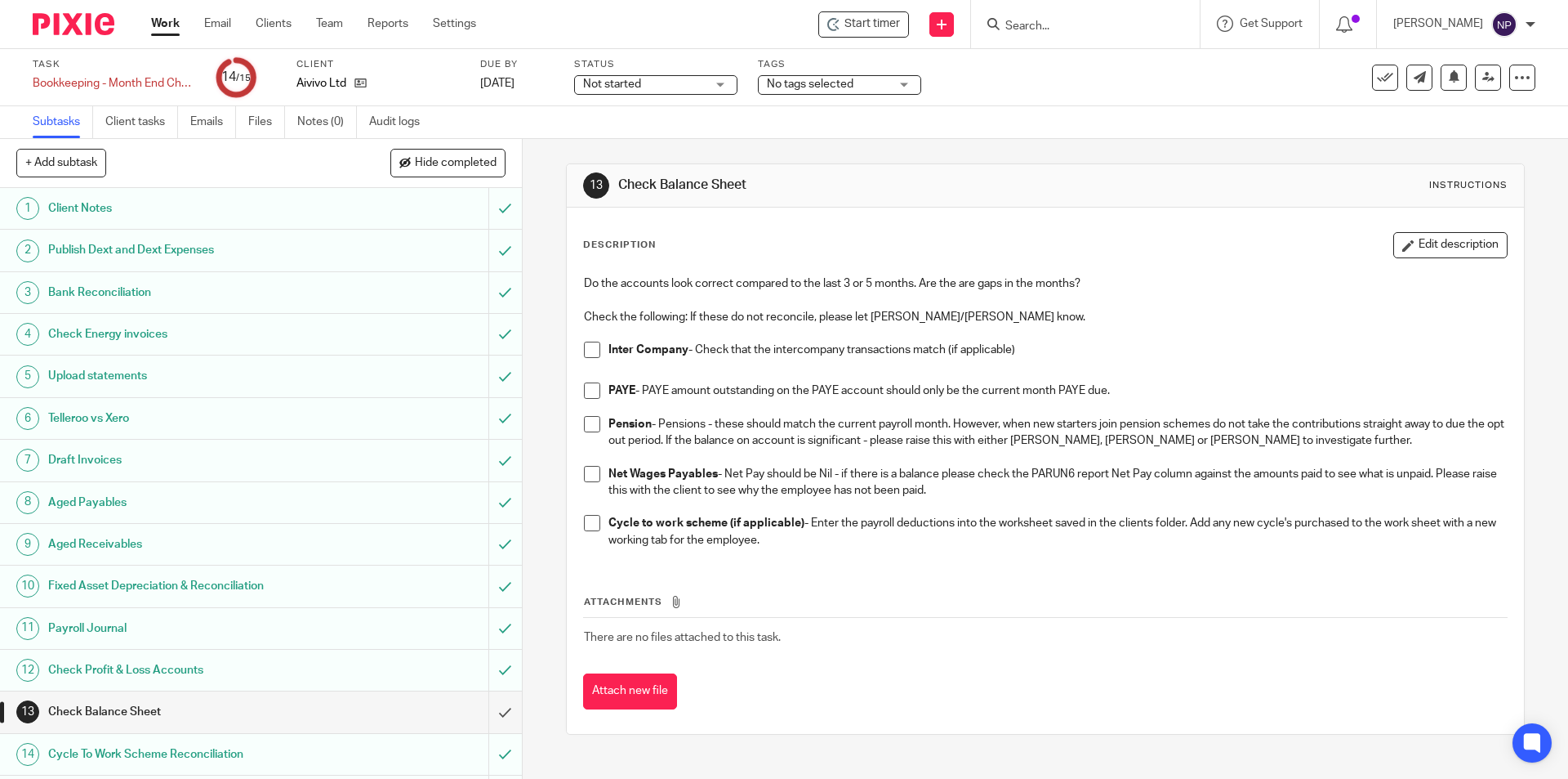
click at [586, 427] on span at bounding box center [591, 424] width 16 height 16
click at [591, 348] on span at bounding box center [591, 349] width 16 height 16
click at [584, 478] on span at bounding box center [591, 473] width 16 height 16
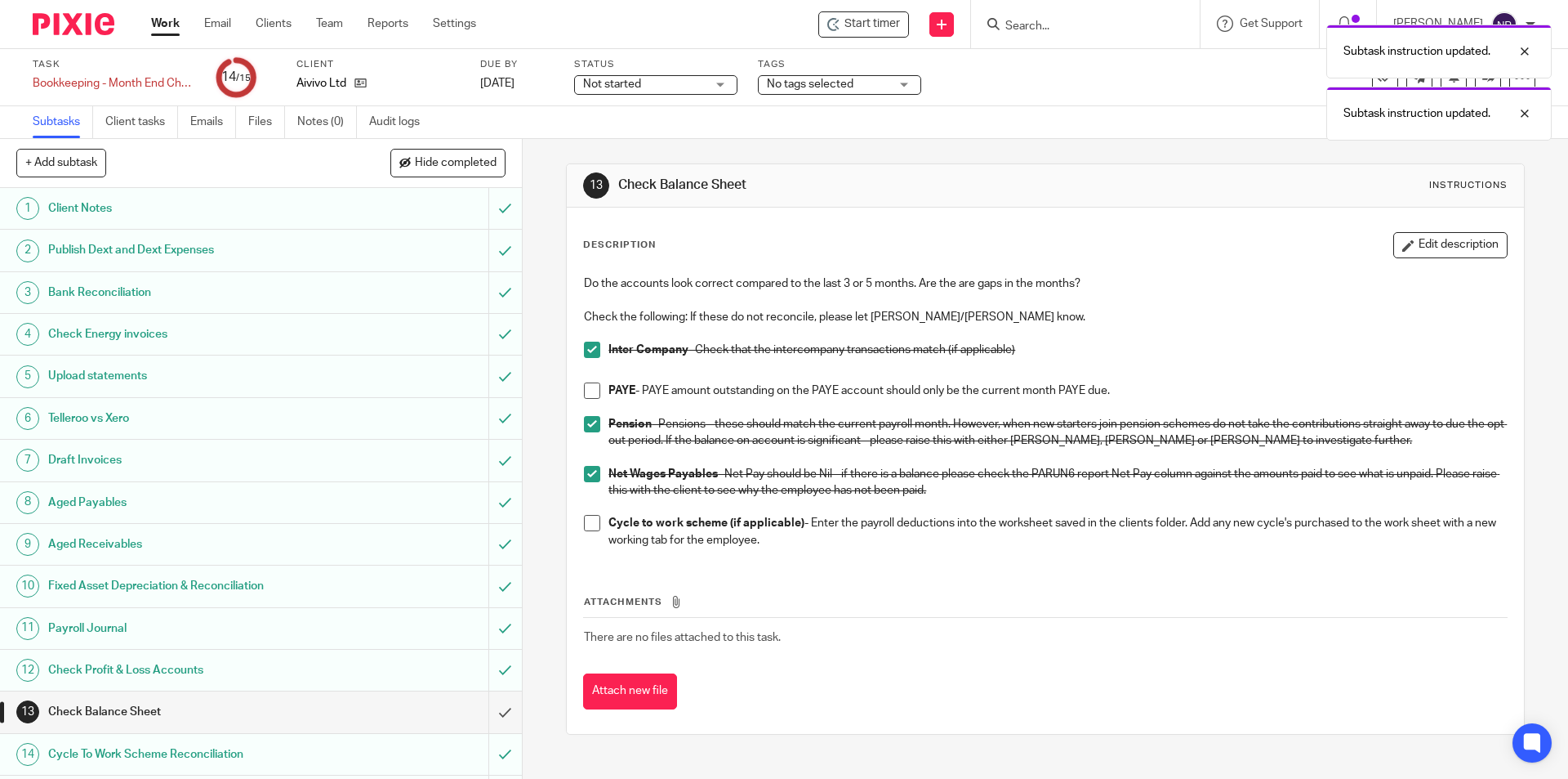
click at [585, 527] on span at bounding box center [591, 523] width 16 height 16
click at [317, 121] on link "Notes (0)" at bounding box center [327, 122] width 60 height 32
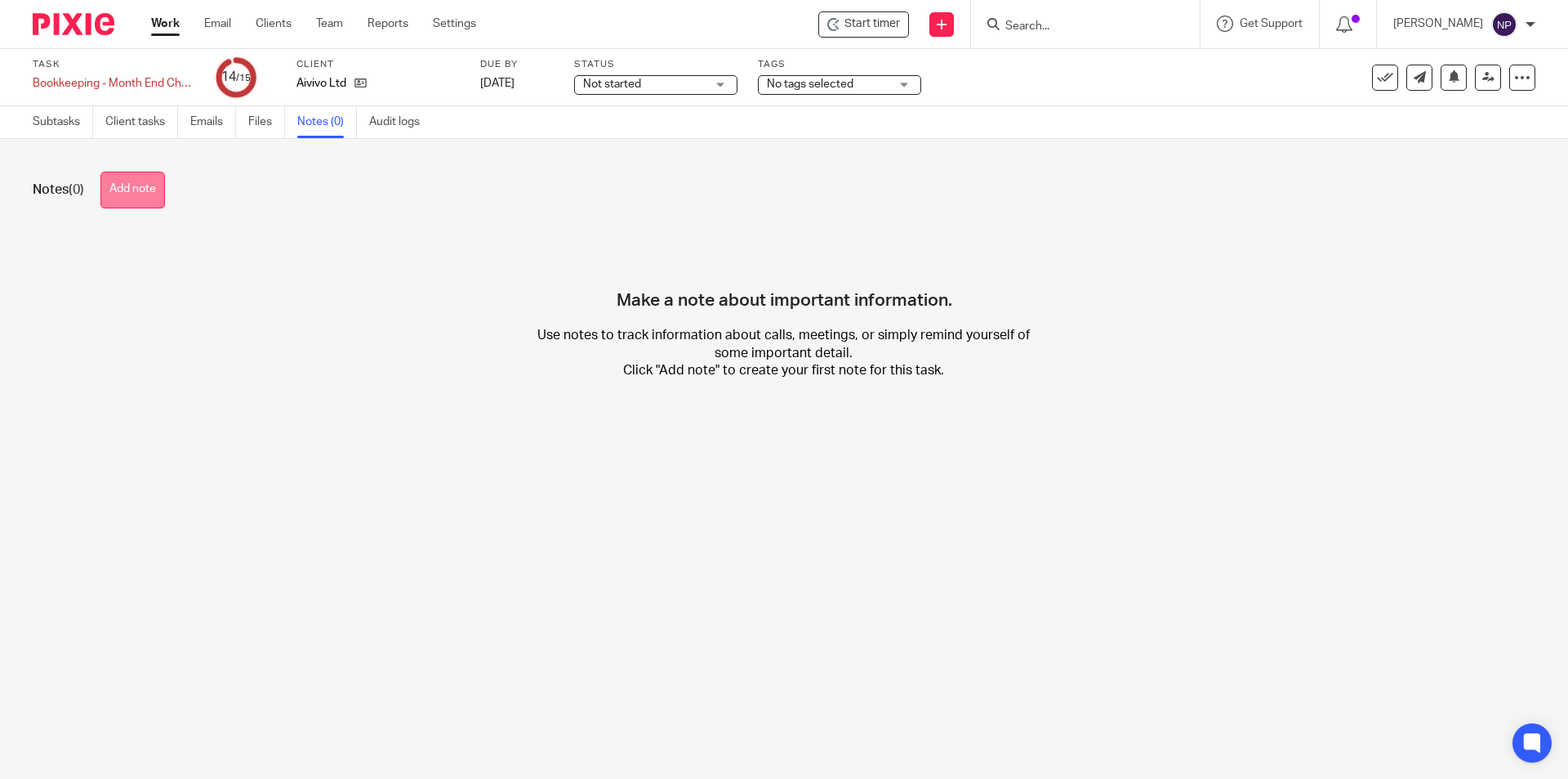
click at [153, 196] on button "Add note" at bounding box center [133, 190] width 65 height 37
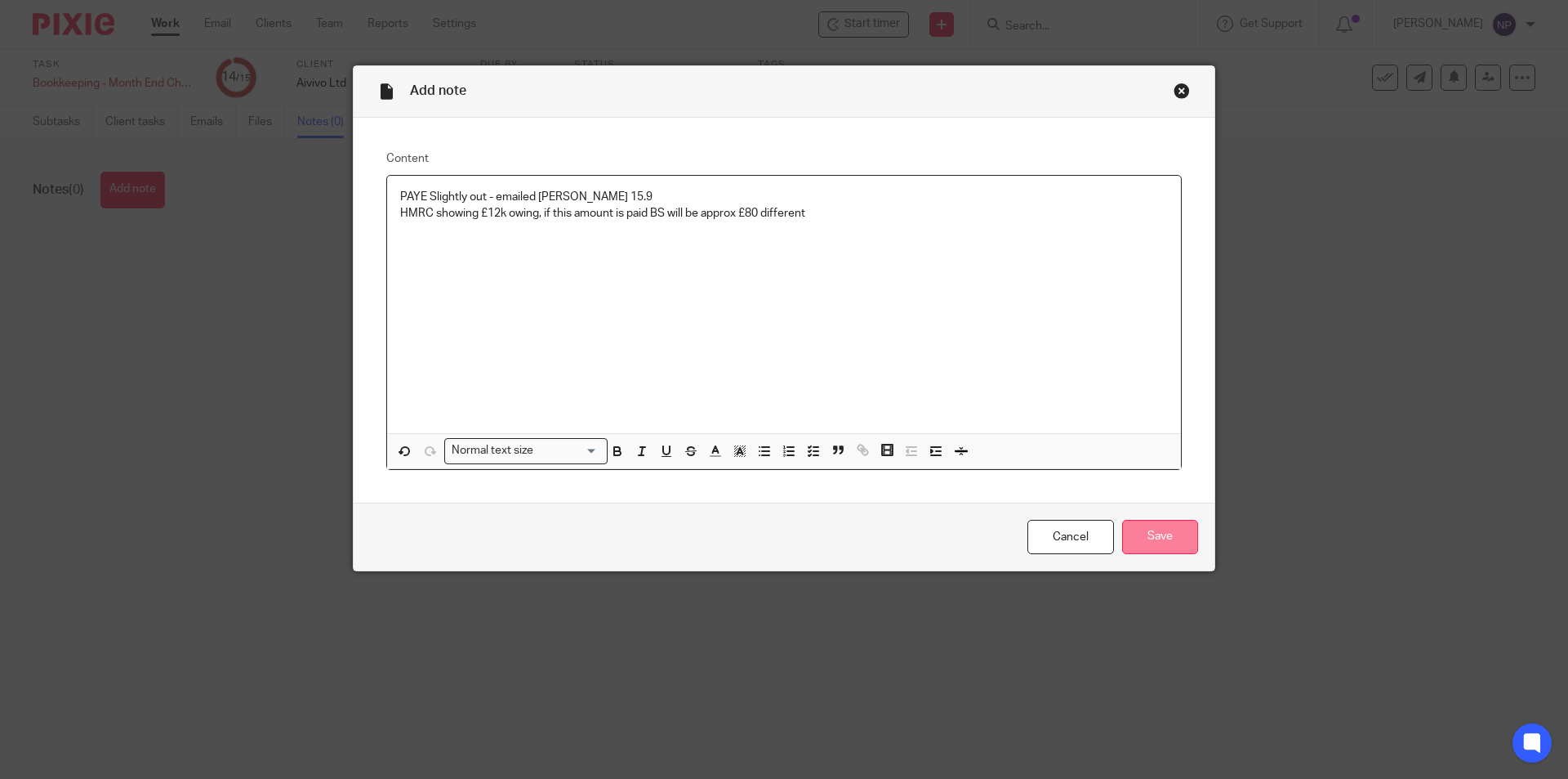
click at [1171, 528] on input "Save" at bounding box center [1160, 537] width 76 height 35
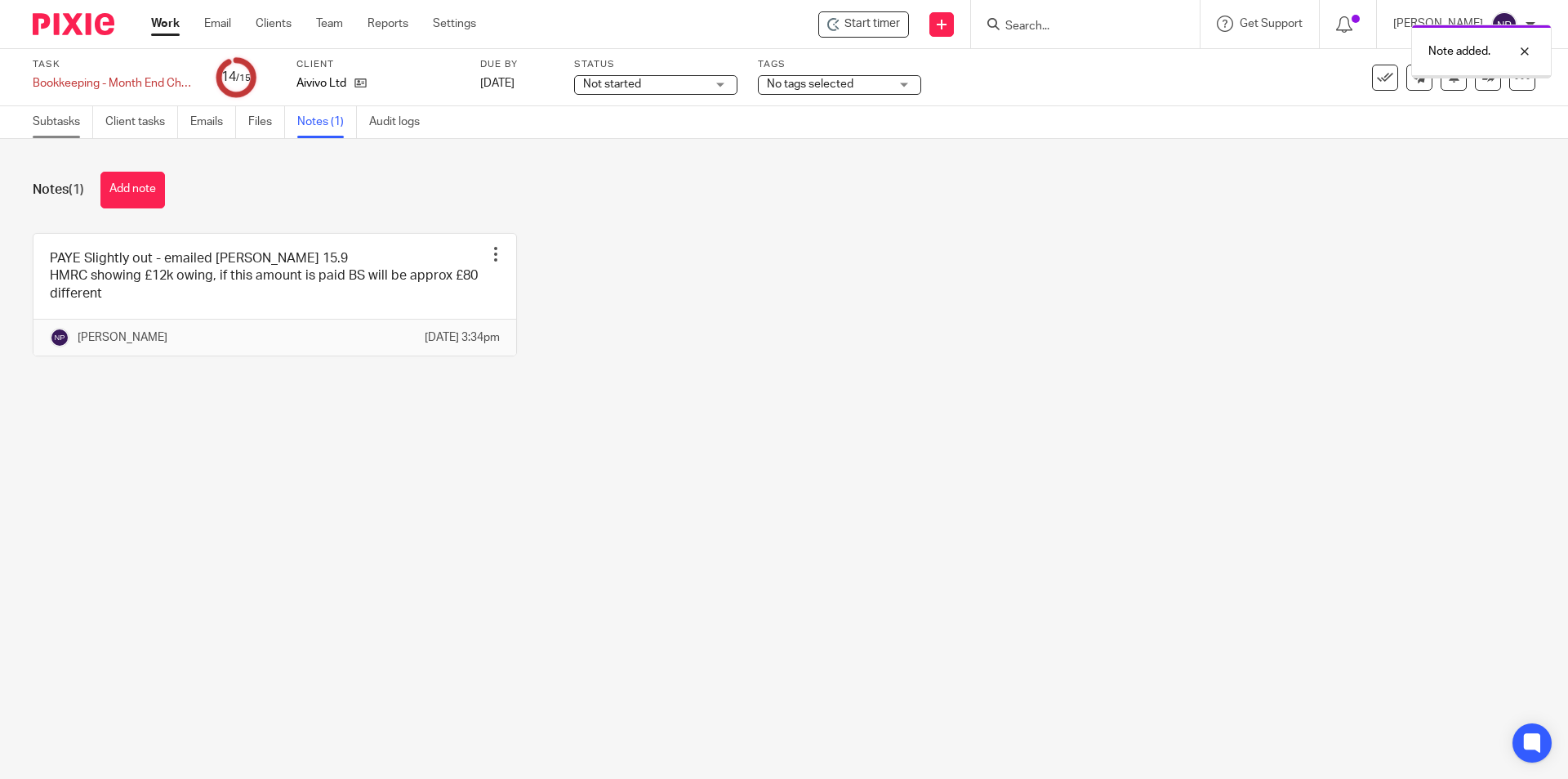
click at [76, 113] on link "Subtasks" at bounding box center [63, 122] width 60 height 32
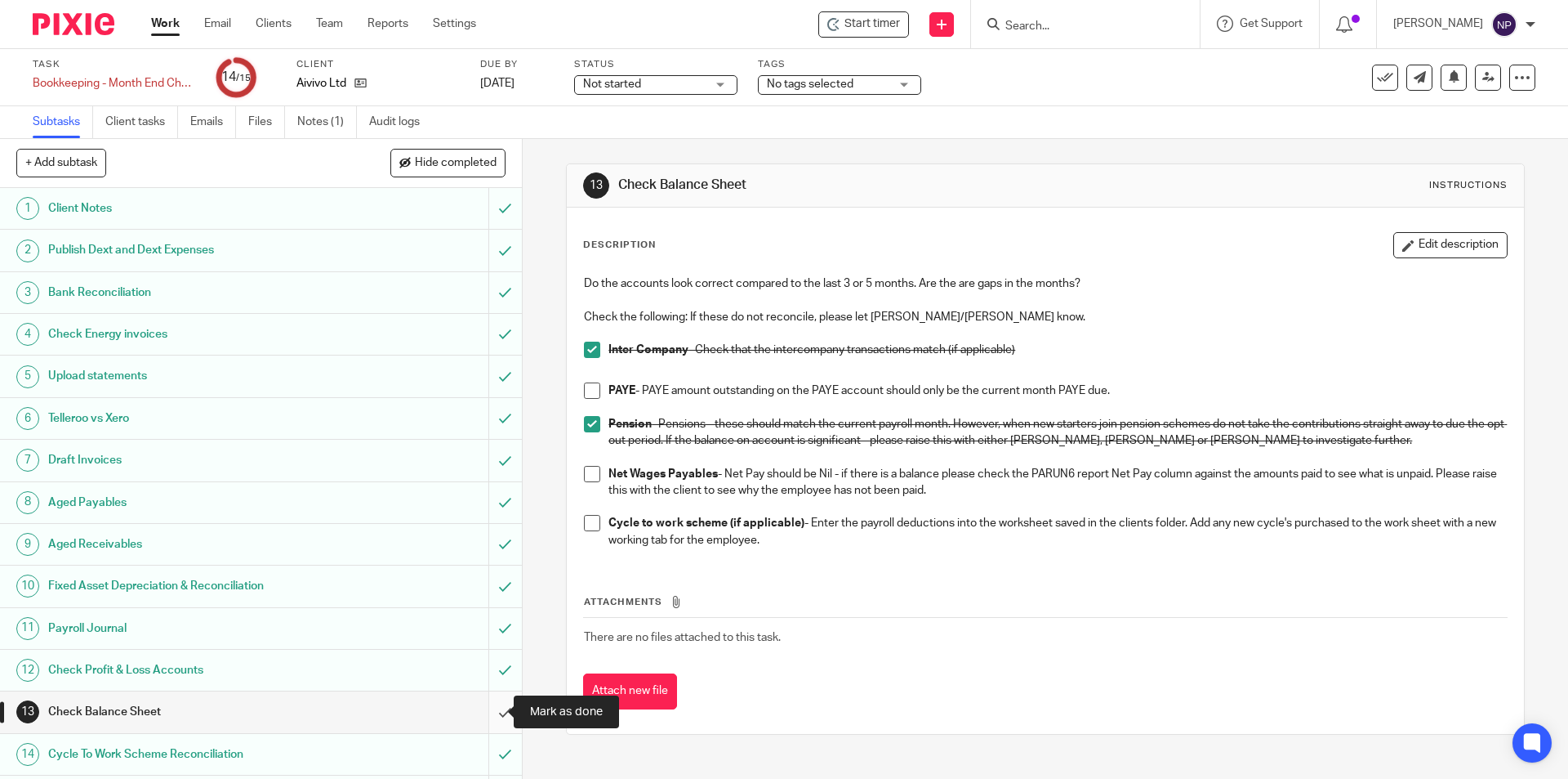
click at [485, 711] on input "submit" at bounding box center [260, 712] width 522 height 41
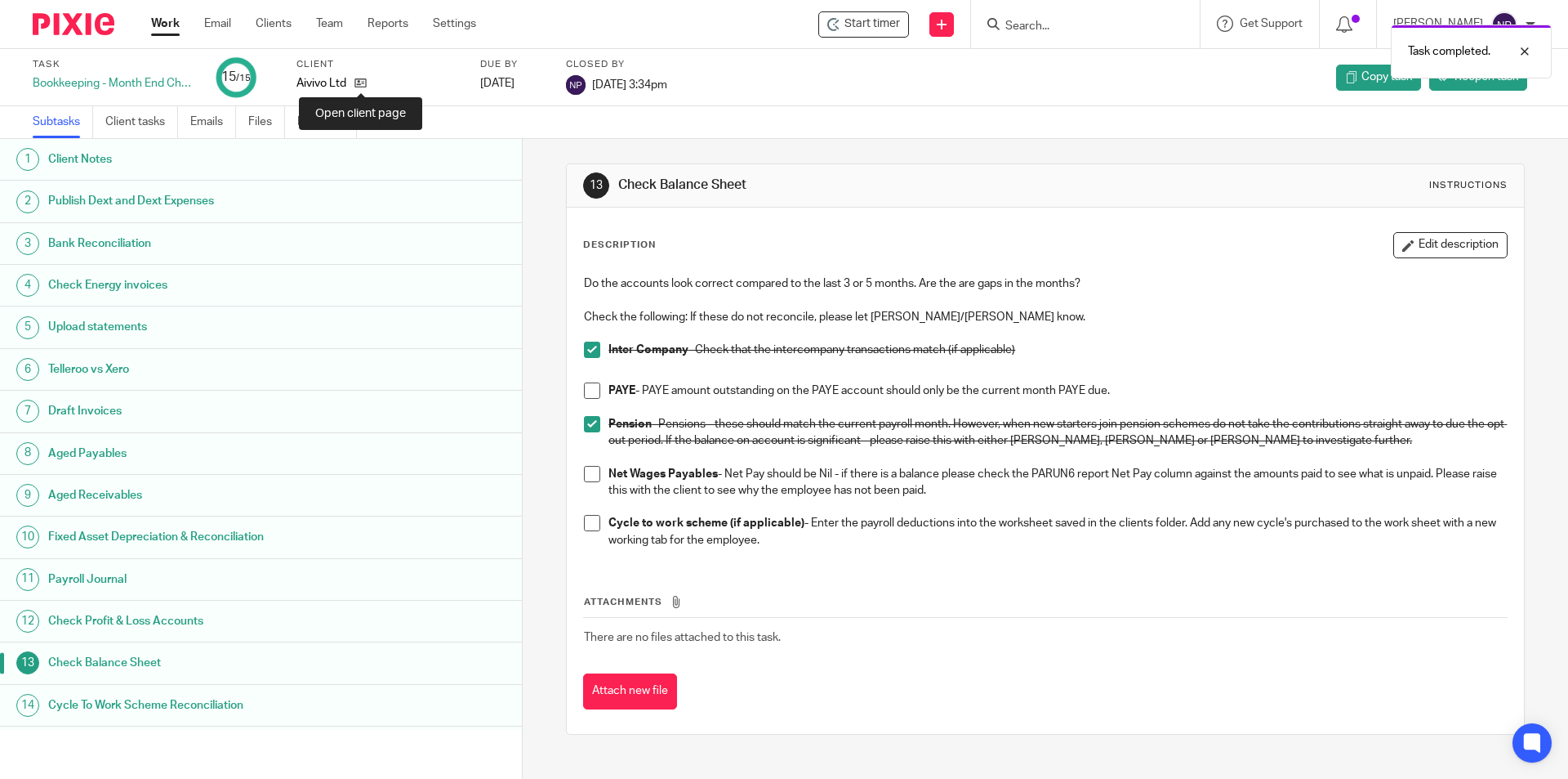
drag, startPoint x: 359, startPoint y: 81, endPoint x: 985, endPoint y: 243, distance: 646.6
click at [359, 82] on icon at bounding box center [360, 82] width 13 height 13
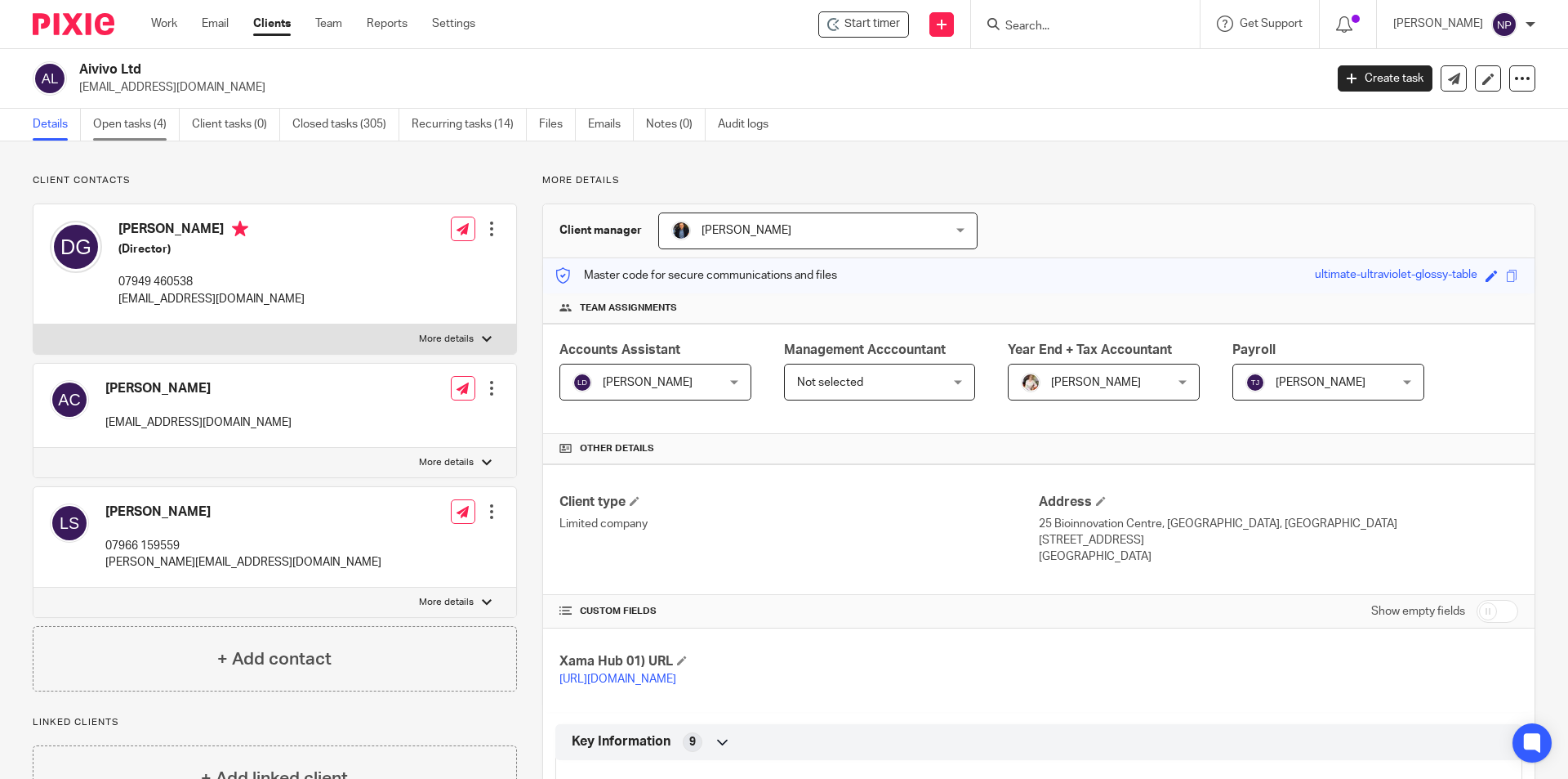
click at [149, 128] on link "Open tasks (4)" at bounding box center [136, 124] width 87 height 32
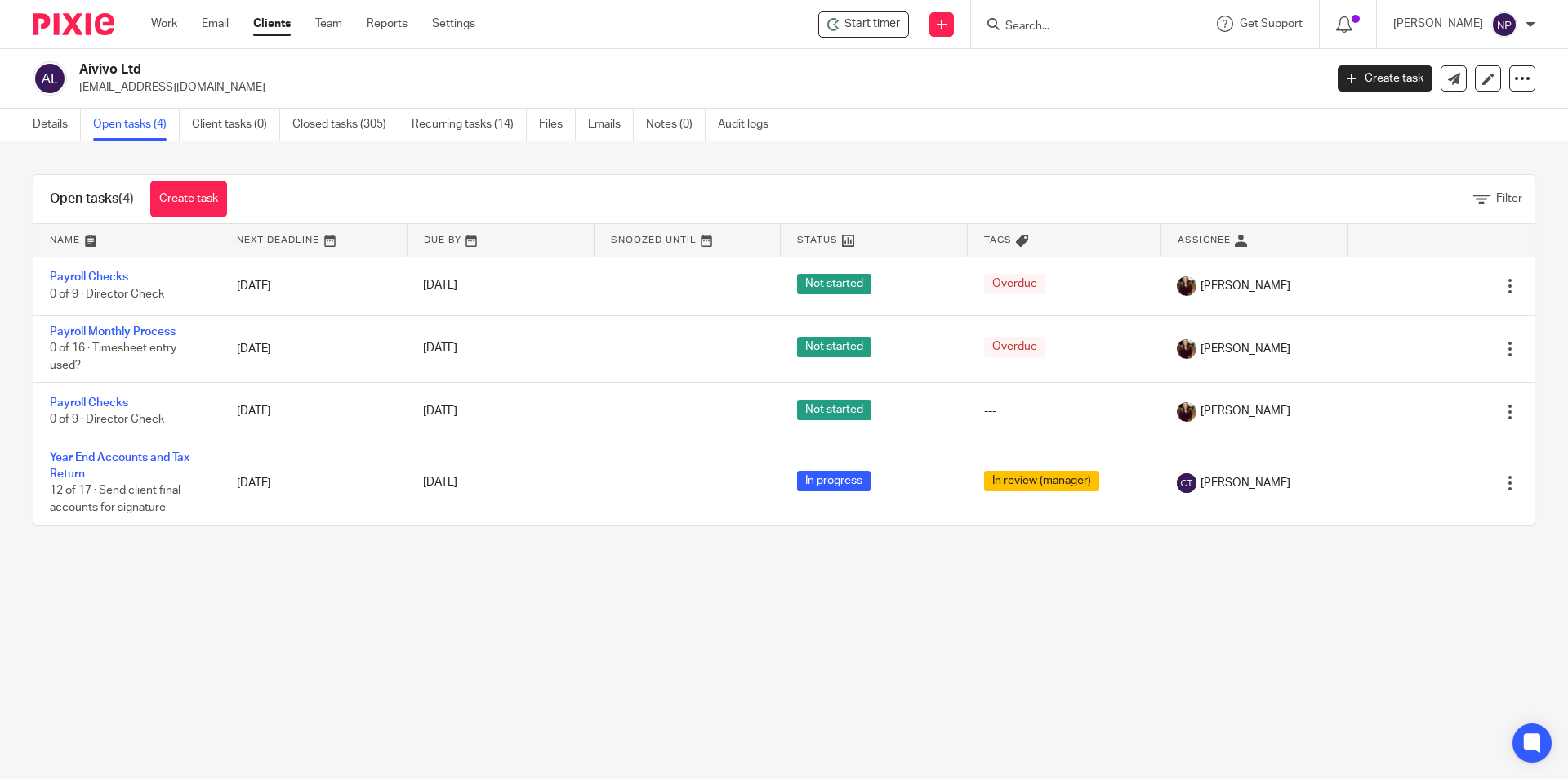
click at [1083, 29] on input "Search" at bounding box center [1077, 27] width 147 height 15
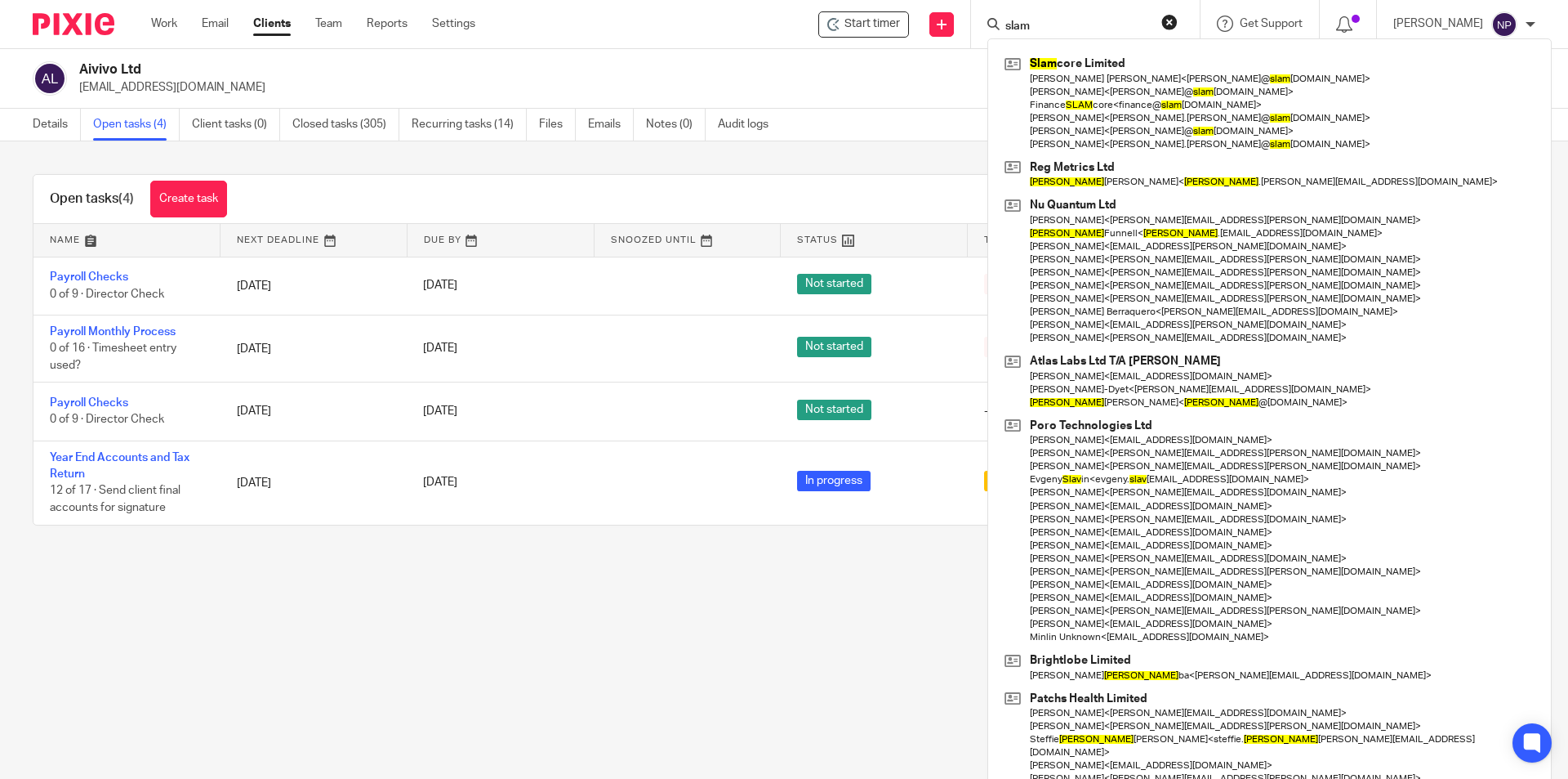
click at [1059, 13] on div "slam Slam core Limited Owen Thomas Nicholson < owen@ slam core.com > Mitch Cass…" at bounding box center [1085, 24] width 228 height 48
click at [1060, 15] on form "slam" at bounding box center [1090, 24] width 174 height 20
click at [1060, 19] on input "slam" at bounding box center [1077, 27] width 147 height 15
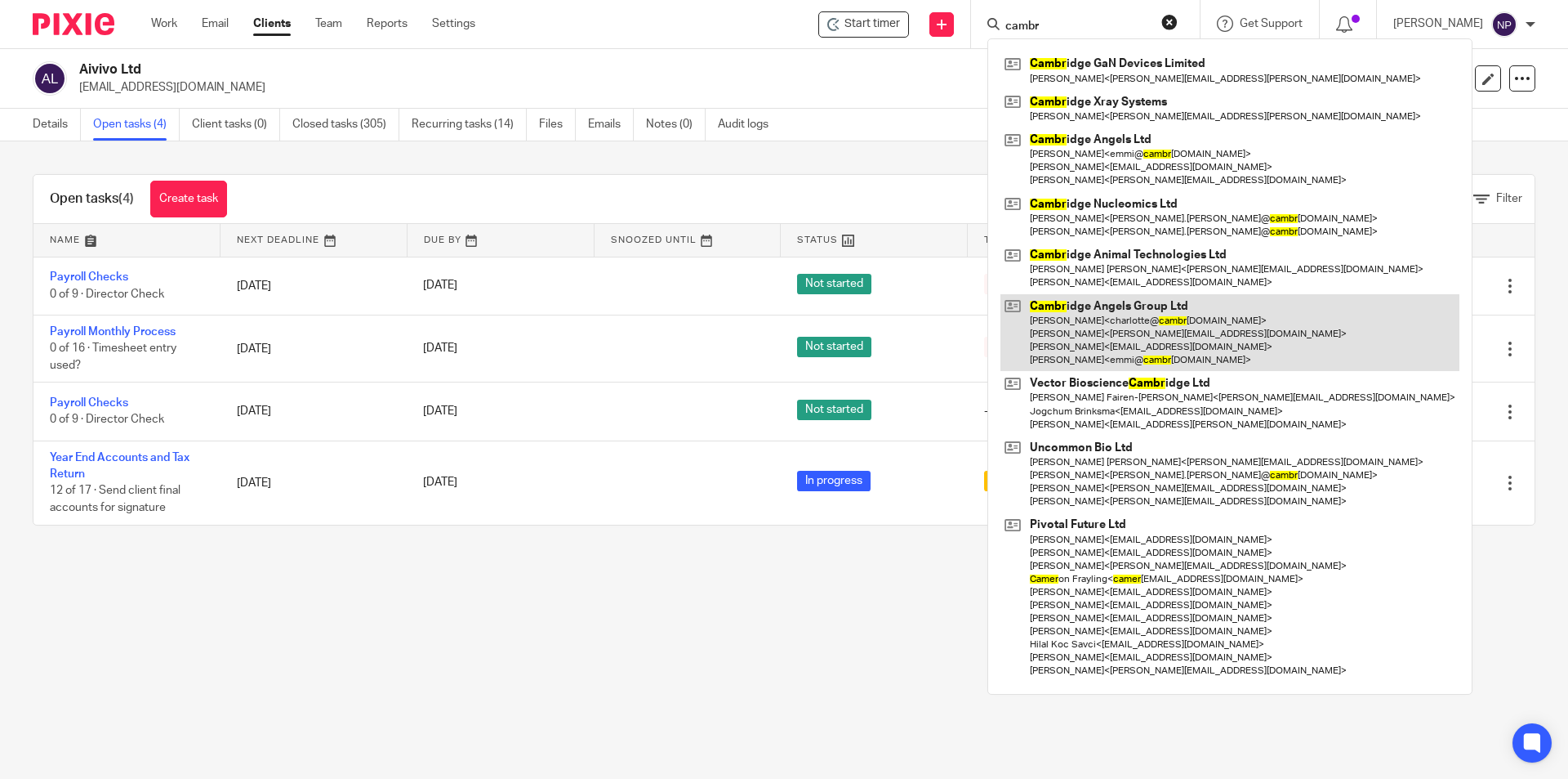
type input "cambr"
drag, startPoint x: 1195, startPoint y: 336, endPoint x: 1167, endPoint y: 336, distance: 28.0
click at [1194, 336] on link at bounding box center [1230, 333] width 459 height 77
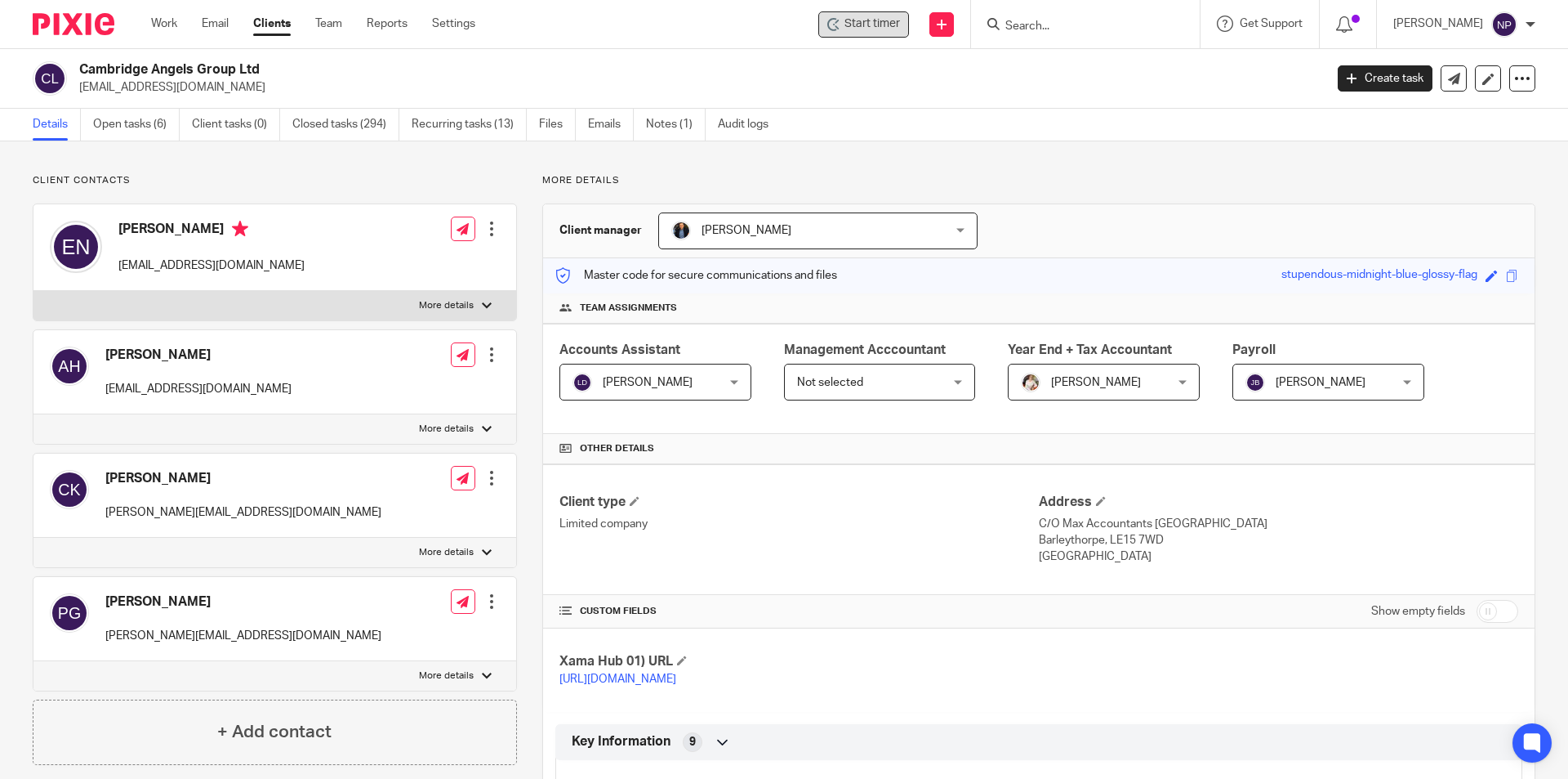
click at [868, 24] on span "Start timer" at bounding box center [872, 24] width 55 height 17
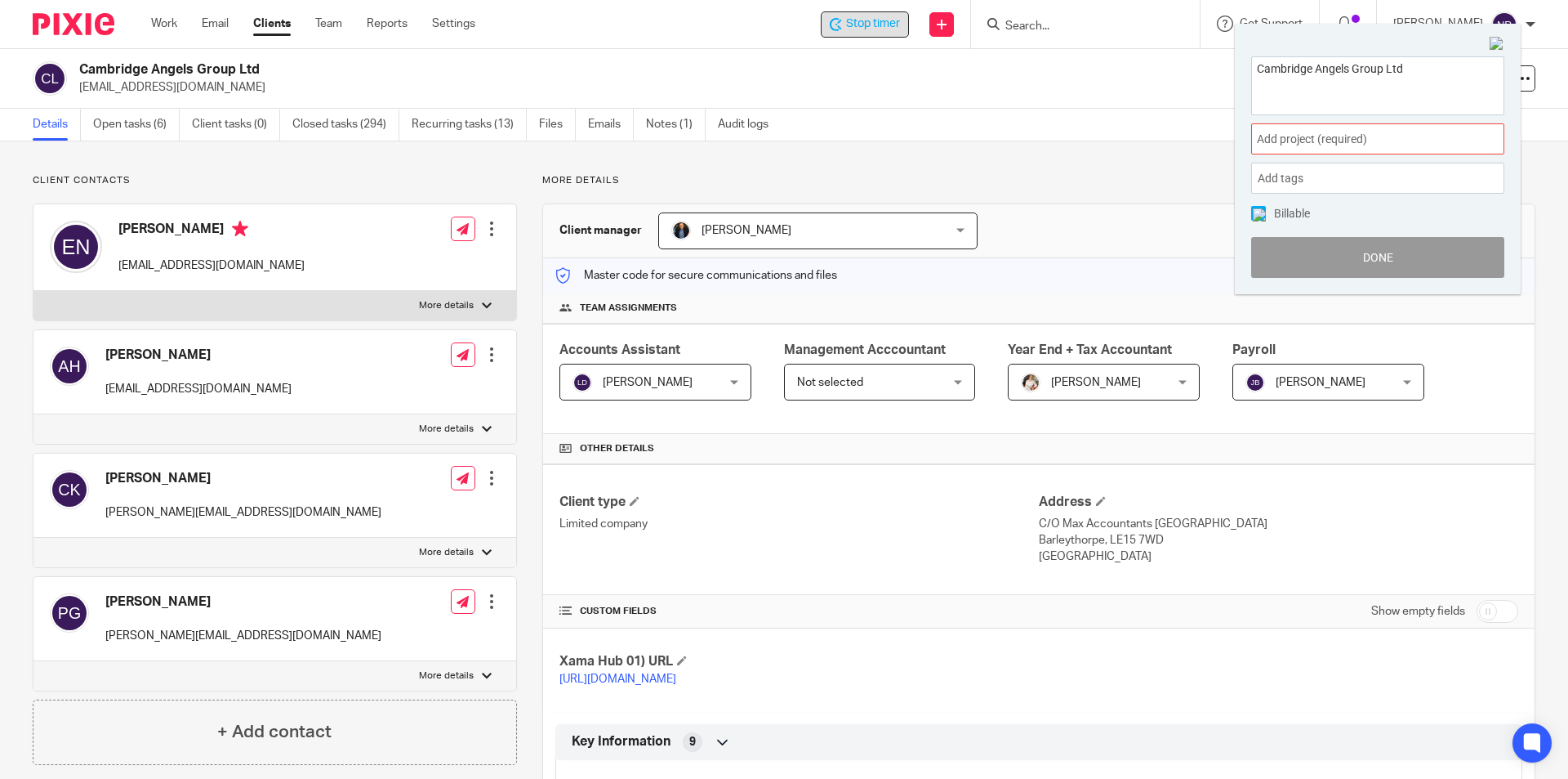
click at [1278, 131] on div "Add project (required) :" at bounding box center [1377, 139] width 253 height 31
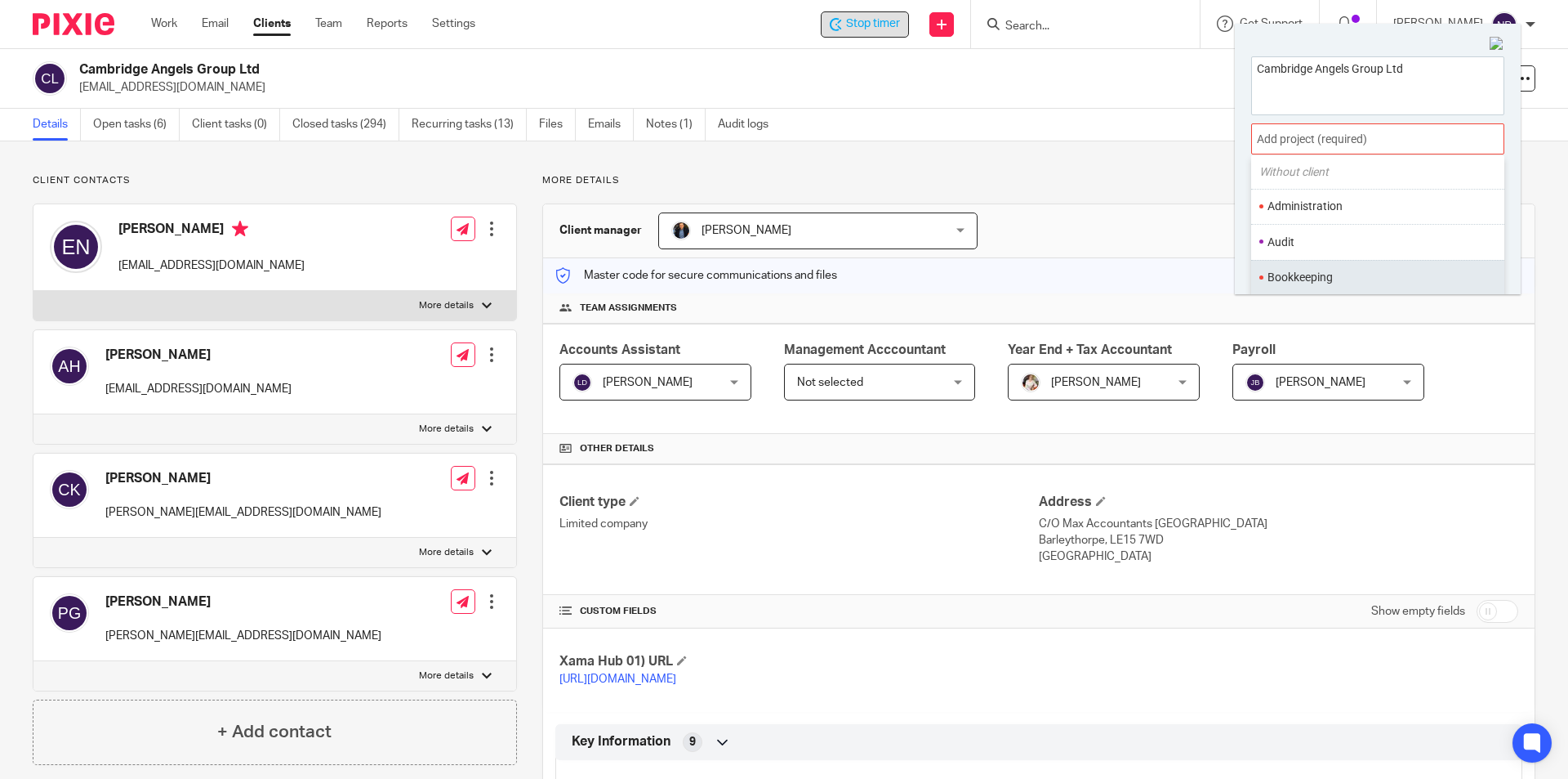
scroll to position [82, 0]
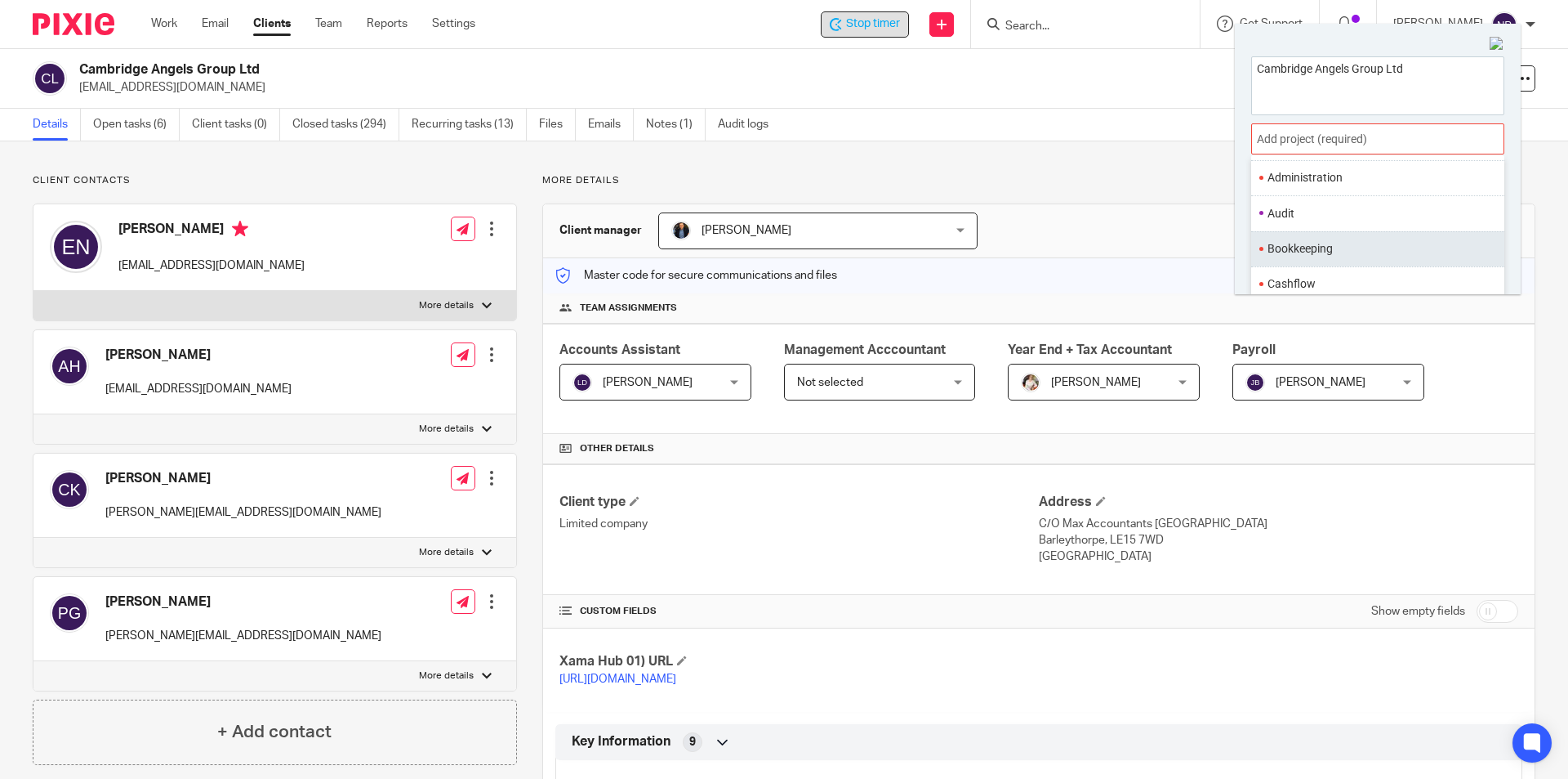
click at [1347, 250] on li "Bookkeeping" at bounding box center [1374, 249] width 213 height 17
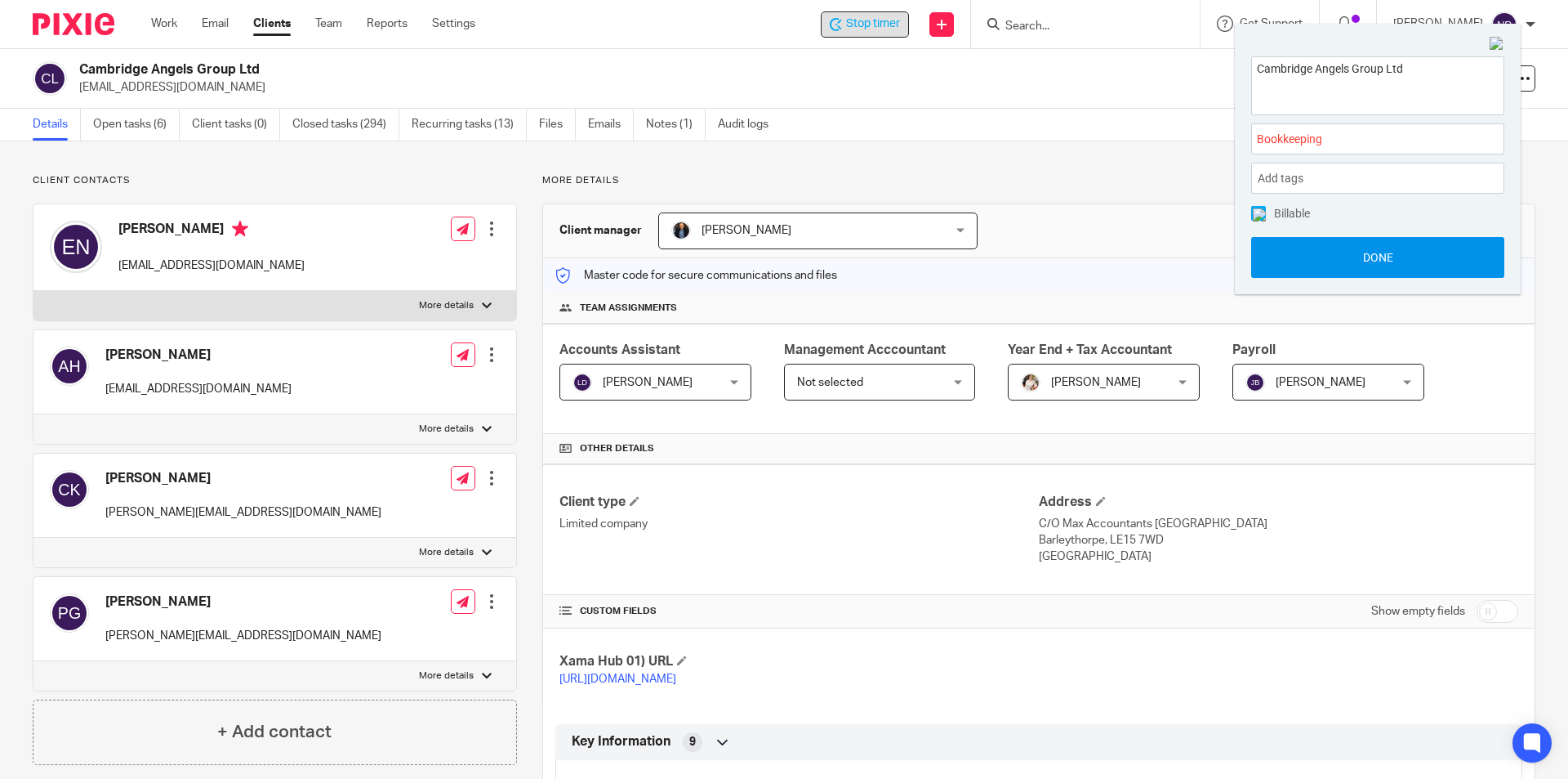
click at [1348, 261] on button "Done" at bounding box center [1377, 257] width 253 height 41
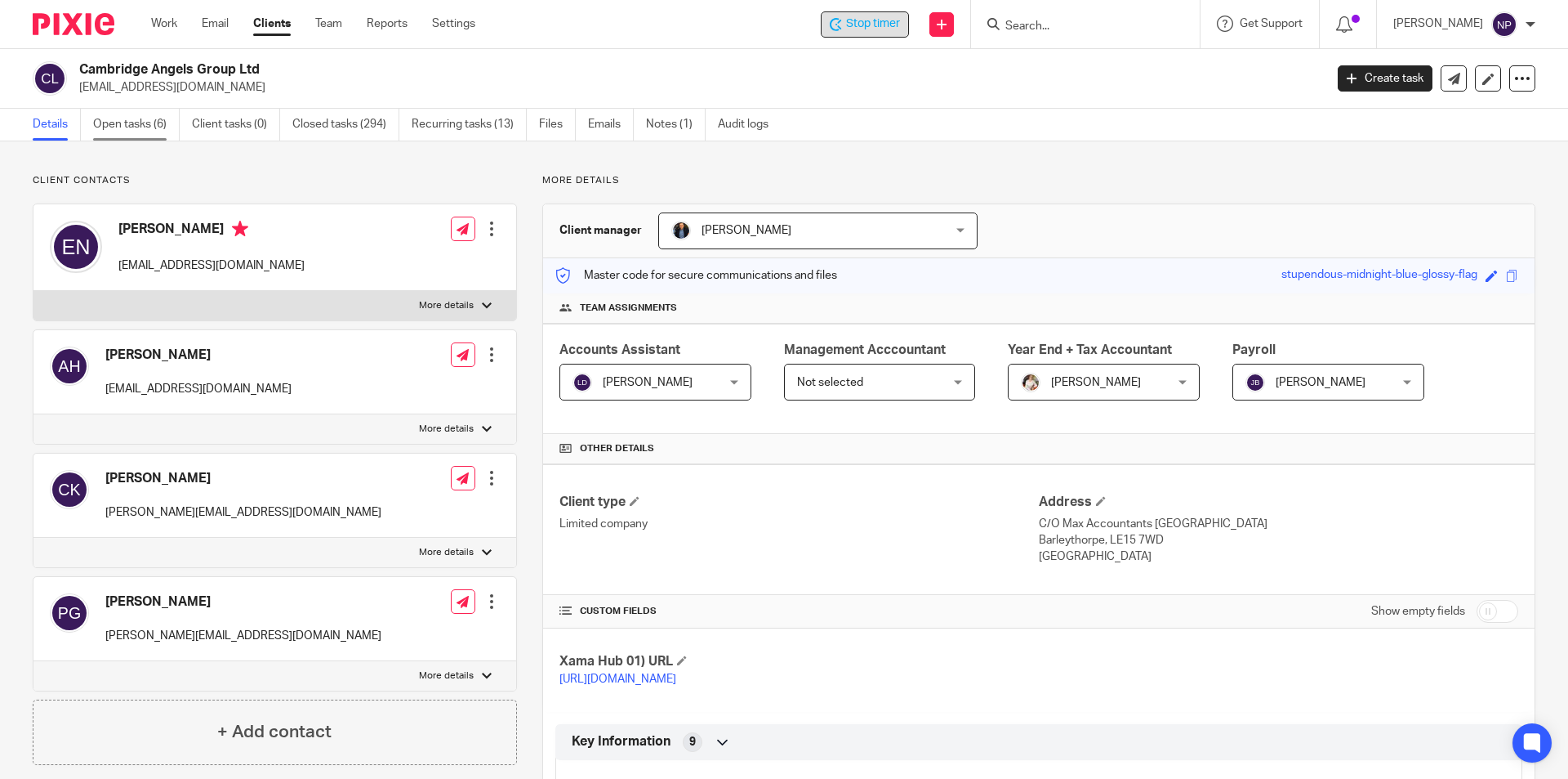
click at [135, 134] on link "Open tasks (6)" at bounding box center [136, 124] width 87 height 32
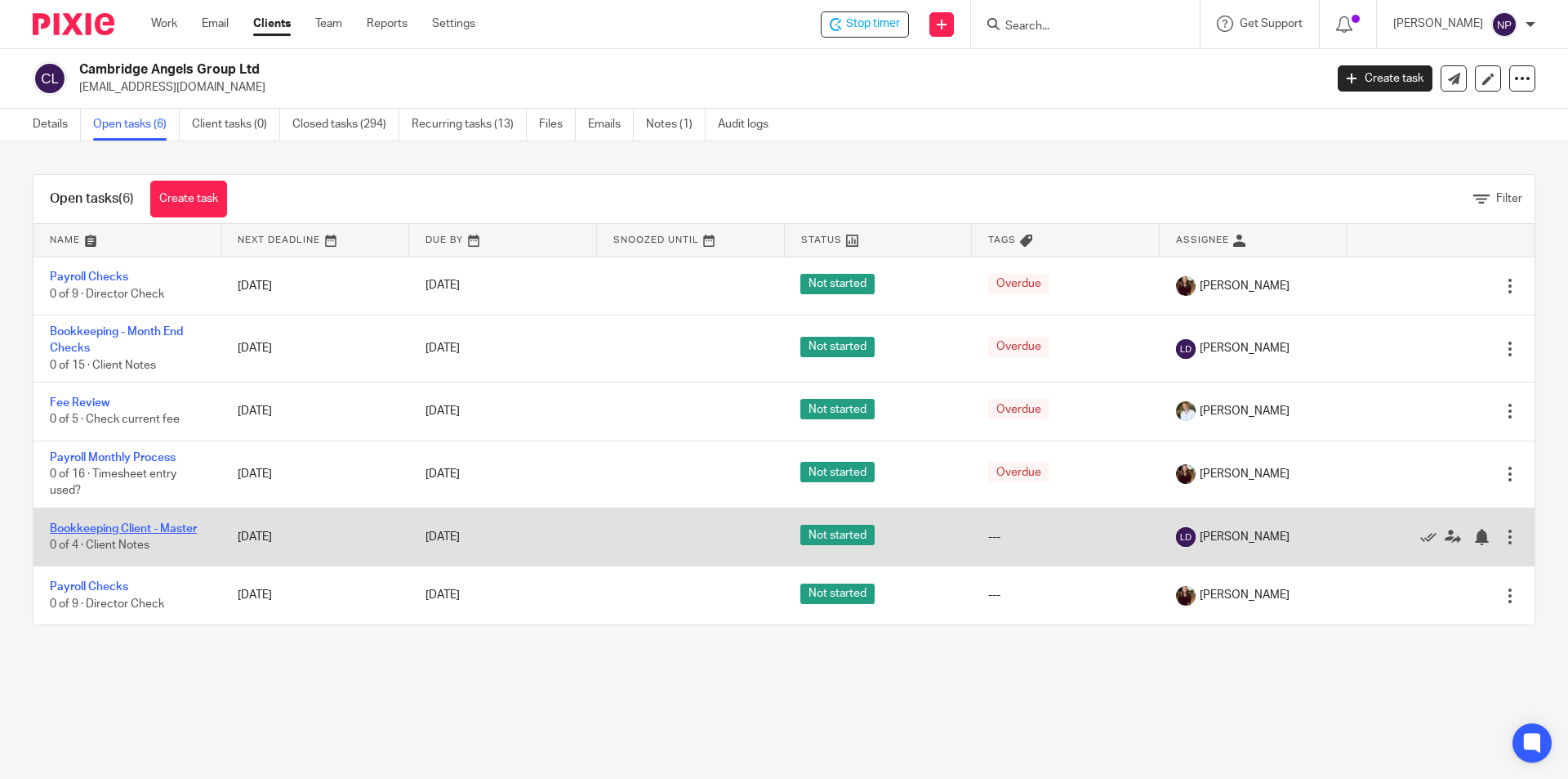
click at [173, 527] on link "Bookkeeping Client - Master" at bounding box center [123, 529] width 147 height 12
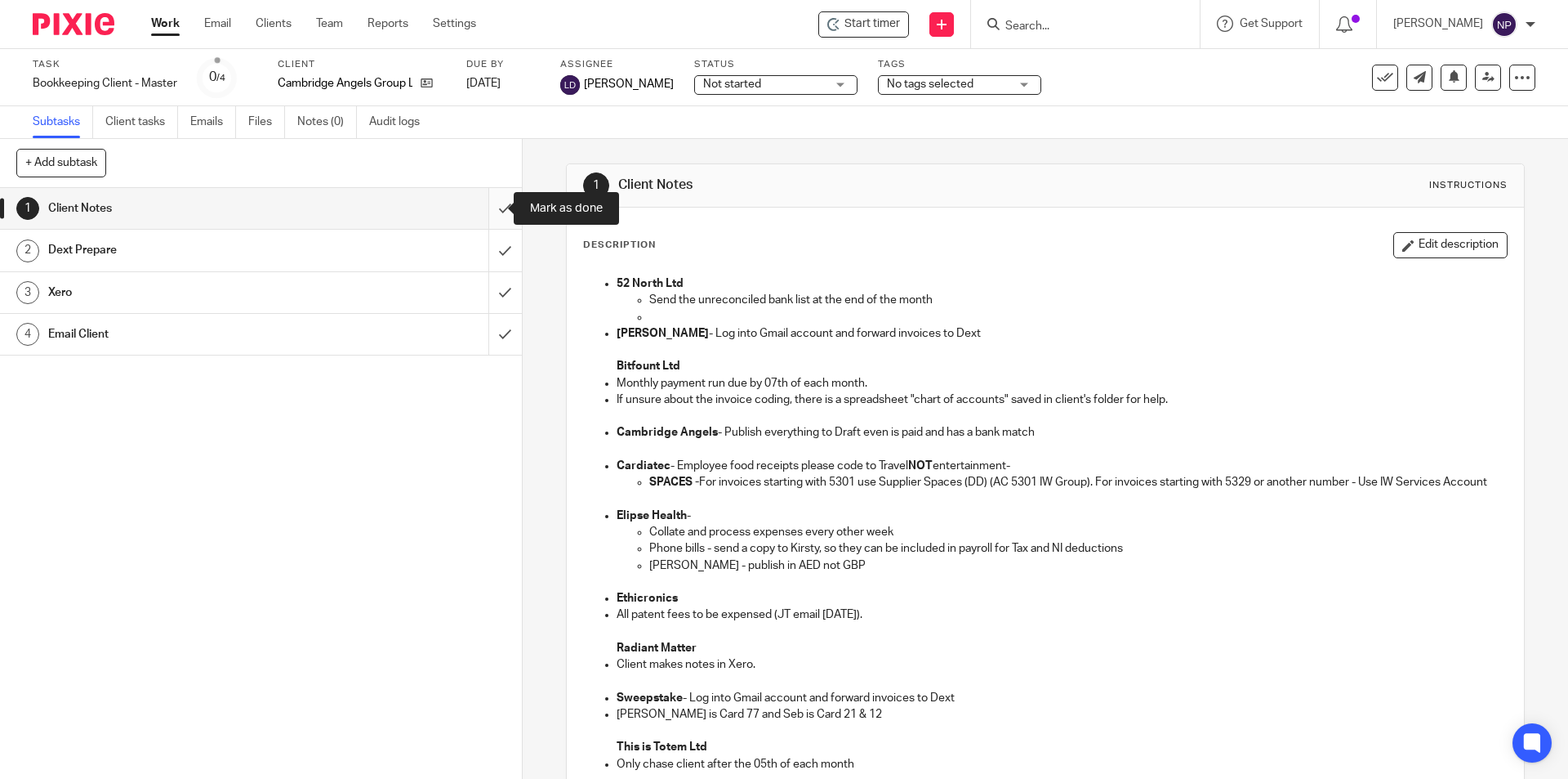
click at [500, 210] on input "submit" at bounding box center [260, 208] width 522 height 41
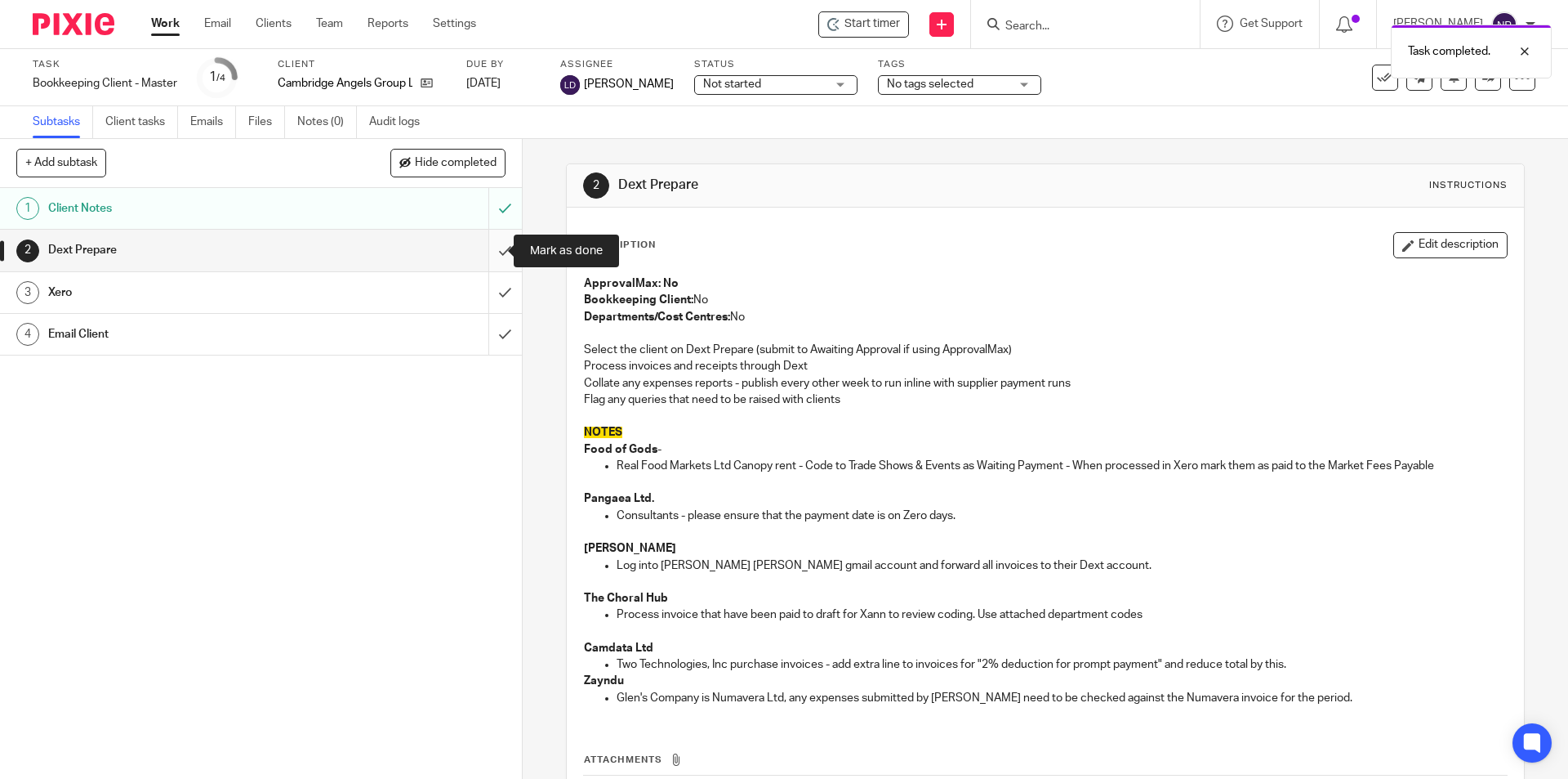
click at [484, 248] on input "submit" at bounding box center [260, 250] width 522 height 41
click at [494, 284] on input "submit" at bounding box center [260, 292] width 522 height 41
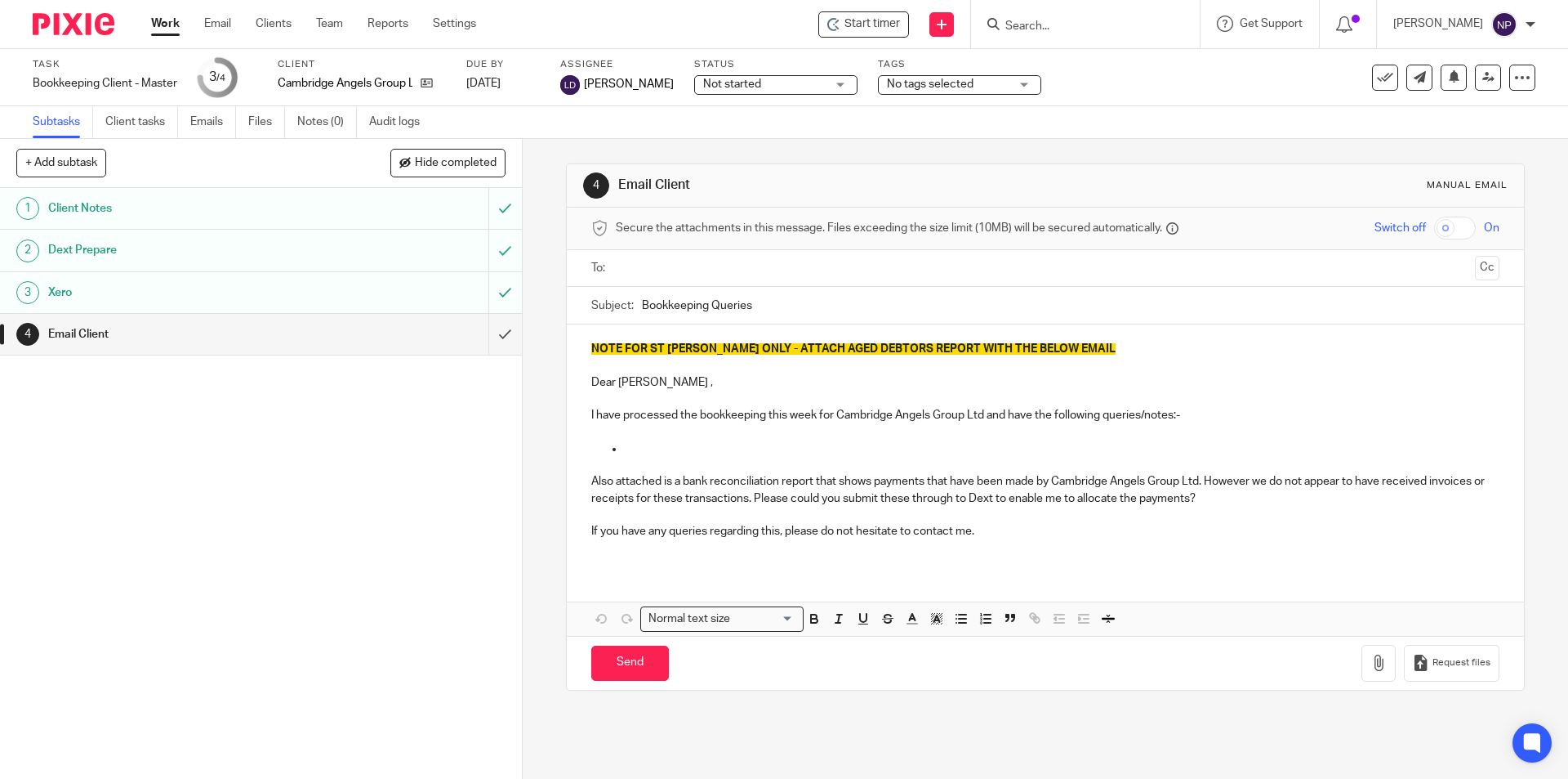
click at [495, 339] on input "submit" at bounding box center [260, 334] width 522 height 41
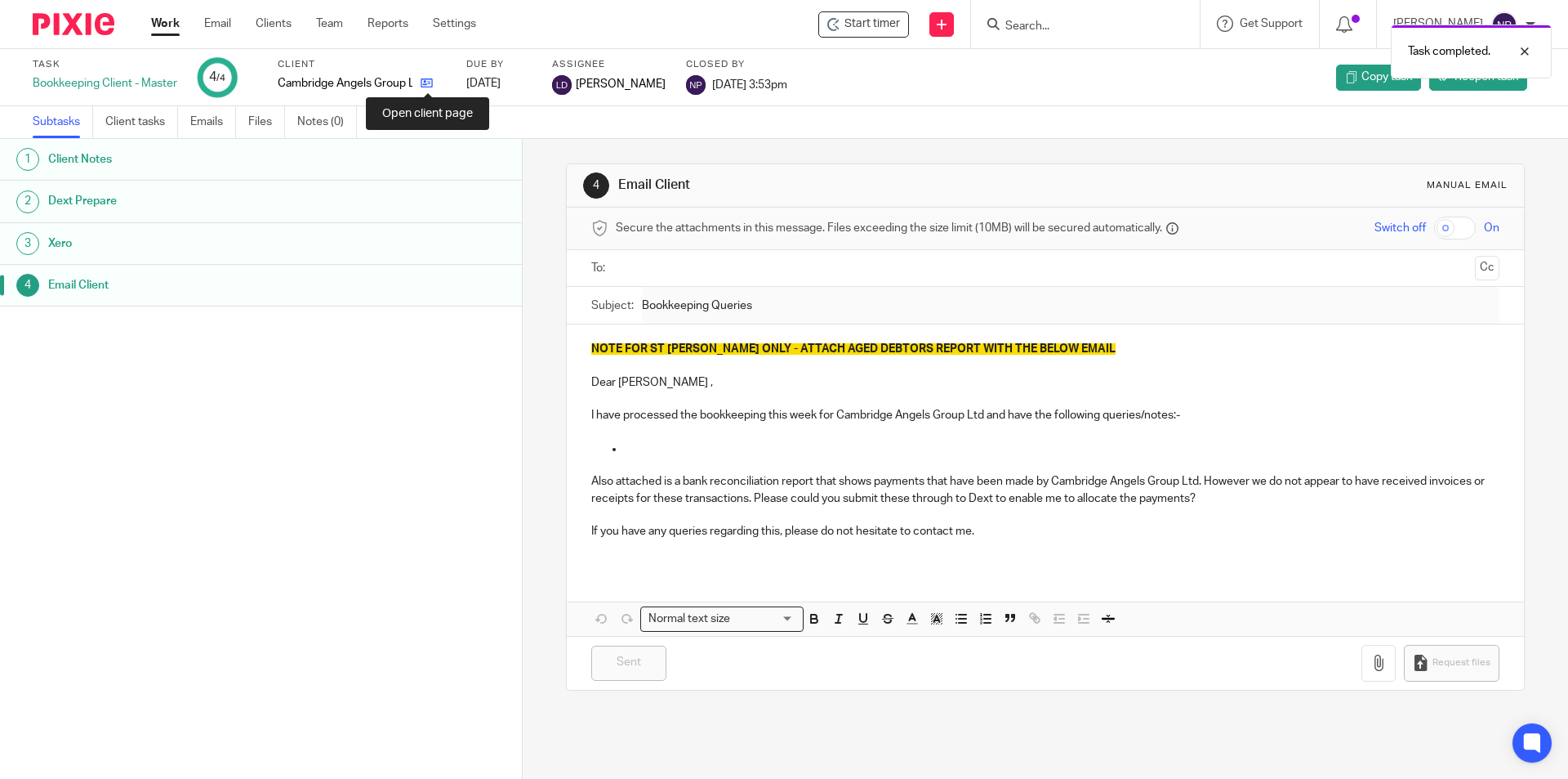
click at [427, 87] on icon at bounding box center [427, 82] width 13 height 13
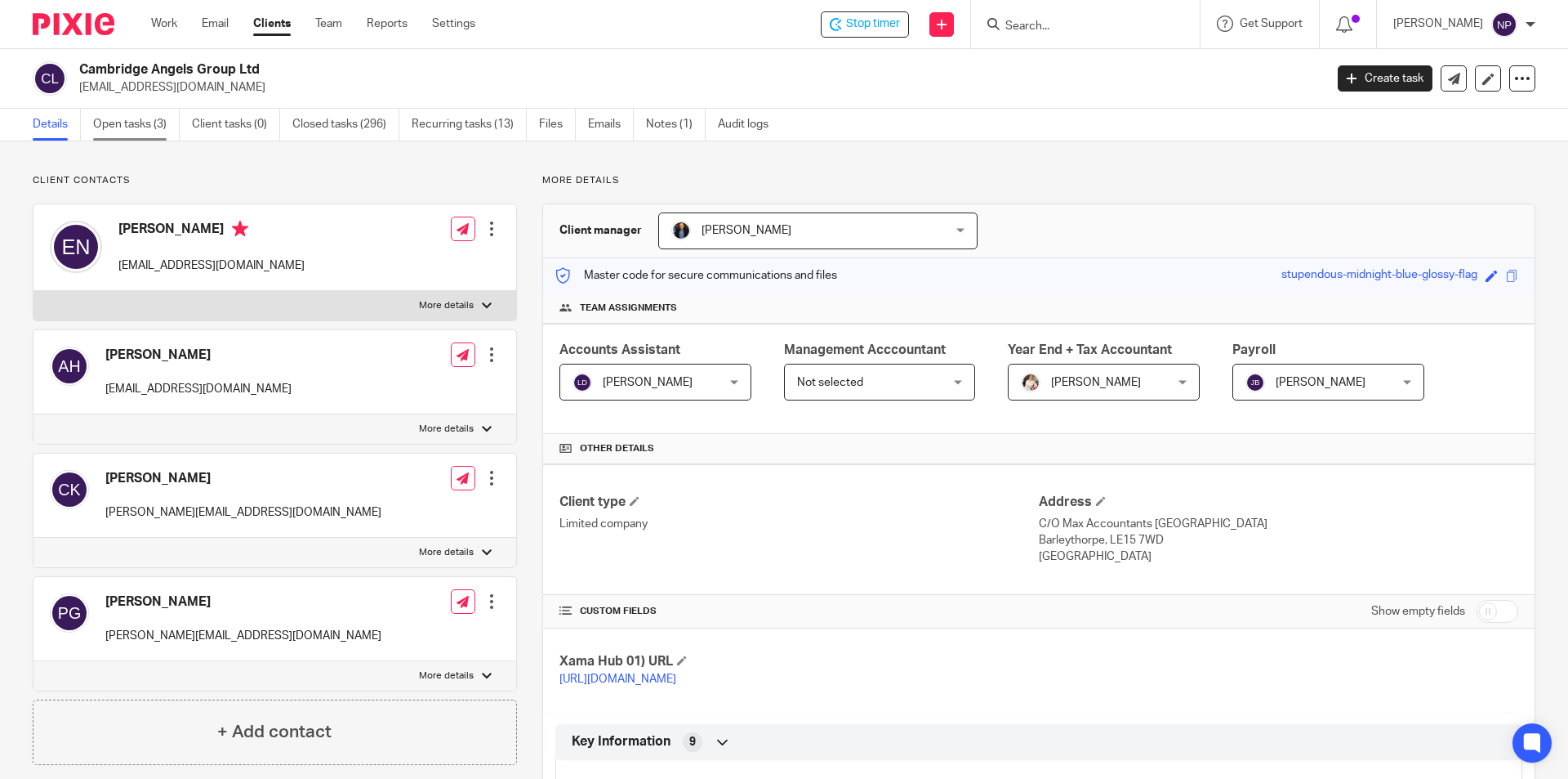
click at [155, 126] on link "Open tasks (3)" at bounding box center [136, 124] width 87 height 32
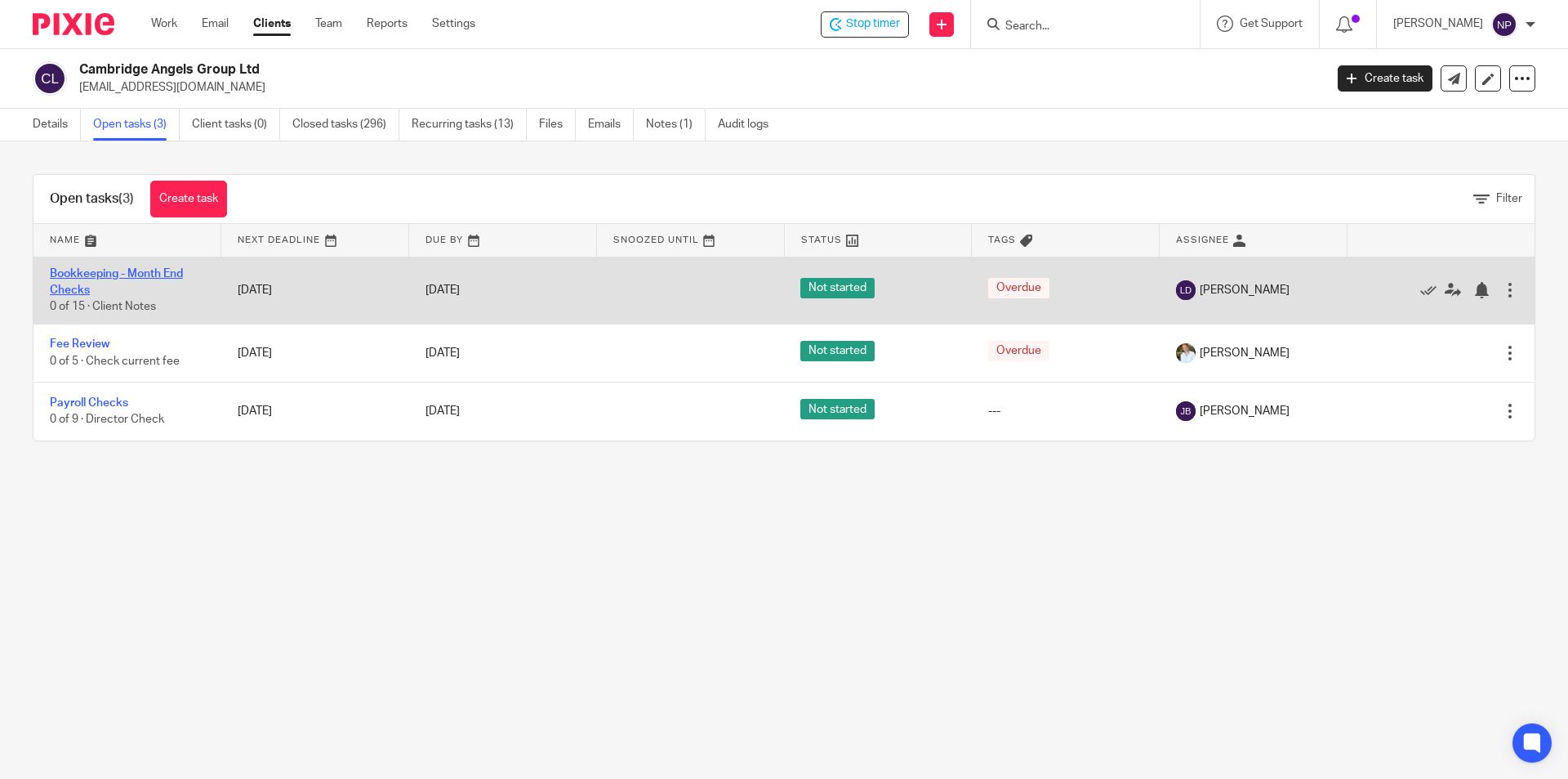
click at [152, 268] on link "Bookkeeping - Month End Checks" at bounding box center [116, 282] width 133 height 28
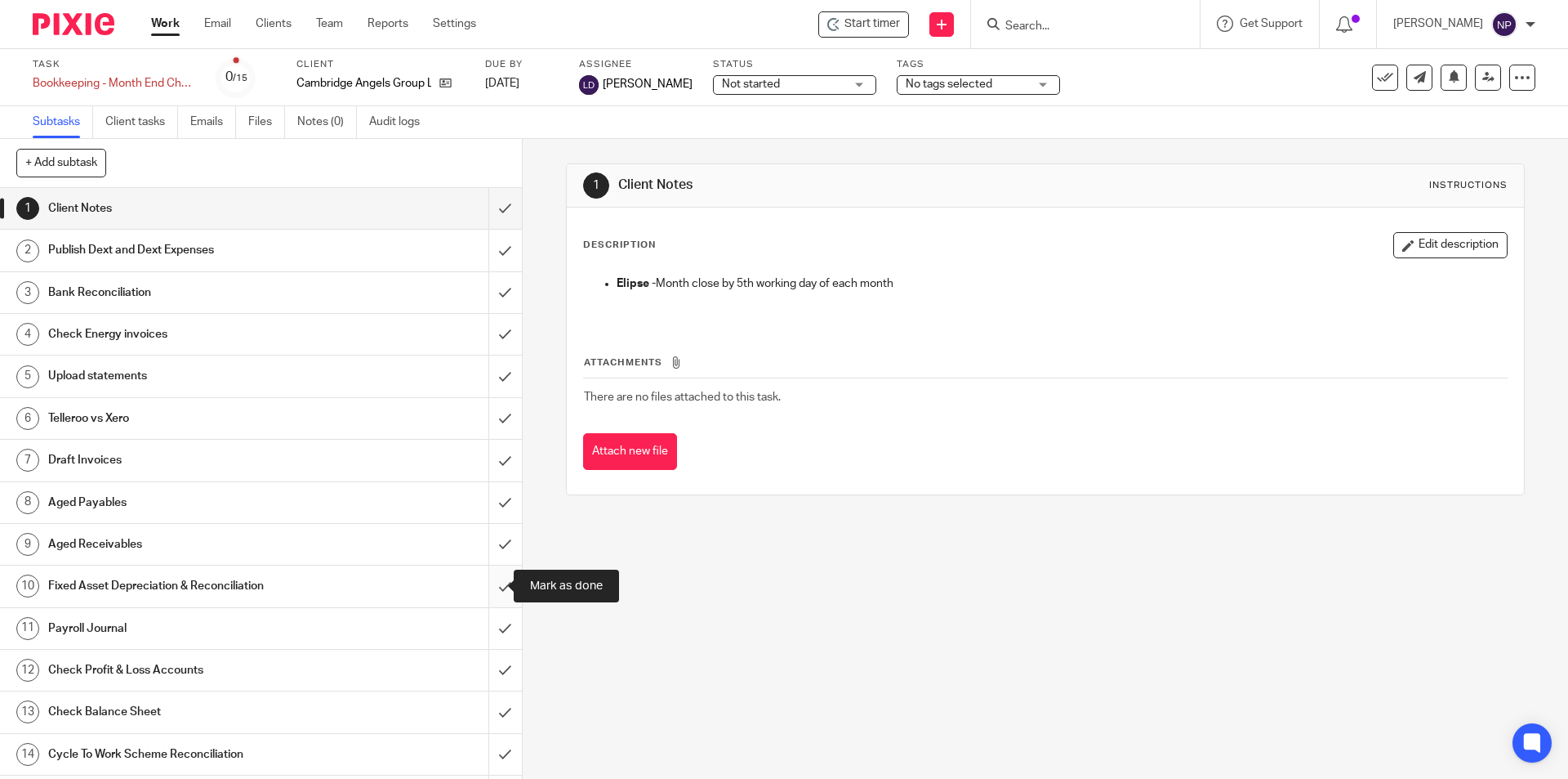
click at [493, 578] on input "submit" at bounding box center [260, 586] width 522 height 41
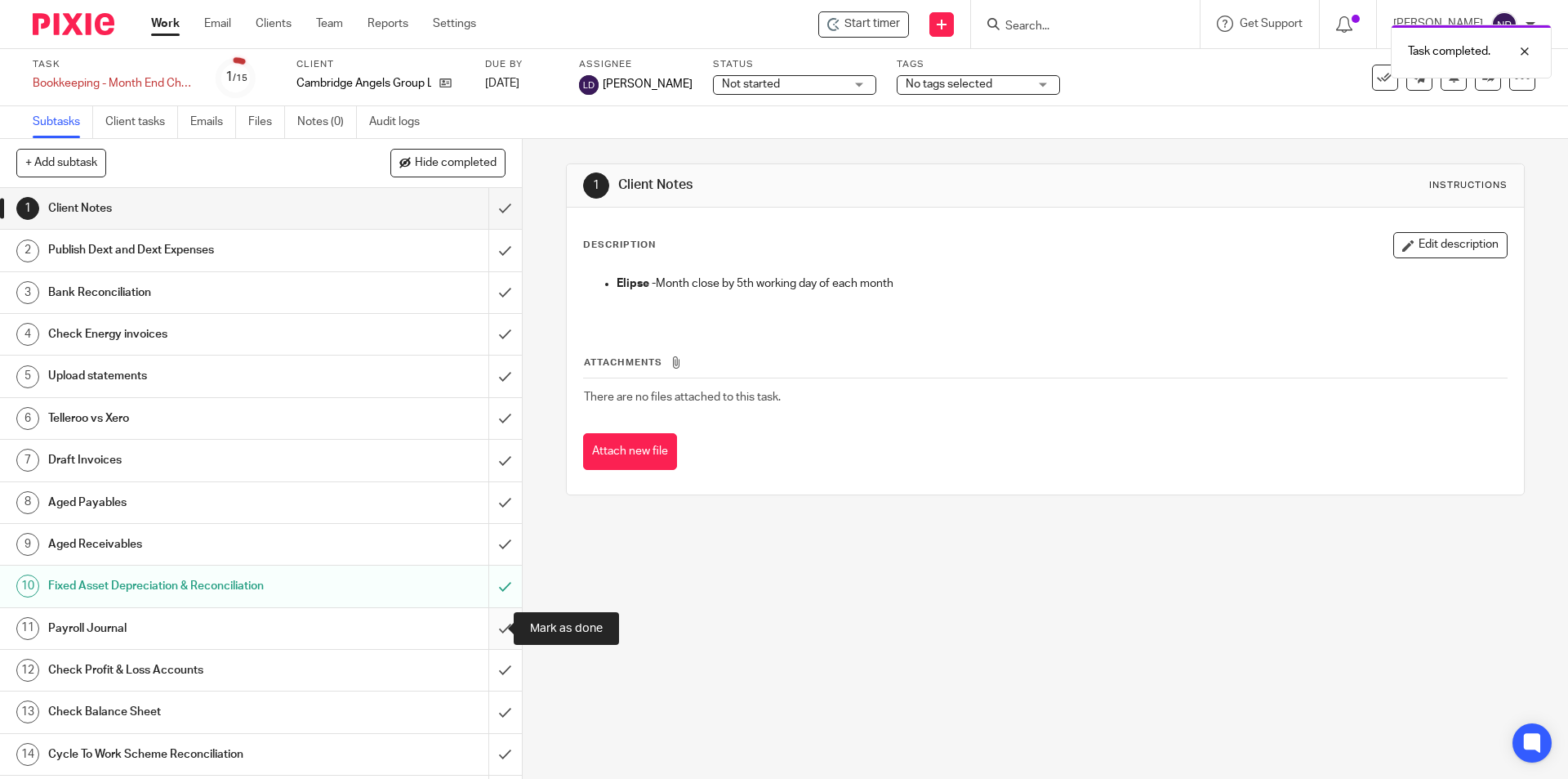
click at [496, 632] on input "submit" at bounding box center [260, 628] width 522 height 41
click at [850, 78] on div "Not started Not started" at bounding box center [794, 84] width 163 height 19
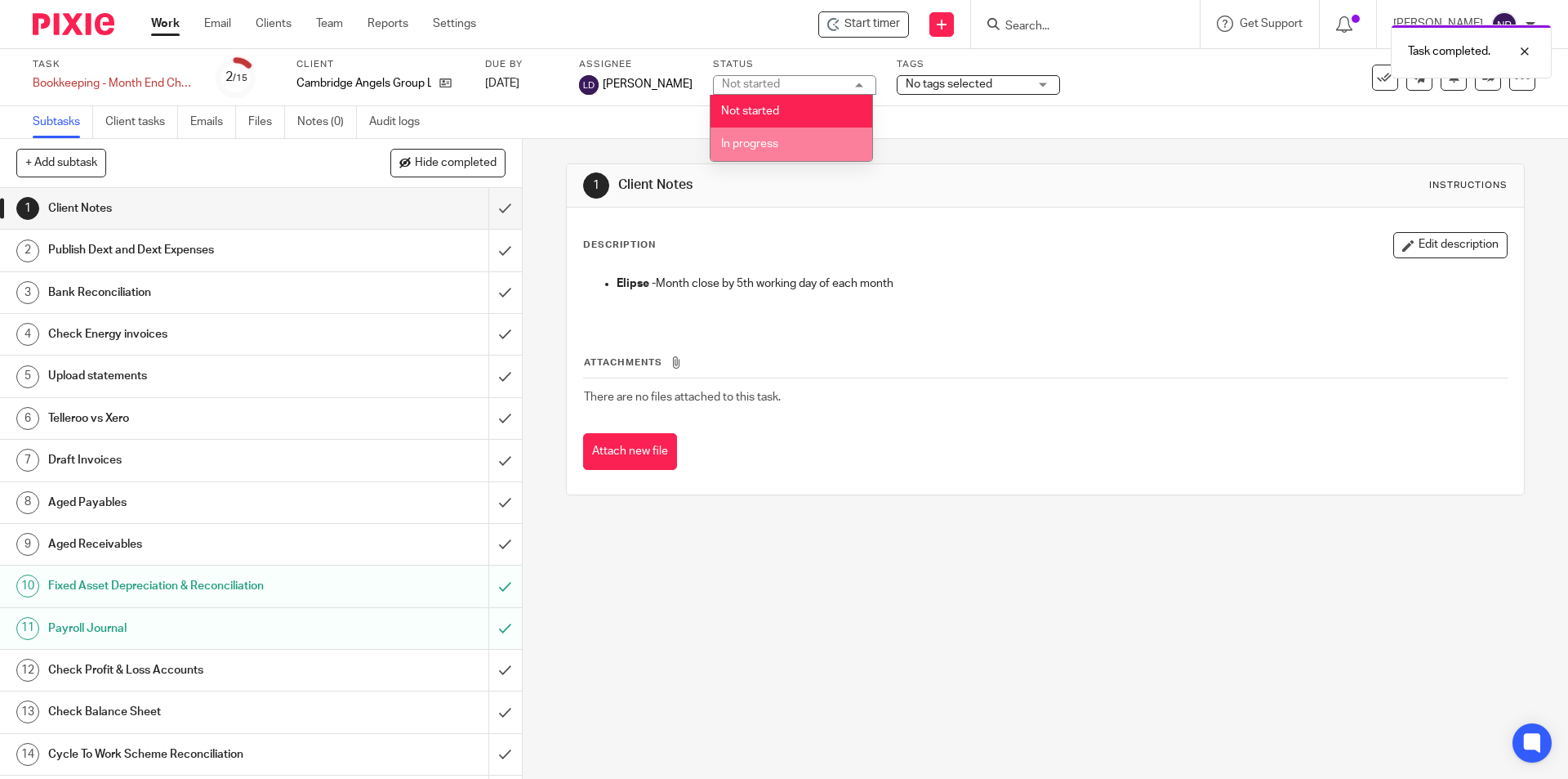
click at [789, 150] on li "In progress" at bounding box center [791, 145] width 162 height 34
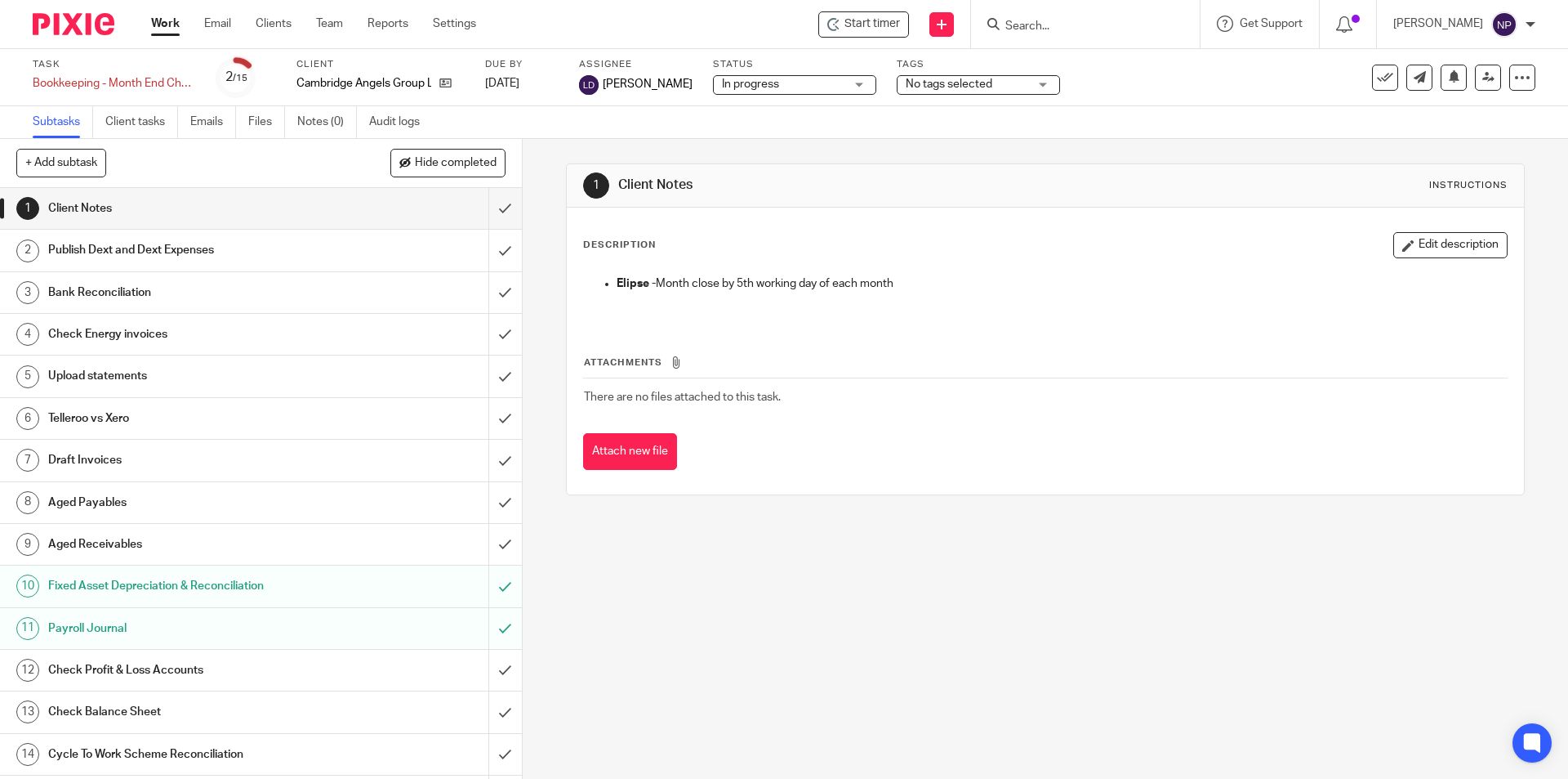
click at [162, 29] on link "Work" at bounding box center [165, 23] width 29 height 16
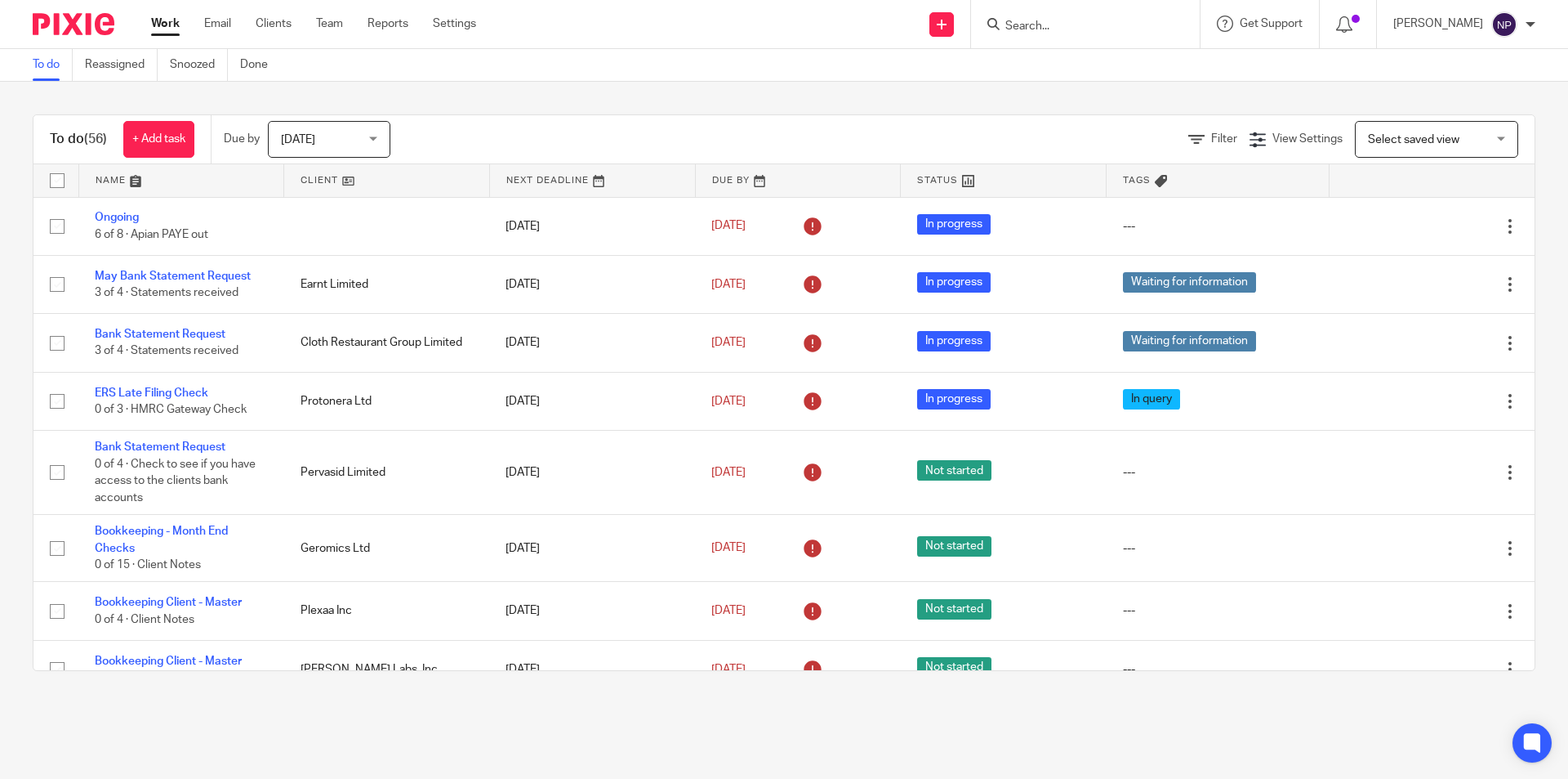
click at [1119, 28] on input "Search" at bounding box center [1077, 27] width 147 height 15
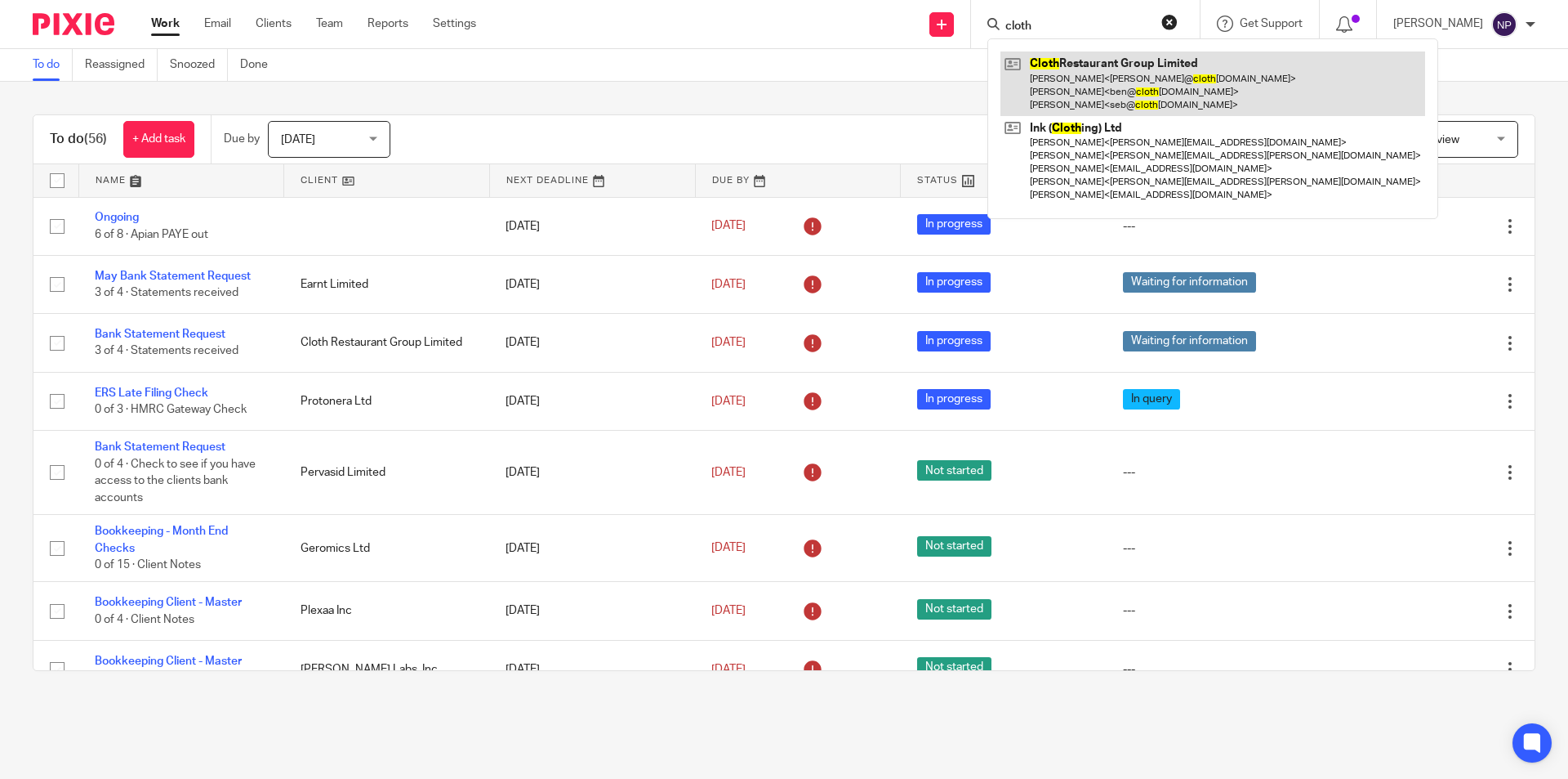
type input "cloth"
click at [1123, 71] on link at bounding box center [1213, 83] width 425 height 65
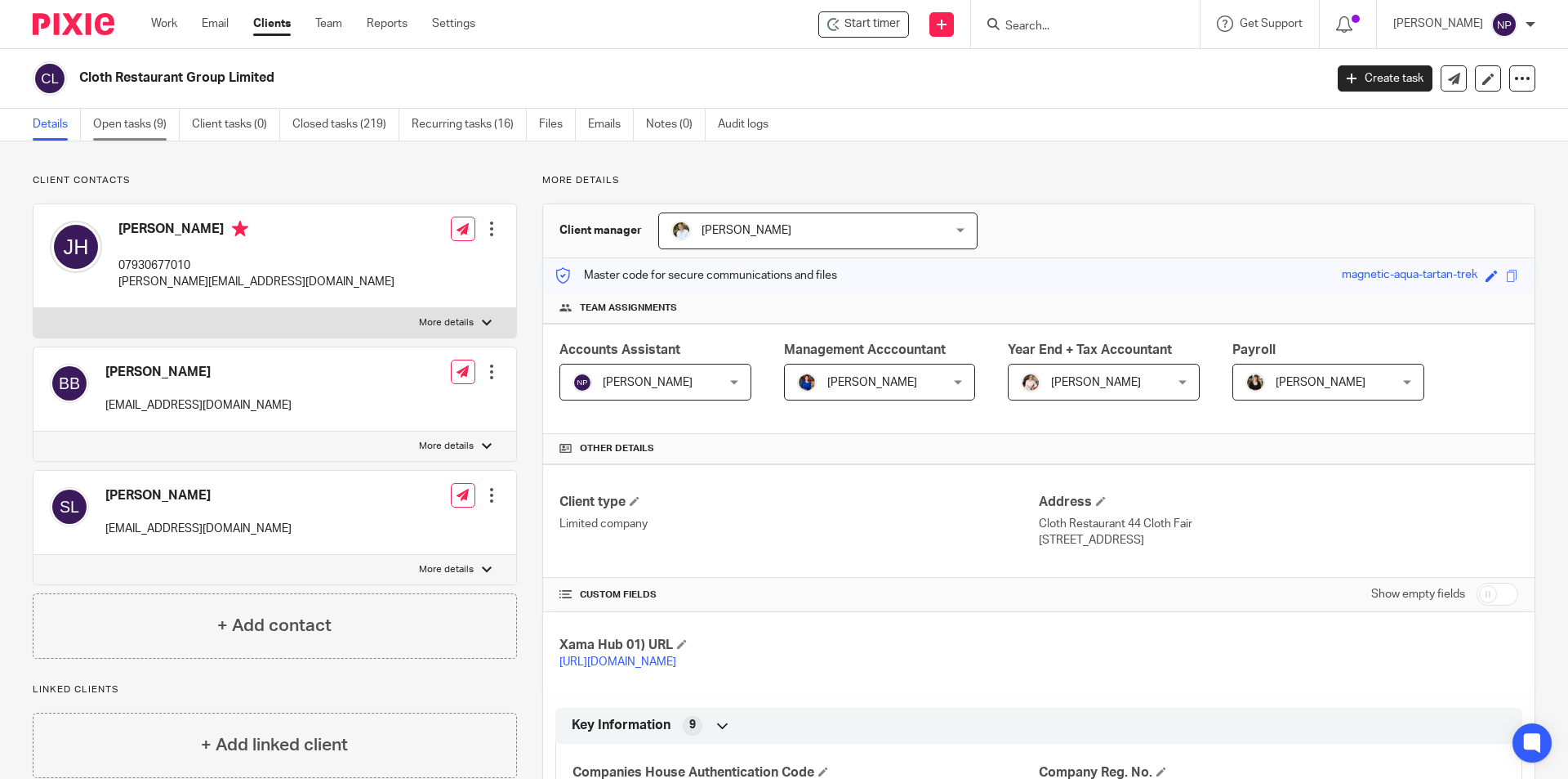
click at [160, 129] on link "Open tasks (9)" at bounding box center [136, 124] width 87 height 32
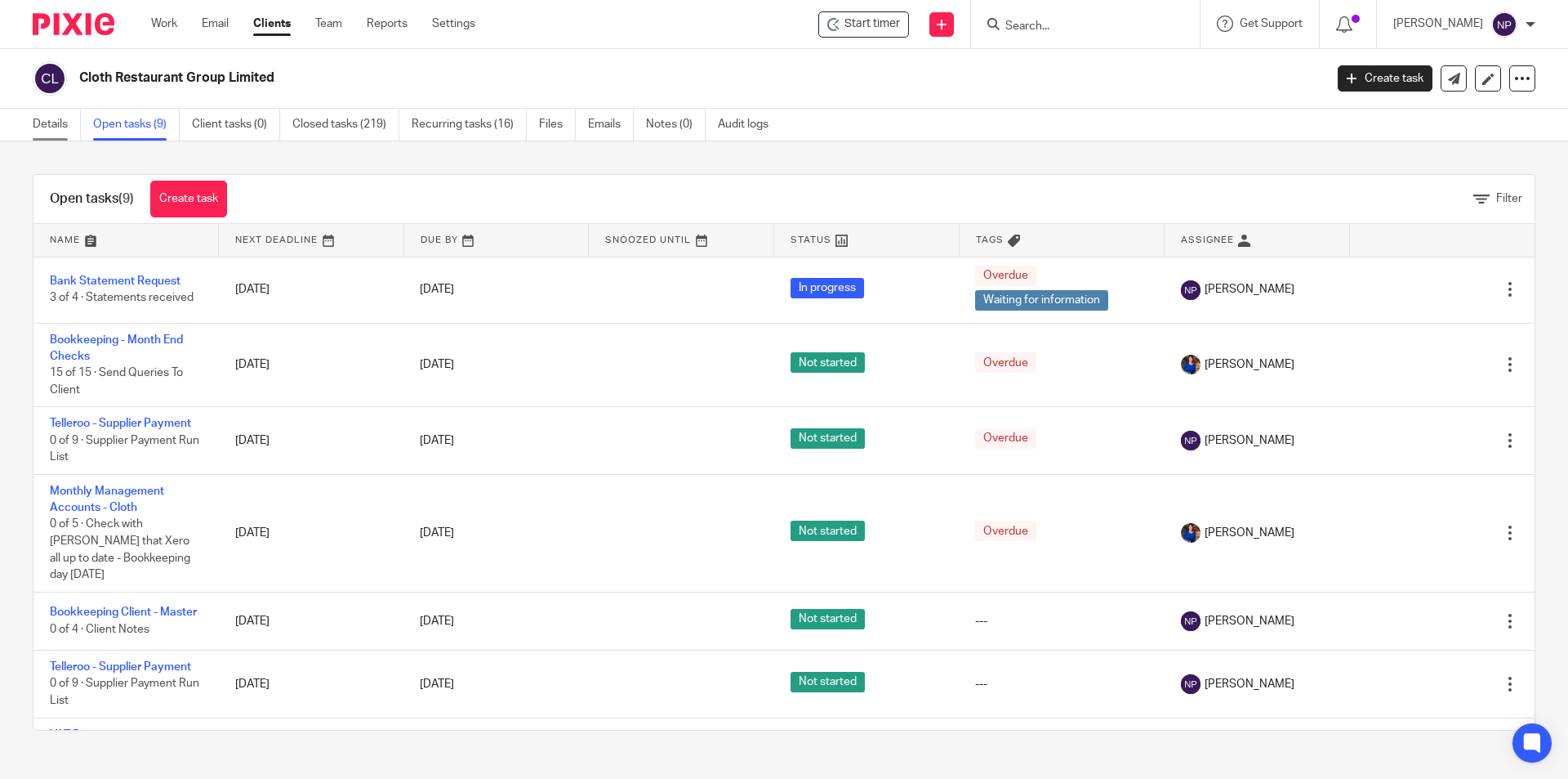
click at [50, 117] on link "Details" at bounding box center [56, 124] width 48 height 32
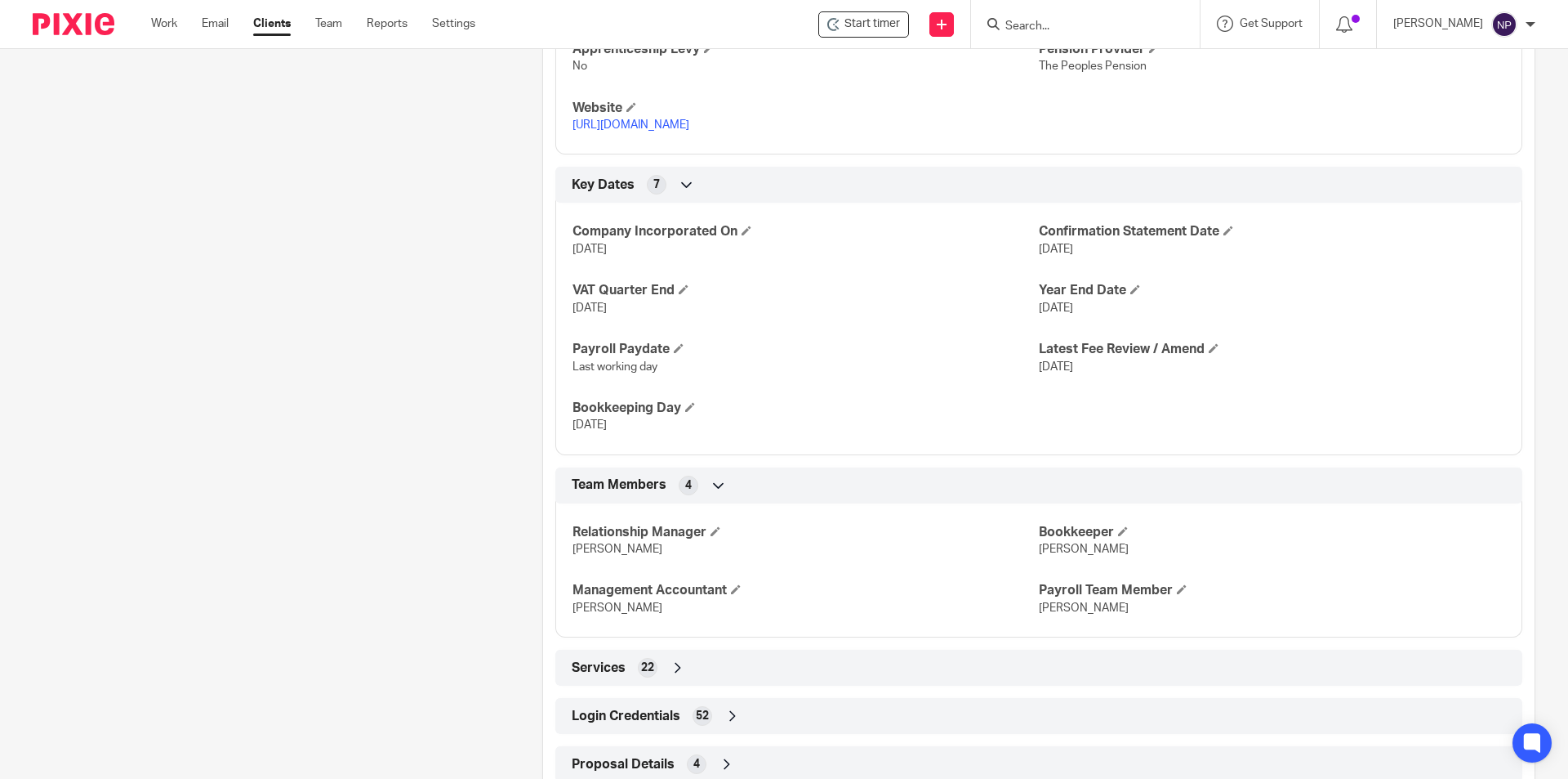
scroll to position [948, 0]
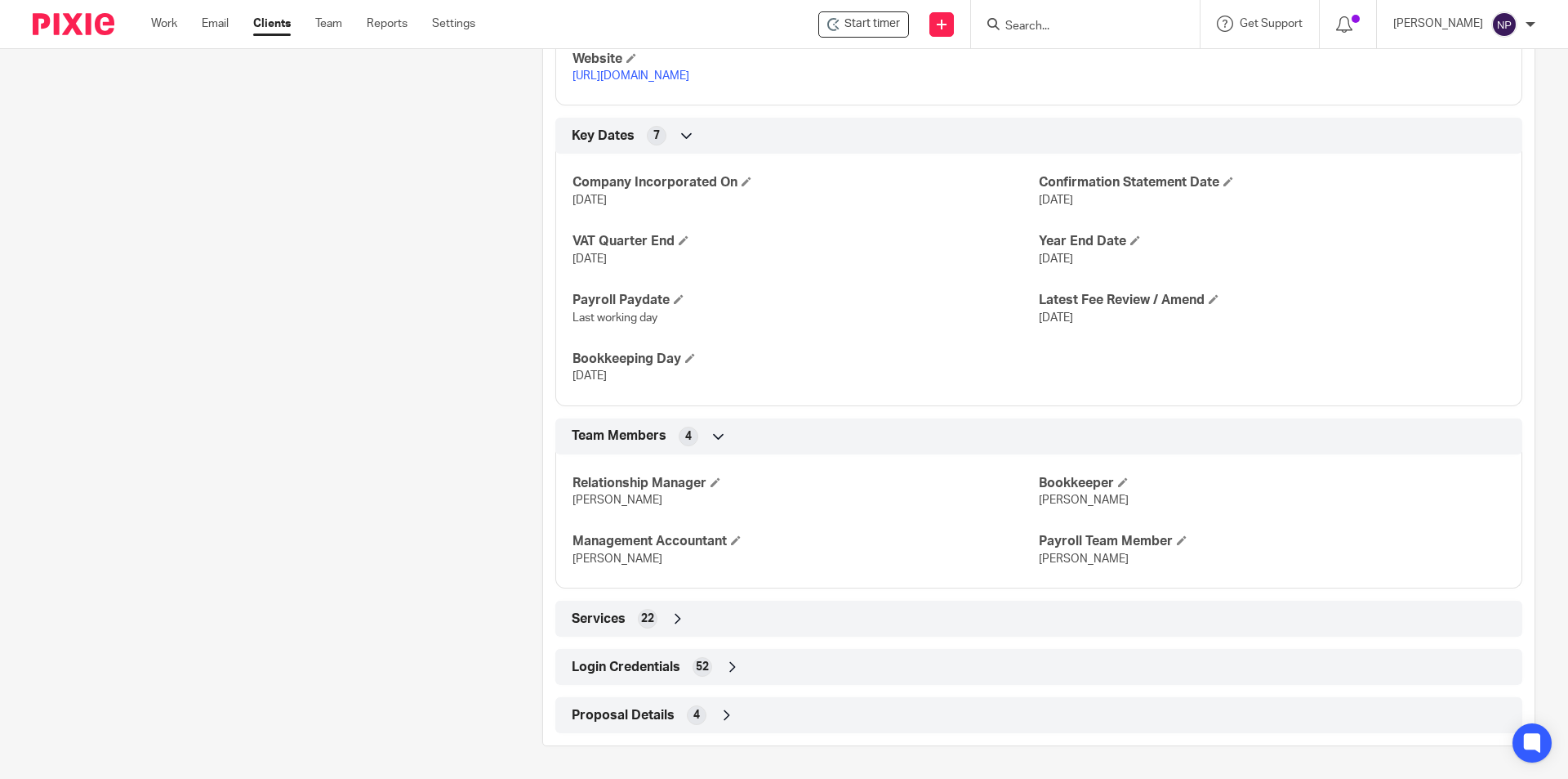
click at [790, 655] on div "Login Credentials 52" at bounding box center [1039, 666] width 942 height 28
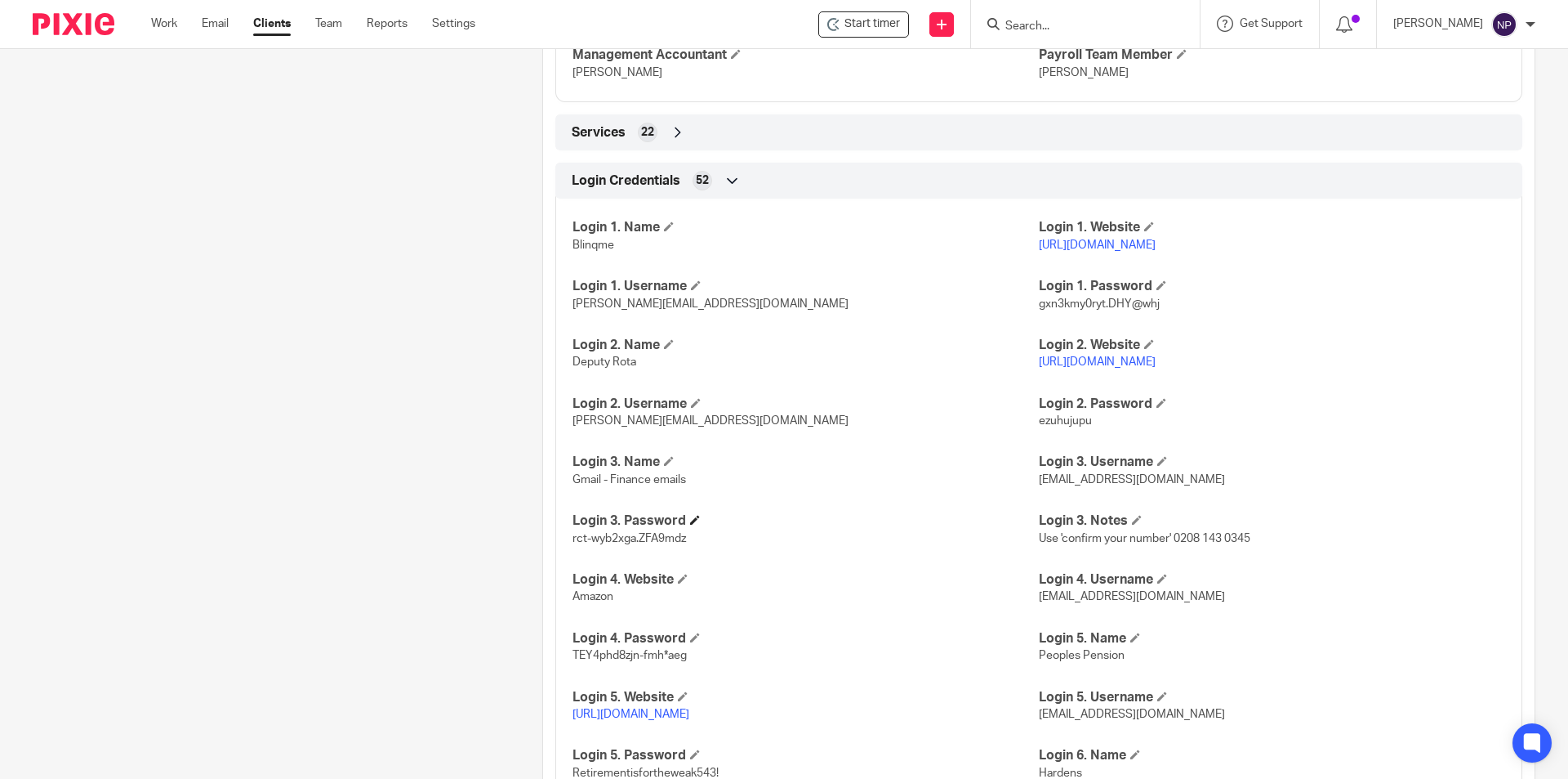
scroll to position [1438, 0]
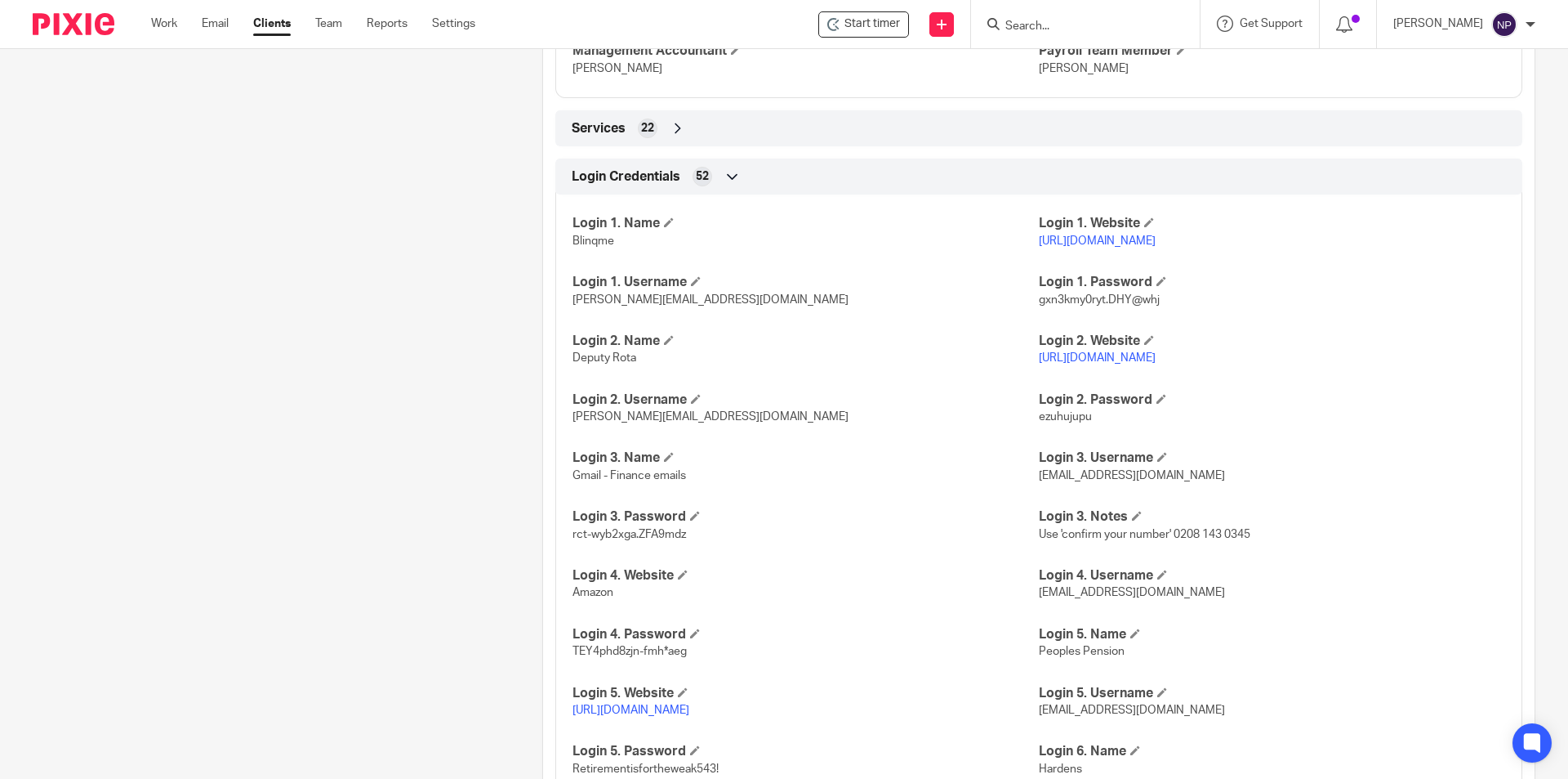
click at [645, 538] on span "rct-wyb2xga.ZFA9mdz" at bounding box center [629, 534] width 113 height 12
click at [644, 538] on span "rct-wyb2xga.ZFA9mdz" at bounding box center [629, 534] width 113 height 12
copy p "rct-wyb2xga.ZFA9mdz"
